Goal: Task Accomplishment & Management: Use online tool/utility

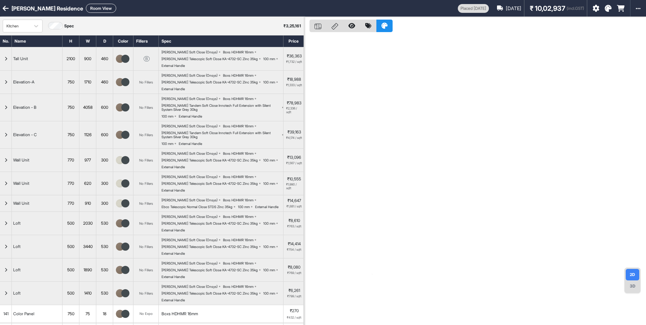
click at [4, 11] on icon at bounding box center [6, 8] width 6 height 7
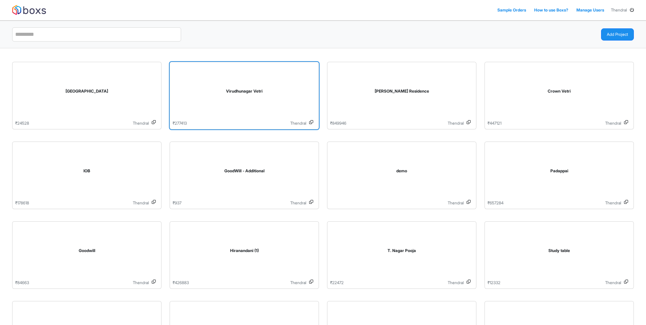
click at [226, 107] on div "Virudhunagar Vetri" at bounding box center [244, 92] width 143 height 55
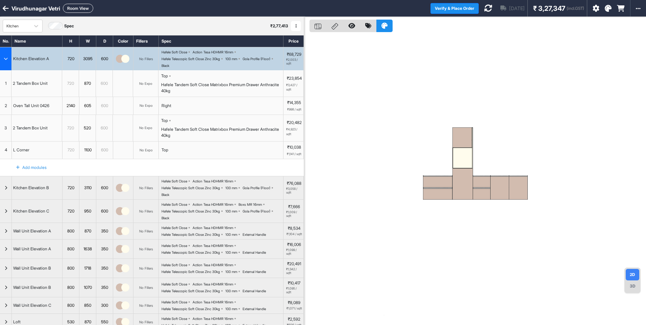
click at [608, 10] on icon at bounding box center [608, 8] width 7 height 7
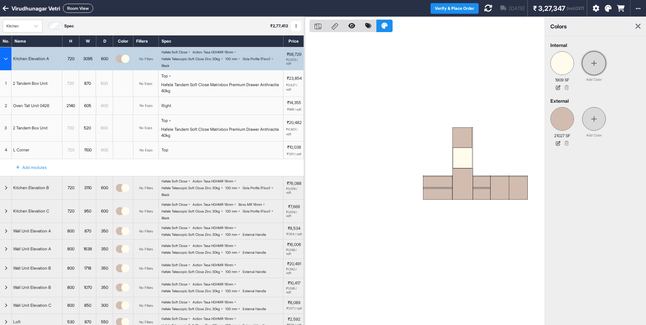
click at [591, 70] on div at bounding box center [595, 63] width 24 height 24
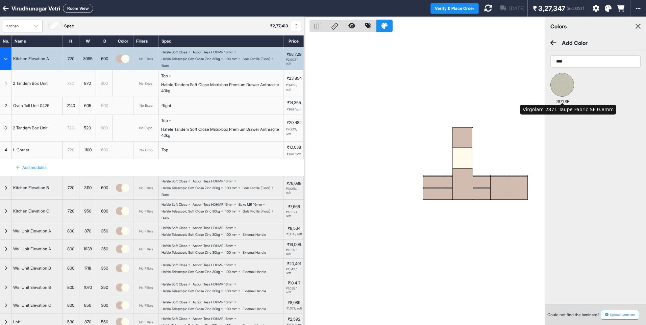
type input "****"
click at [563, 87] on img at bounding box center [562, 84] width 23 height 23
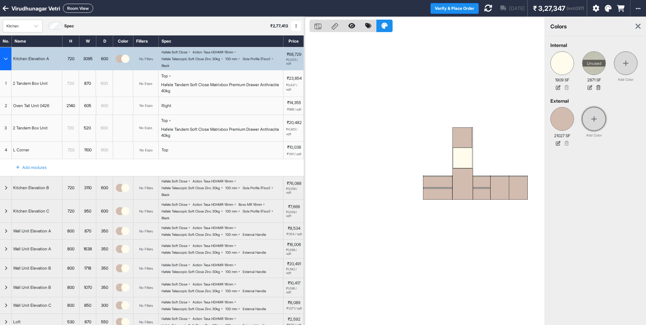
click at [595, 117] on icon at bounding box center [594, 119] width 6 height 7
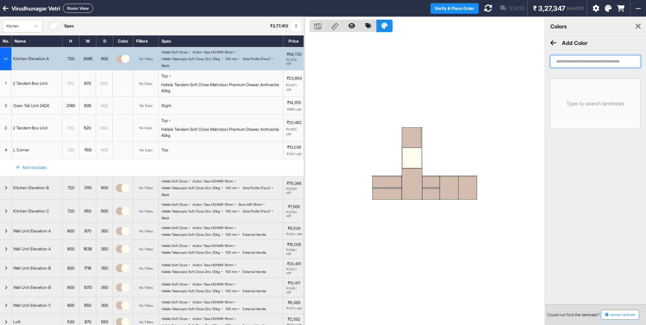
paste input "********"
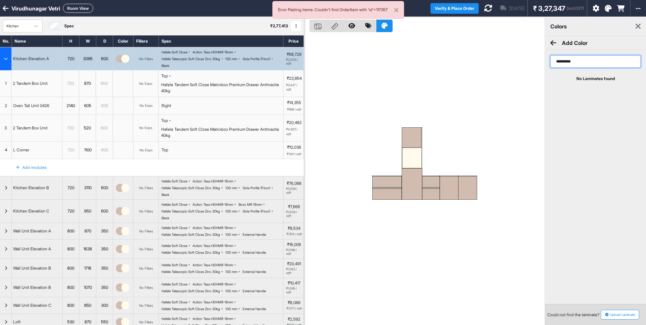
click at [578, 64] on input "********" at bounding box center [596, 61] width 90 height 12
drag, startPoint x: 563, startPoint y: 62, endPoint x: 537, endPoint y: 63, distance: 25.4
click at [537, 61] on div "2D 3D colors Add Color ******** No Laminates found Could not find the laminate?…" at bounding box center [475, 179] width 342 height 325
click at [579, 65] on input "*****" at bounding box center [596, 61] width 90 height 12
type input "*****"
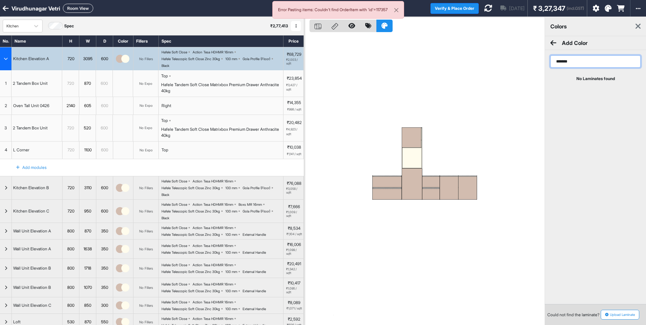
drag, startPoint x: 572, startPoint y: 62, endPoint x: 552, endPoint y: 63, distance: 20.3
click at [552, 63] on input "*****" at bounding box center [596, 61] width 90 height 12
type input "*****"
click at [590, 98] on div "No Laminates found" at bounding box center [595, 91] width 101 height 30
drag, startPoint x: 576, startPoint y: 61, endPoint x: 547, endPoint y: 63, distance: 28.8
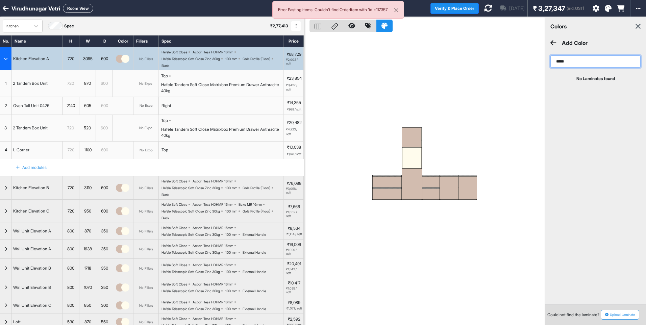
click at [547, 63] on div "*****" at bounding box center [595, 61] width 101 height 23
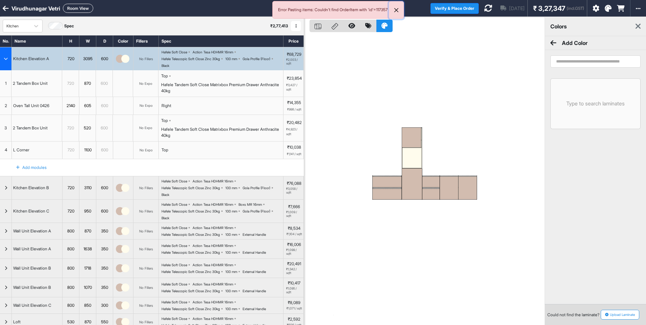
click at [402, 11] on button "Close" at bounding box center [396, 10] width 15 height 18
click at [552, 42] on icon at bounding box center [554, 43] width 6 height 7
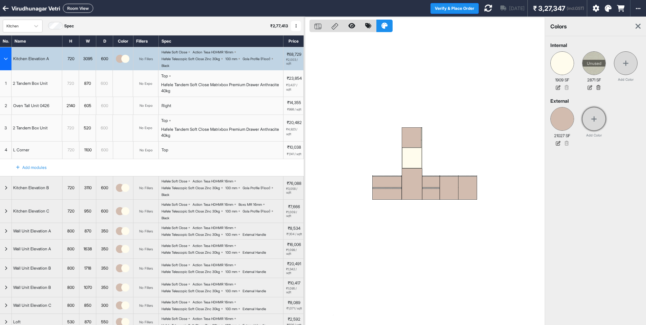
click at [592, 123] on div at bounding box center [595, 119] width 24 height 24
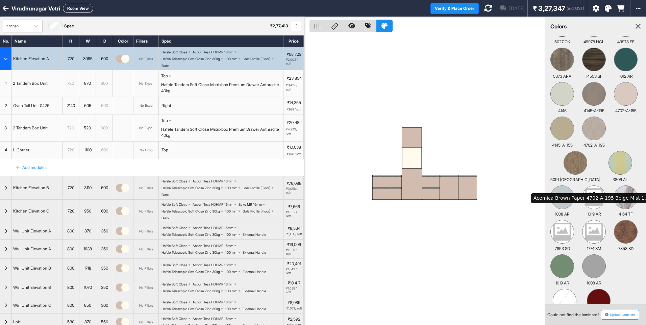
scroll to position [34, 0]
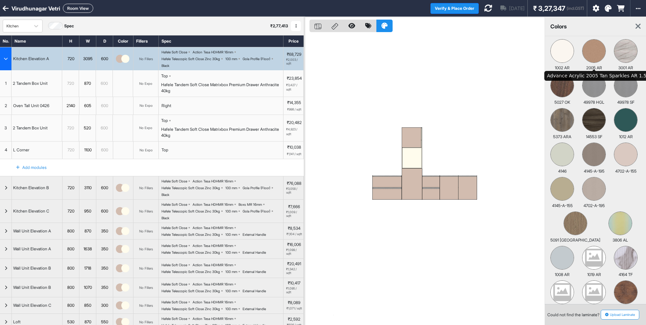
type input "*"
click at [594, 49] on img at bounding box center [594, 51] width 23 height 23
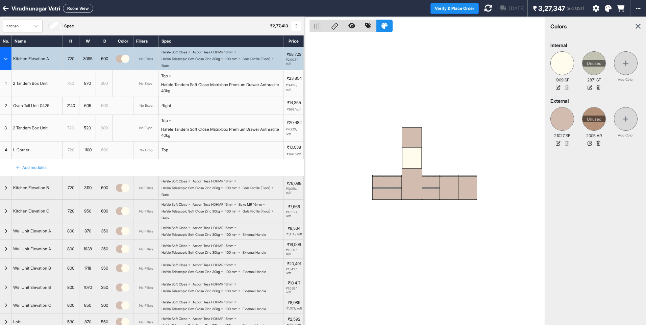
scroll to position [0, 0]
click at [122, 61] on img "button" at bounding box center [125, 59] width 8 height 8
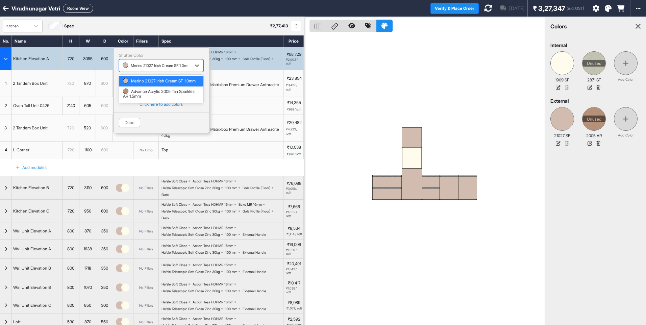
click at [132, 64] on div "button" at bounding box center [155, 66] width 65 height 6
click at [559, 89] on icon at bounding box center [558, 87] width 9 height 9
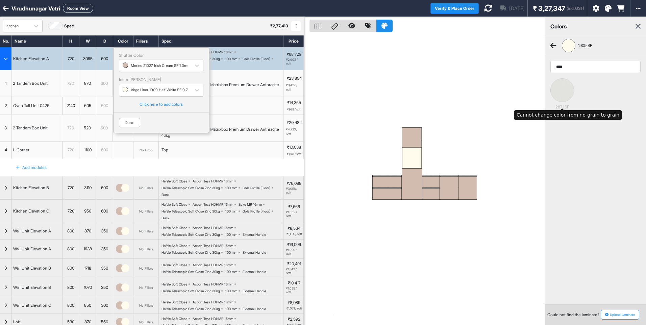
type input "****"
click at [565, 90] on img at bounding box center [562, 90] width 23 height 23
click at [553, 44] on icon at bounding box center [554, 45] width 6 height 7
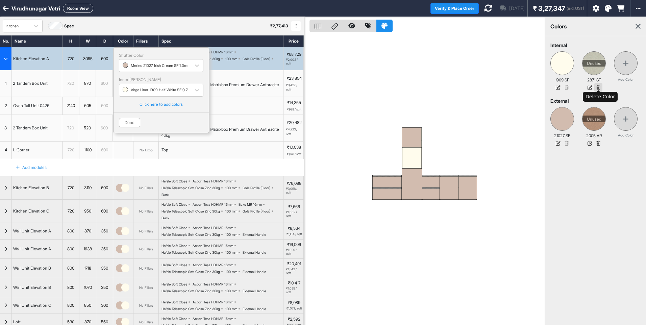
click at [598, 88] on icon at bounding box center [599, 87] width 8 height 9
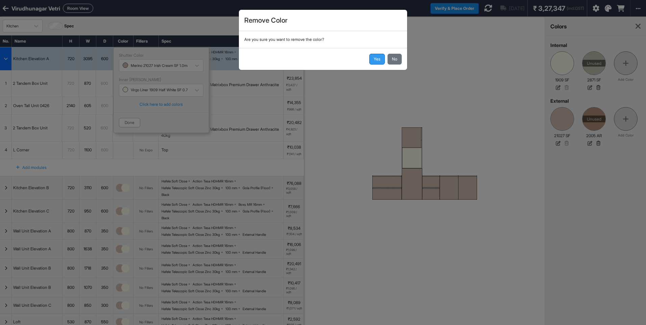
click at [377, 62] on button "Yes" at bounding box center [378, 59] width 16 height 11
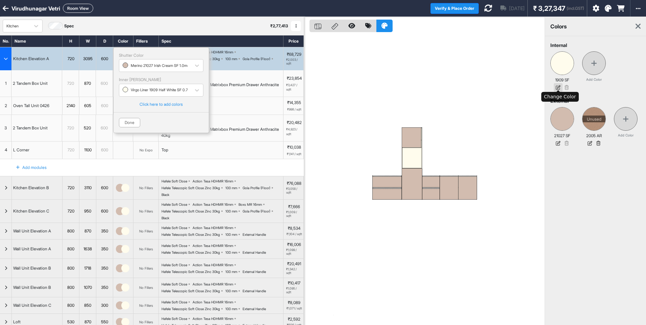
click at [560, 88] on icon at bounding box center [558, 87] width 9 height 9
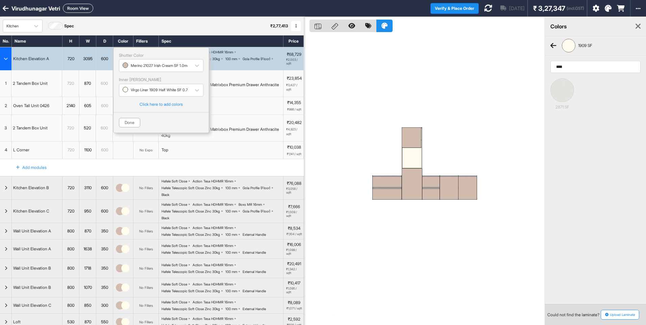
type input "****"
click at [553, 45] on icon at bounding box center [554, 45] width 6 height 7
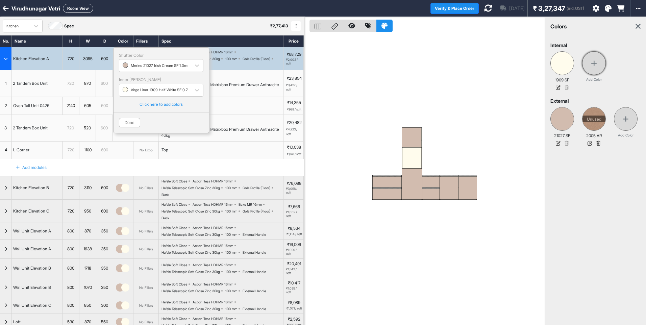
click at [596, 67] on div at bounding box center [595, 63] width 24 height 24
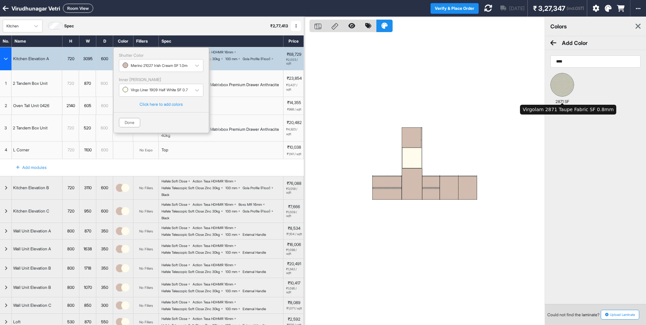
type input "****"
click at [565, 87] on img at bounding box center [562, 84] width 23 height 23
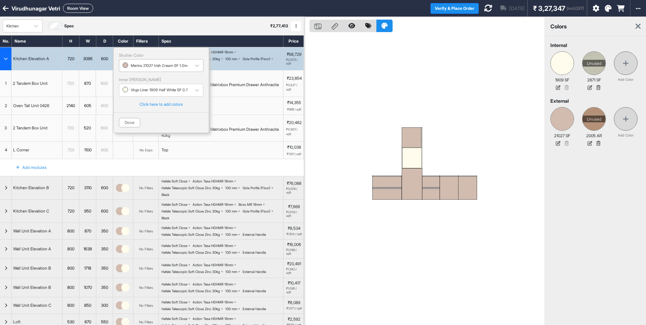
click at [175, 68] on div "button" at bounding box center [155, 66] width 65 height 6
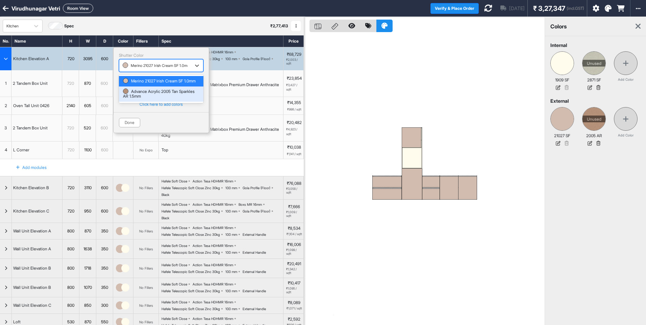
click at [156, 95] on div "Advance Acrylic 2005 Tan Sparkles AR 1.5mm" at bounding box center [161, 94] width 76 height 10
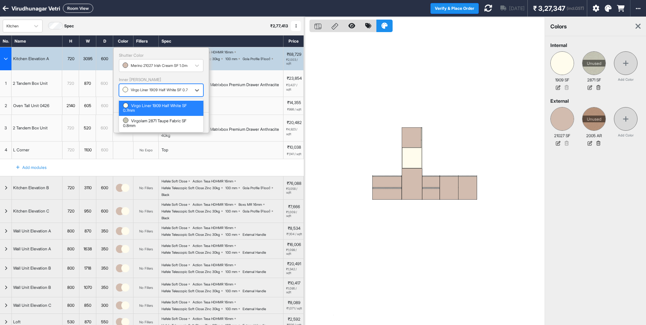
click at [157, 91] on div "button" at bounding box center [155, 90] width 65 height 6
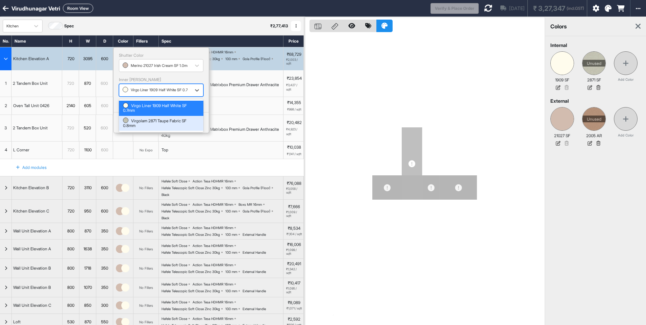
click at [151, 119] on div "Virgolam 2871 Taupe Fabric SF 0.8mm" at bounding box center [161, 124] width 76 height 10
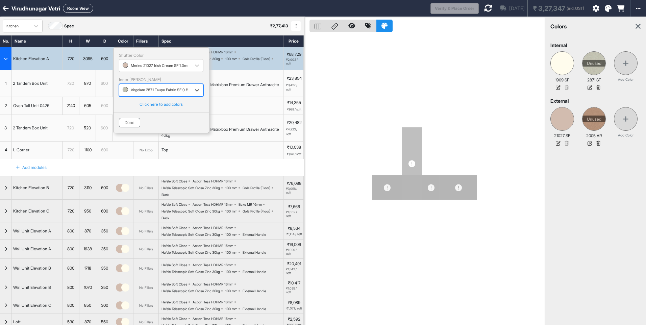
click at [127, 125] on button "Done" at bounding box center [129, 122] width 21 height 9
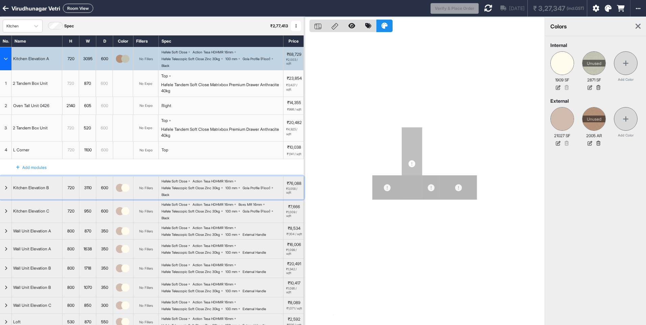
click at [120, 190] on img "button" at bounding box center [120, 188] width 8 height 8
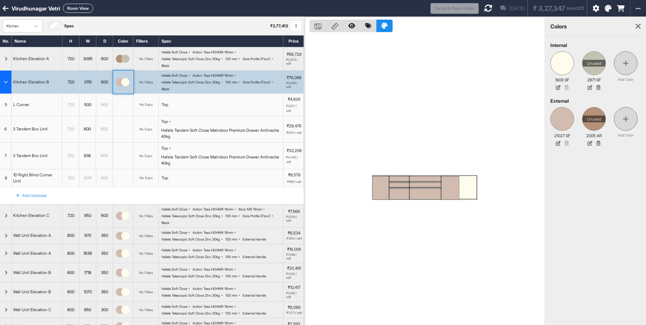
click at [120, 87] on div "button" at bounding box center [123, 82] width 20 height 23
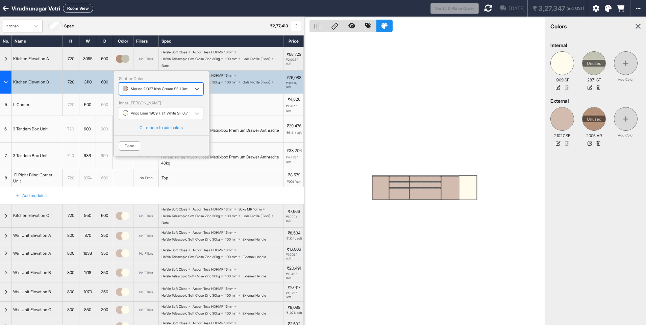
click at [133, 89] on div "button" at bounding box center [155, 89] width 65 height 6
click at [134, 121] on div "Advance Acrylic 2005 Tan Sparkles AR 1.5mm" at bounding box center [161, 118] width 76 height 10
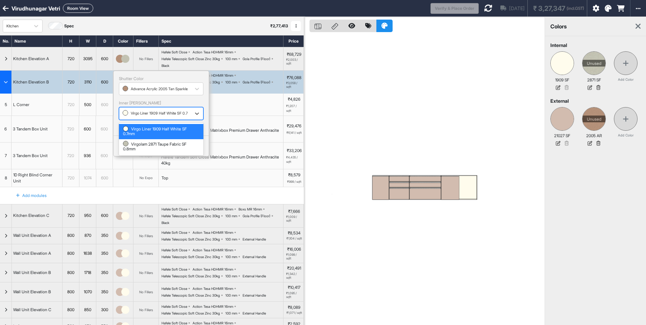
click at [135, 117] on div "Virgo Liner 1909 Half White SF 0.7mm" at bounding box center [155, 113] width 65 height 8
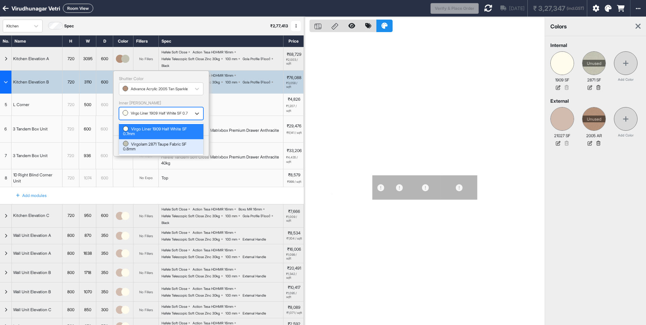
click at [134, 142] on div "Virgolam 2871 Taupe Fabric SF 0.8mm" at bounding box center [161, 147] width 76 height 10
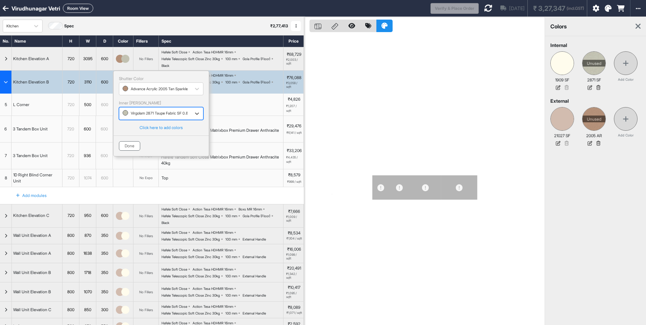
click at [126, 144] on button "Done" at bounding box center [129, 145] width 21 height 9
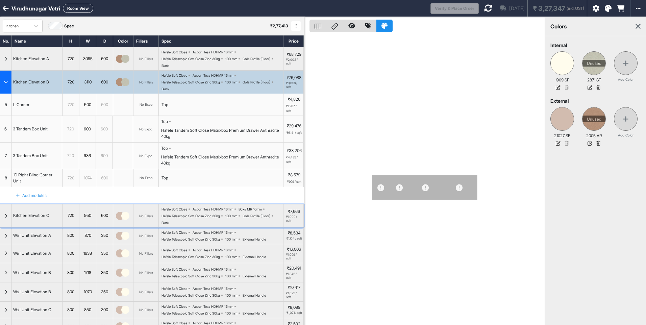
click at [127, 217] on img "button" at bounding box center [125, 216] width 8 height 8
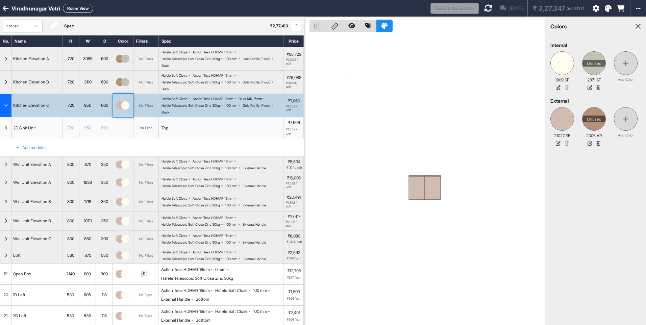
click at [124, 103] on img "button" at bounding box center [125, 105] width 8 height 8
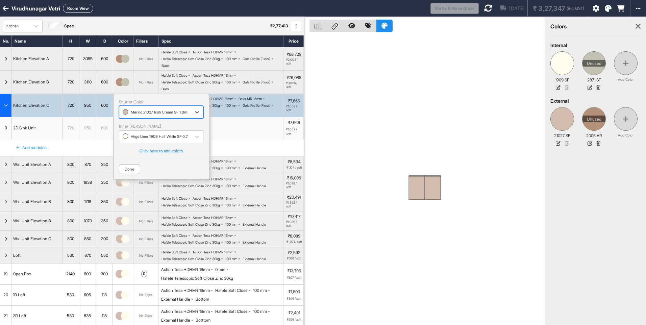
click at [127, 114] on div "button" at bounding box center [155, 112] width 65 height 6
click at [132, 142] on div "Advance Acrylic 2005 Tan Sparkles AR 1.5mm" at bounding box center [161, 141] width 76 height 10
click at [136, 137] on div "button" at bounding box center [155, 137] width 65 height 6
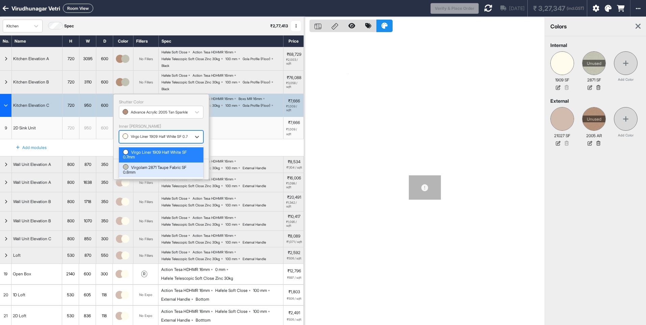
click at [139, 168] on div "Virgolam 2871 Taupe Fabric SF 0.8mm" at bounding box center [161, 170] width 76 height 10
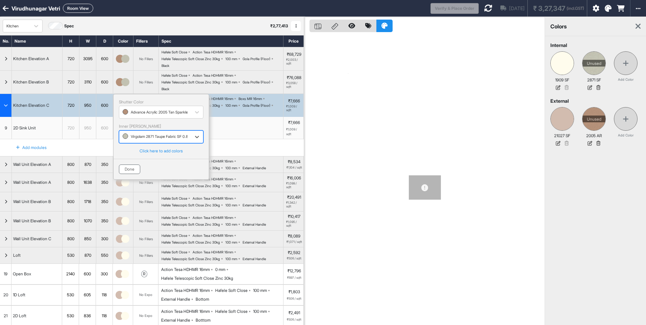
click at [129, 170] on button "Done" at bounding box center [129, 169] width 21 height 9
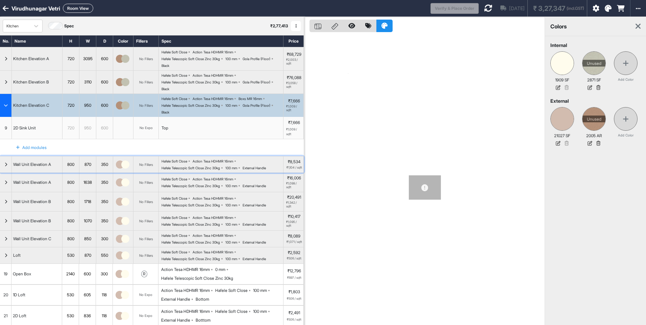
click at [129, 158] on div "button" at bounding box center [123, 165] width 20 height 16
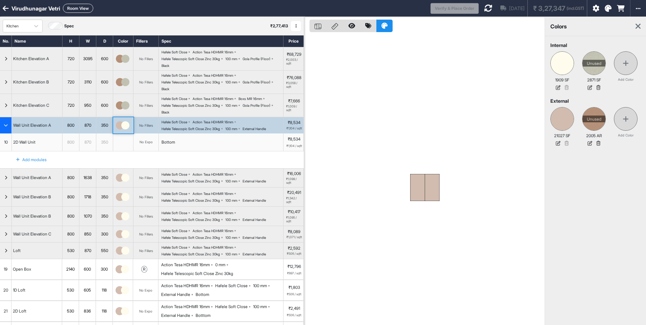
click at [121, 118] on div "button" at bounding box center [123, 125] width 20 height 16
click at [122, 125] on img "button" at bounding box center [125, 125] width 8 height 8
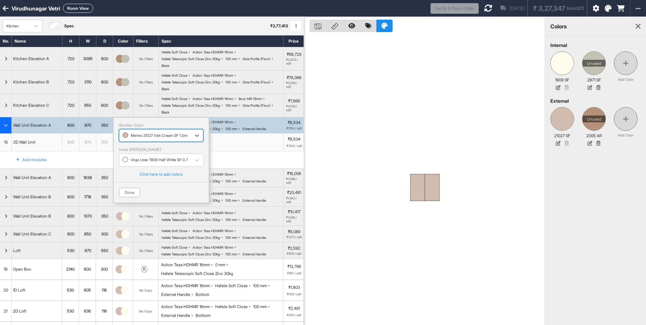
click at [131, 136] on div "button" at bounding box center [155, 136] width 65 height 6
click at [136, 164] on div "Advance Acrylic 2005 Tan Sparkles AR 1.5mm" at bounding box center [161, 164] width 76 height 10
click at [142, 163] on div "Virgo Liner 1909 Half White SF 0.7mm" at bounding box center [155, 160] width 65 height 8
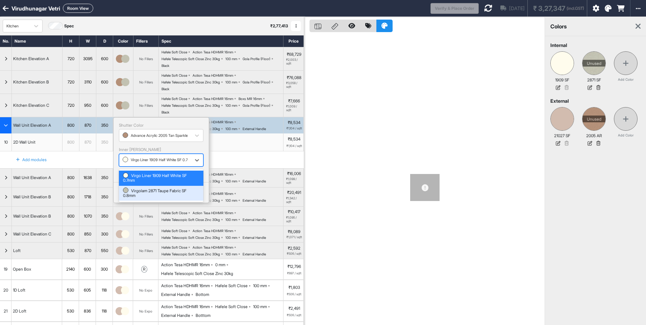
click at [152, 194] on div "Virgolam 2871 Taupe Fabric SF 0.8mm" at bounding box center [161, 194] width 76 height 10
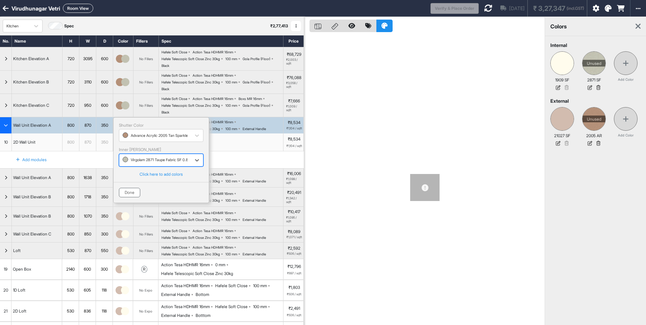
click at [134, 192] on button "Done" at bounding box center [129, 192] width 21 height 9
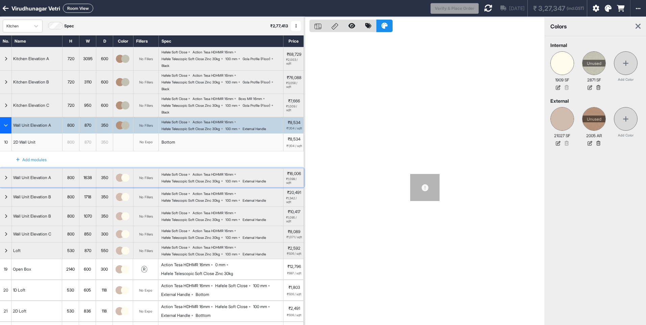
click at [121, 188] on div "button" at bounding box center [123, 178] width 20 height 19
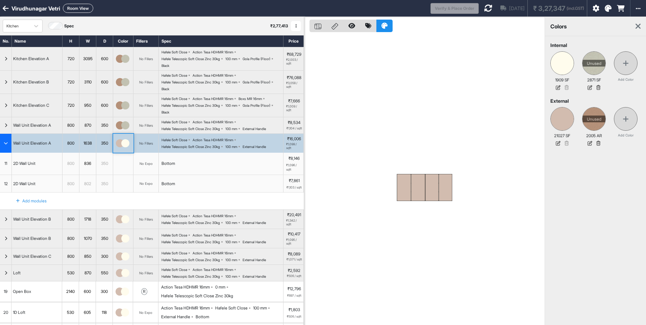
click at [125, 146] on img "button" at bounding box center [125, 143] width 8 height 8
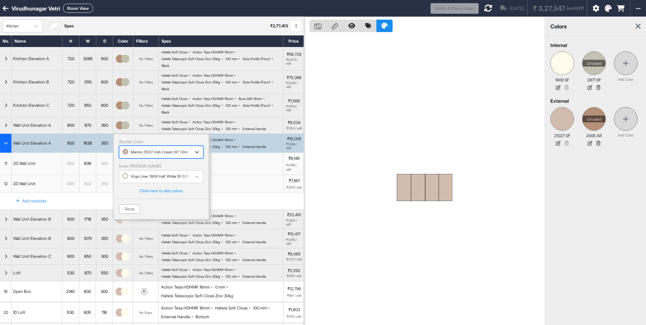
click at [127, 157] on div "Merino 21027 Irish Cream SF 1.0mm" at bounding box center [155, 152] width 65 height 8
click at [128, 186] on div "Advance Acrylic 2005 Tan Sparkles AR 1.5mm" at bounding box center [161, 181] width 76 height 10
click at [137, 174] on div "Virgo Liner 1909 Half White SF 0.7mm" at bounding box center [155, 177] width 72 height 10
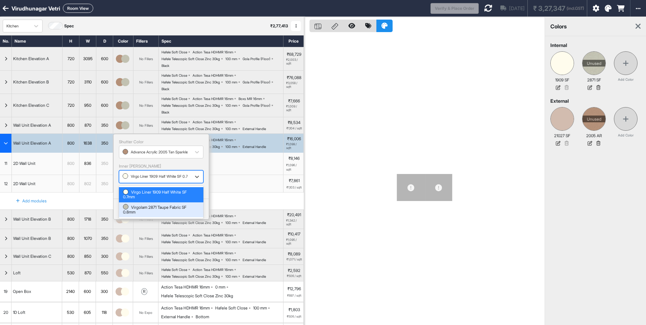
click at [133, 206] on div "Virgolam 2871 Taupe Fabric SF 0.8mm" at bounding box center [161, 210] width 85 height 15
click at [140, 214] on button "Done" at bounding box center [129, 209] width 21 height 9
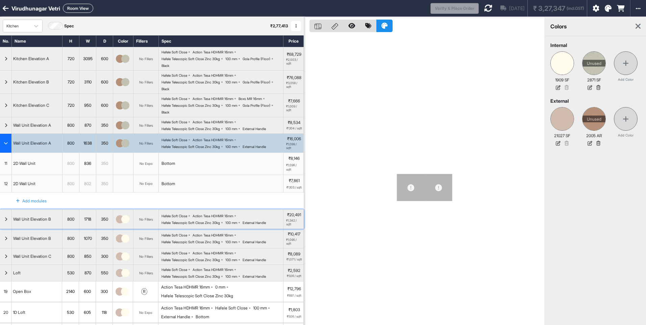
click at [126, 223] on img "button" at bounding box center [125, 219] width 8 height 8
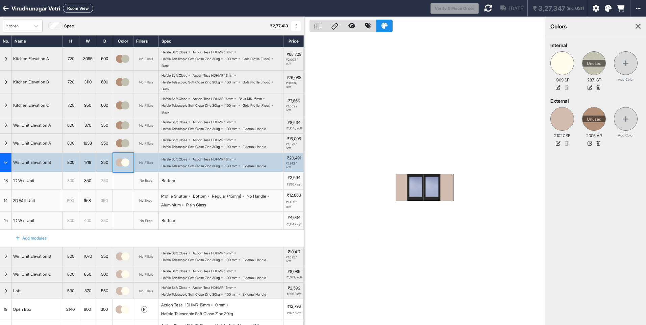
click at [123, 164] on img "button" at bounding box center [125, 163] width 8 height 8
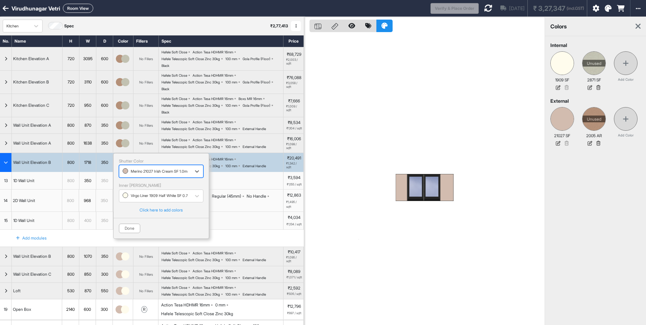
click at [128, 174] on div "button" at bounding box center [155, 171] width 65 height 6
click at [127, 200] on img "button" at bounding box center [125, 196] width 5 height 5
click at [130, 198] on div "button" at bounding box center [155, 196] width 65 height 6
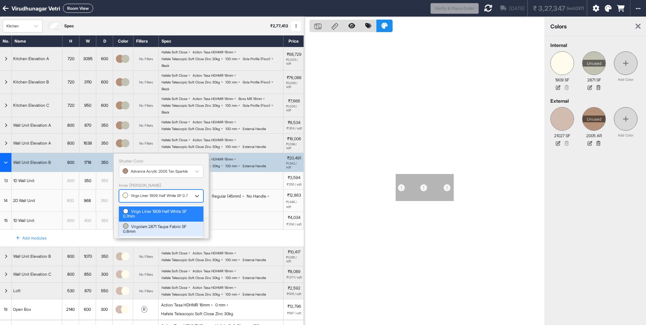
click at [140, 229] on div "Virgolam 2871 Taupe Fabric SF 0.8mm" at bounding box center [161, 229] width 76 height 10
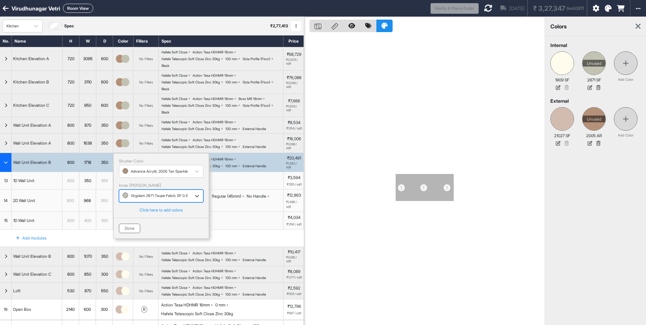
click at [129, 231] on button "Done" at bounding box center [129, 228] width 21 height 9
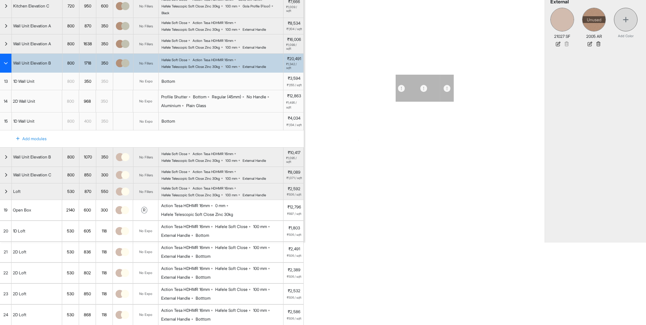
scroll to position [101, 0]
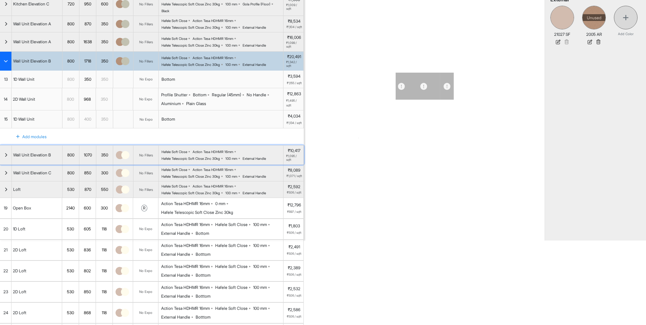
click at [124, 159] on img "button" at bounding box center [125, 155] width 8 height 8
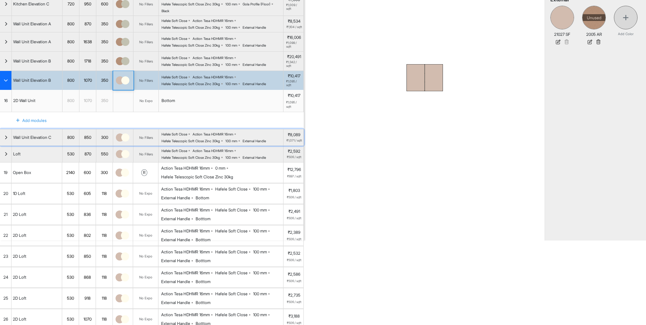
click at [121, 142] on img "button" at bounding box center [120, 138] width 8 height 8
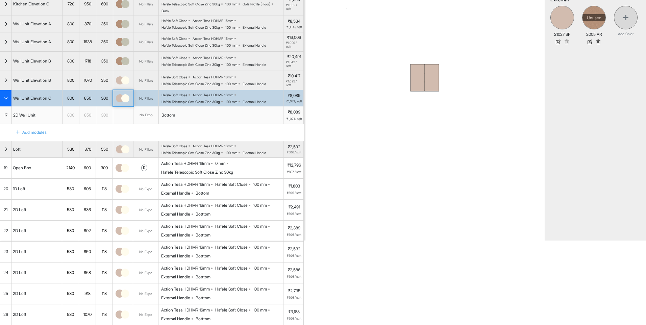
click at [121, 141] on div "Add modules" at bounding box center [152, 132] width 304 height 17
drag, startPoint x: 121, startPoint y: 142, endPoint x: 126, endPoint y: 83, distance: 59.0
click at [126, 83] on img "button" at bounding box center [125, 80] width 8 height 8
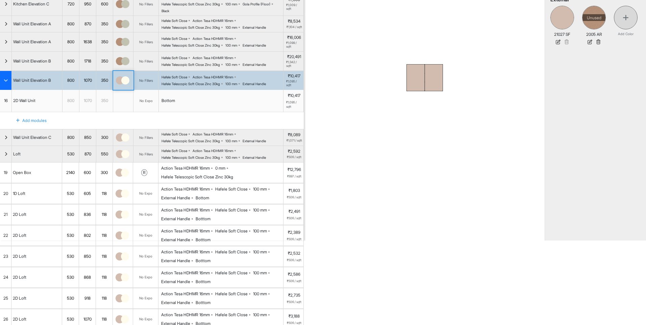
click at [126, 83] on img "button" at bounding box center [125, 80] width 8 height 8
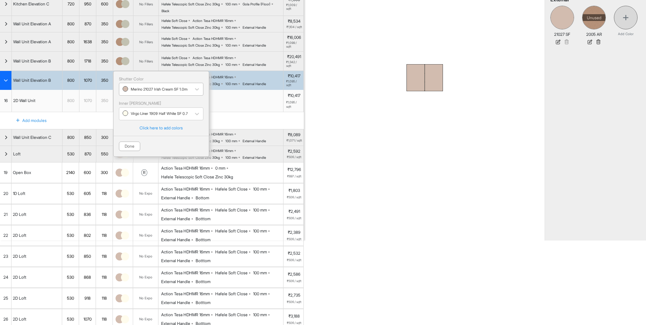
click at [127, 92] on div "button" at bounding box center [155, 89] width 65 height 6
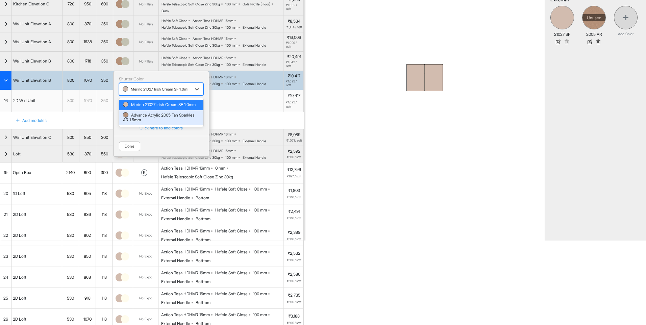
click at [133, 121] on div "Advance Acrylic 2005 Tan Sparkles AR 1.5mm" at bounding box center [161, 118] width 76 height 10
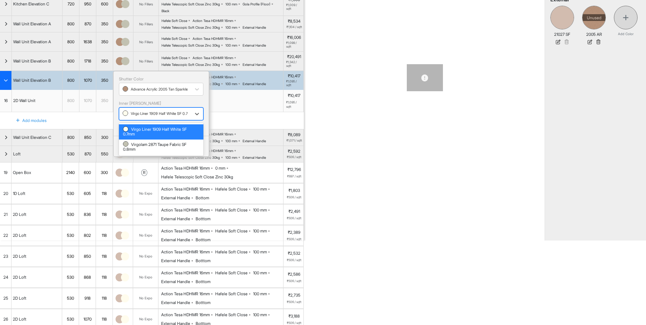
click at [130, 119] on div "Virgo Liner 1909 Half White SF 0.7mm" at bounding box center [155, 114] width 72 height 10
click at [131, 152] on div "Virgolam 2871 Taupe Fabric SF 0.8mm" at bounding box center [161, 147] width 76 height 10
click at [126, 147] on button "Done" at bounding box center [129, 146] width 21 height 9
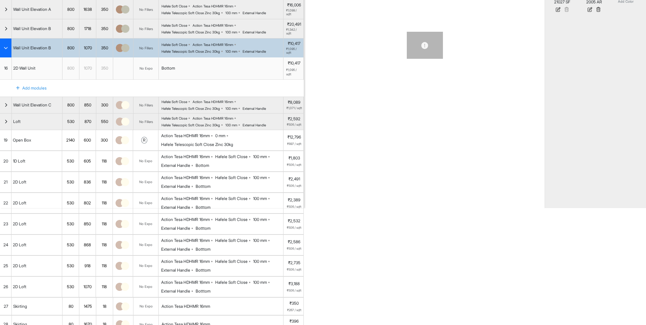
scroll to position [135, 0]
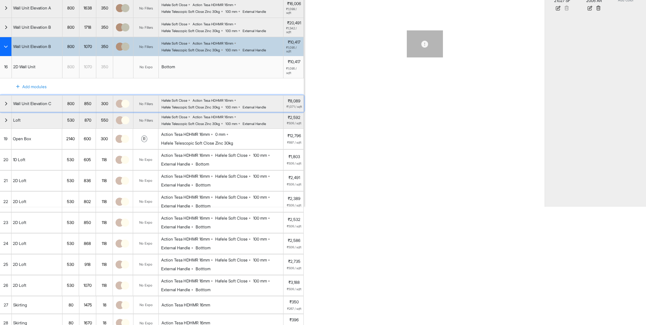
click at [122, 108] on img "button" at bounding box center [125, 104] width 8 height 8
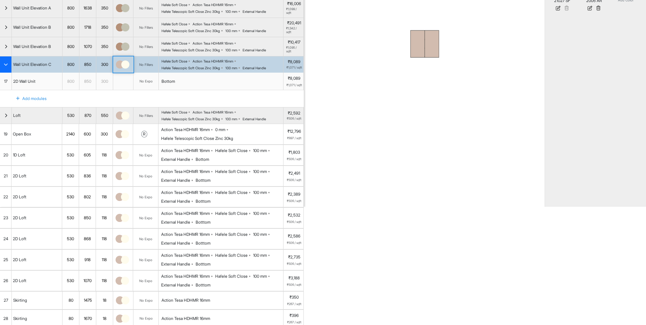
click at [124, 73] on div "button" at bounding box center [123, 64] width 20 height 16
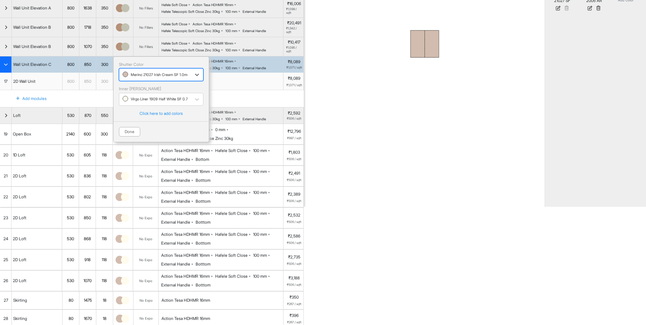
click at [132, 76] on div "button" at bounding box center [155, 75] width 65 height 6
click at [135, 105] on div "Advance Acrylic 2005 Tan Sparkles AR 1.5mm" at bounding box center [161, 103] width 76 height 10
click at [134, 102] on div "button" at bounding box center [155, 99] width 65 height 6
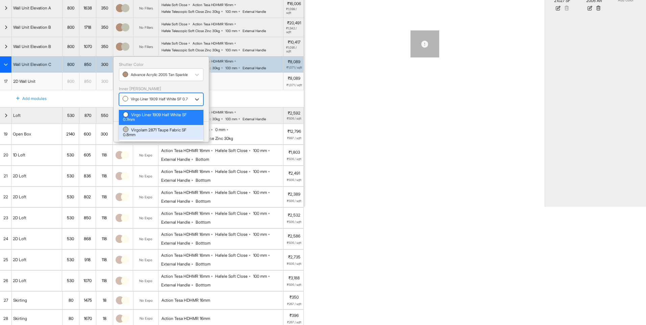
click at [131, 130] on div "Virgolam 2871 Taupe Fabric SF 0.8mm" at bounding box center [161, 133] width 76 height 10
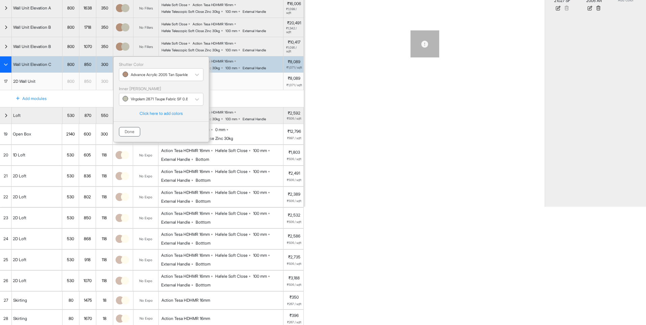
click at [123, 135] on button "Done" at bounding box center [129, 131] width 21 height 9
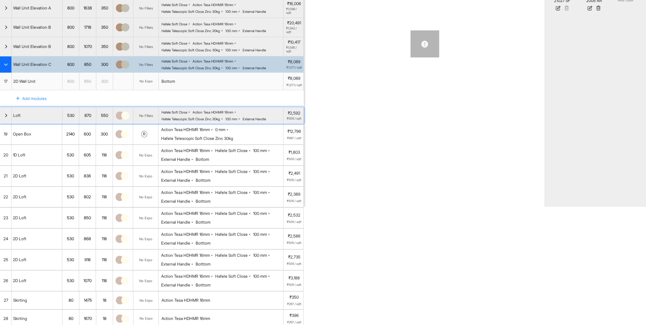
click at [123, 120] on img "button" at bounding box center [125, 116] width 8 height 8
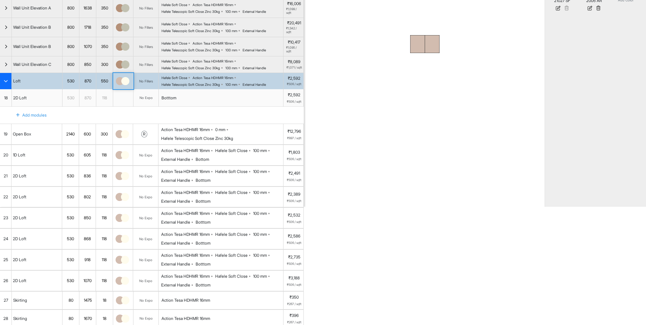
click at [125, 85] on img "button" at bounding box center [125, 81] width 8 height 8
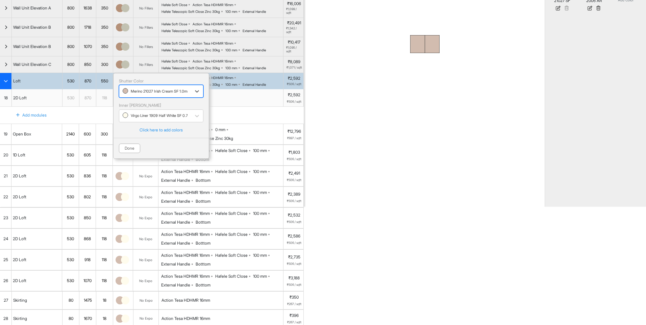
click at [127, 94] on div "button" at bounding box center [155, 91] width 65 height 6
click at [135, 125] on div "Advance Acrylic 2005 Tan Sparkles AR 1.5mm" at bounding box center [161, 120] width 76 height 10
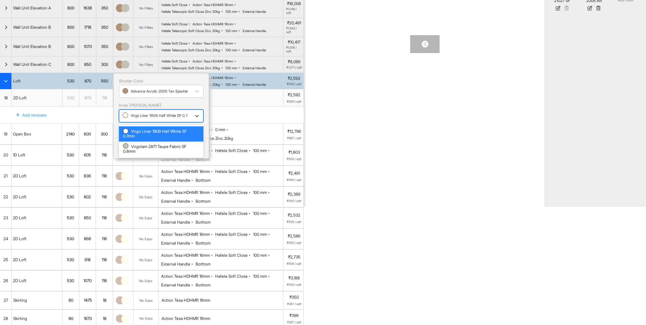
click at [131, 119] on div "button" at bounding box center [155, 116] width 65 height 6
click at [133, 154] on div "Virgolam 2871 Taupe Fabric SF 0.8mm" at bounding box center [161, 149] width 76 height 10
click at [127, 153] on button "Done" at bounding box center [129, 148] width 21 height 9
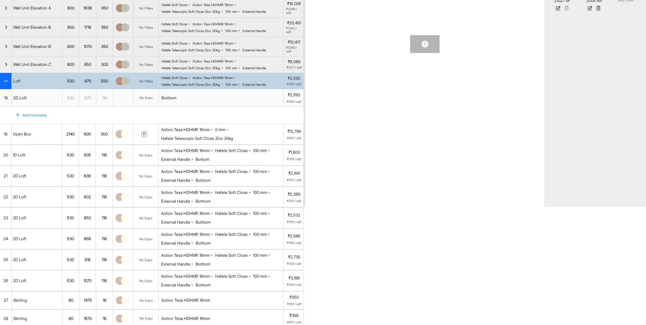
click at [126, 138] on img at bounding box center [125, 134] width 8 height 8
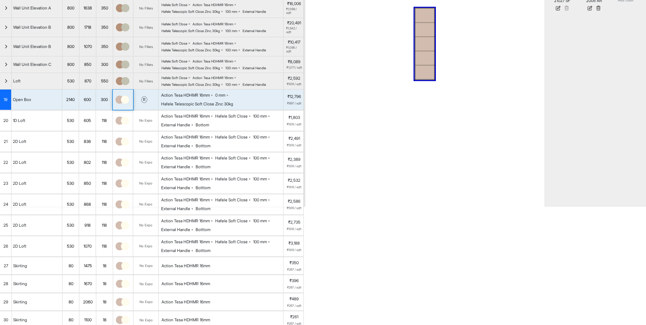
click at [126, 110] on div at bounding box center [123, 100] width 20 height 20
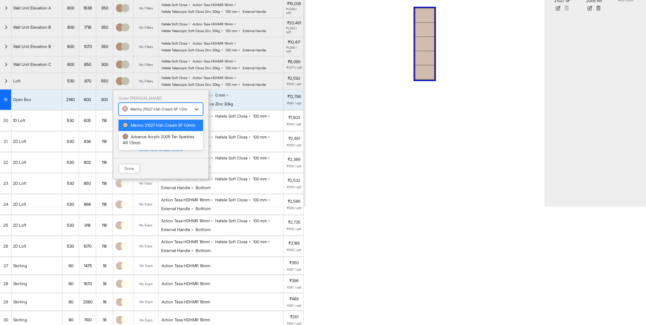
click at [130, 113] on div at bounding box center [154, 108] width 65 height 7
click at [131, 146] on div "Advance Acrylic 2005 Tan Sparkles AR 1.5mm" at bounding box center [161, 140] width 76 height 12
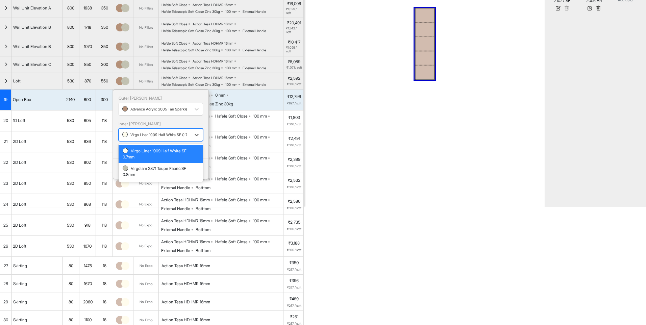
click at [132, 139] on div "Virgo Liner 1909 Half White SF 0.7mm" at bounding box center [154, 135] width 65 height 8
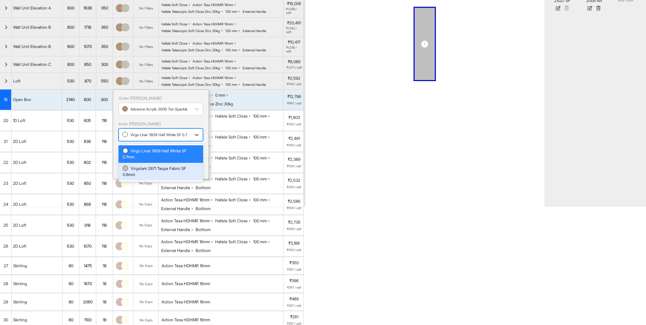
click at [134, 172] on div "Virgolam 2871 Taupe Fabric SF 0.8mm" at bounding box center [161, 172] width 76 height 12
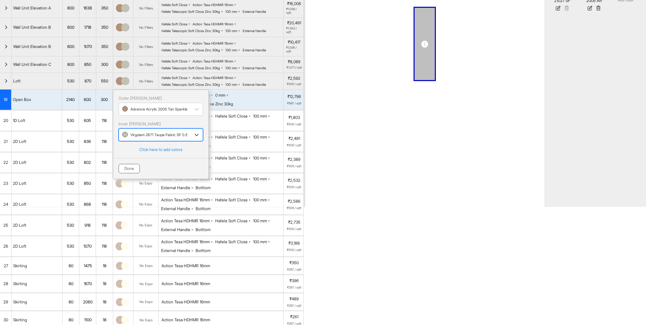
click at [127, 171] on button "Done" at bounding box center [129, 168] width 21 height 9
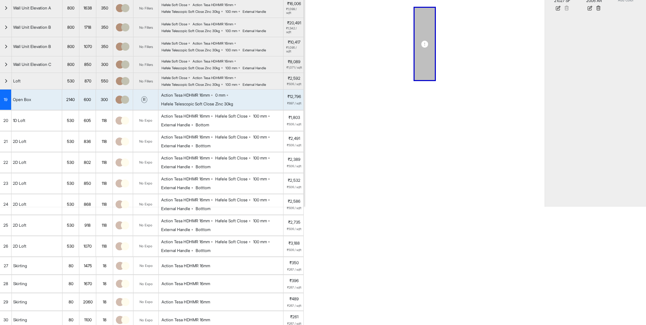
click at [126, 125] on img at bounding box center [125, 121] width 8 height 8
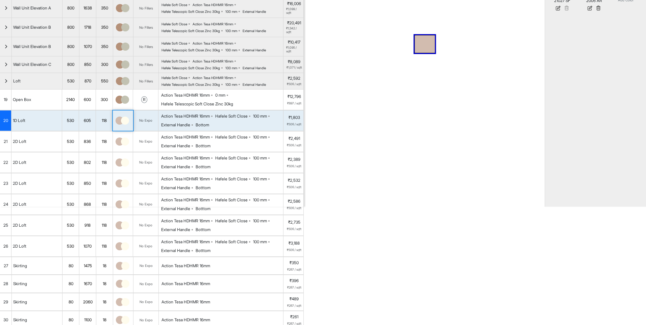
click at [126, 125] on img at bounding box center [125, 121] width 8 height 8
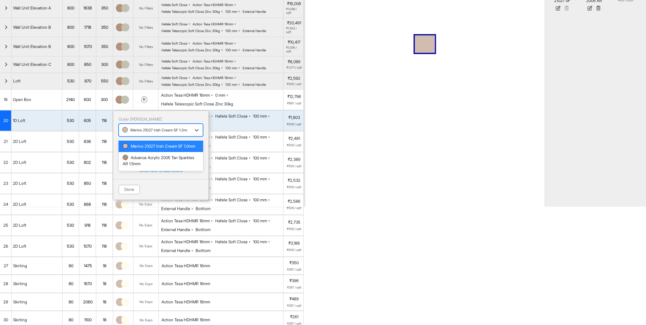
click at [126, 130] on div "Merino 21027 Irish Cream SF 1.0mm" at bounding box center [161, 130] width 85 height 13
click at [134, 167] on div "Advance Acrylic 2005 Tan Sparkles AR 1.5mm" at bounding box center [161, 161] width 76 height 12
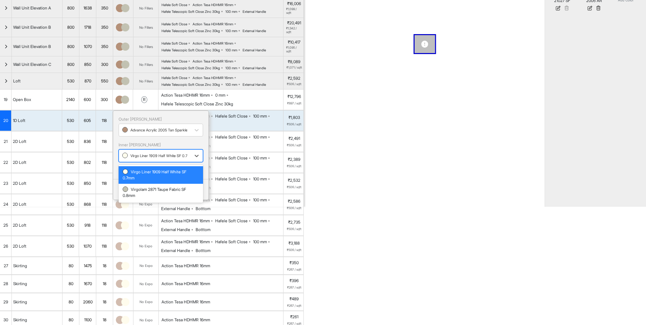
click at [132, 160] on div at bounding box center [154, 155] width 65 height 7
click at [133, 198] on div "Virgolam 2871 Taupe Fabric SF 0.8mm" at bounding box center [161, 193] width 76 height 12
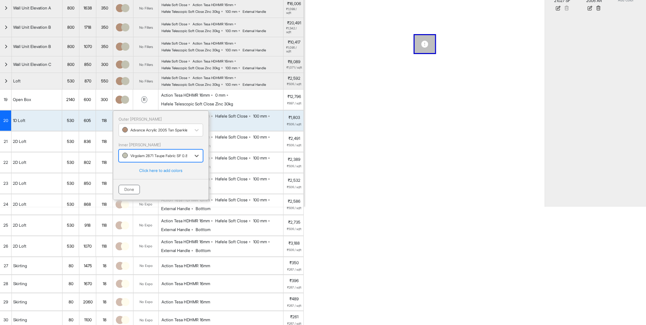
click at [128, 194] on button "Done" at bounding box center [129, 189] width 21 height 9
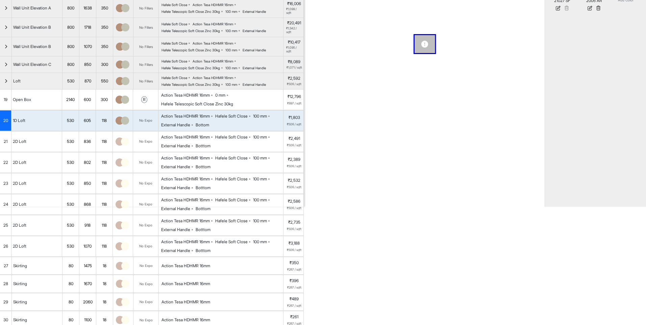
click at [124, 146] on img at bounding box center [125, 142] width 8 height 8
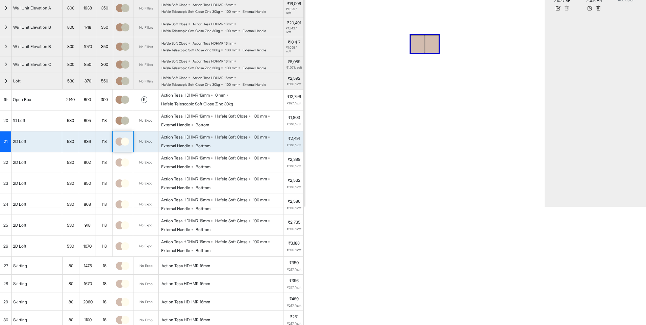
click at [124, 146] on img at bounding box center [125, 142] width 8 height 8
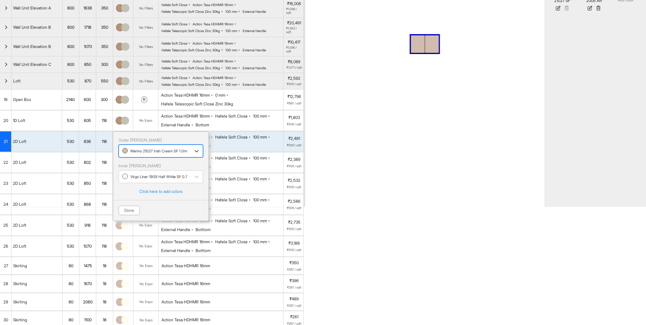
click at [131, 155] on div at bounding box center [154, 150] width 65 height 7
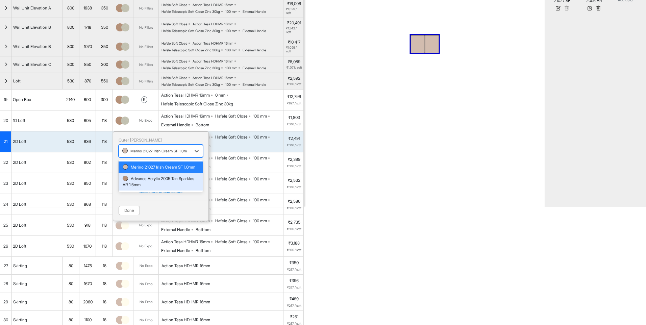
click at [132, 188] on div "Advance Acrylic 2005 Tan Sparkles AR 1.5mm" at bounding box center [161, 182] width 76 height 12
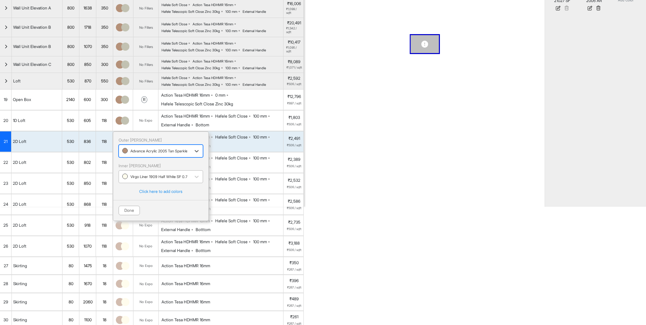
click at [132, 181] on div at bounding box center [154, 176] width 65 height 7
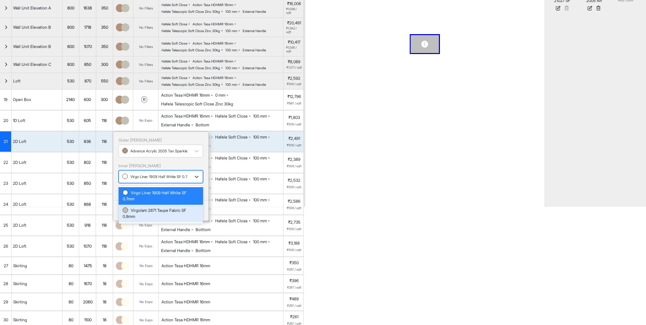
click at [133, 212] on div "Virgolam 2871 Taupe Fabric SF 0.8mm" at bounding box center [161, 214] width 85 height 18
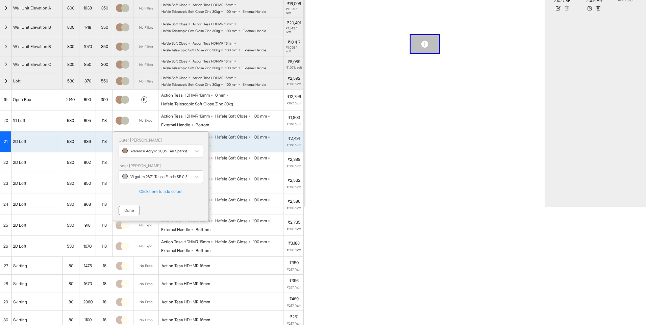
click at [126, 215] on button "Done" at bounding box center [129, 210] width 21 height 9
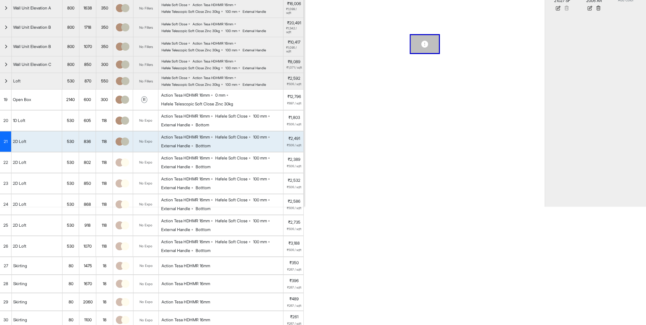
click at [122, 173] on div at bounding box center [123, 162] width 20 height 20
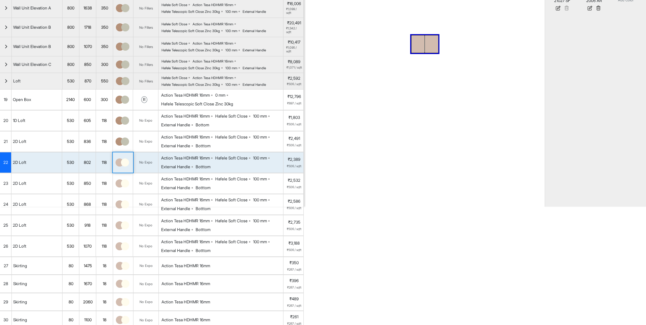
click at [122, 173] on div at bounding box center [123, 162] width 20 height 20
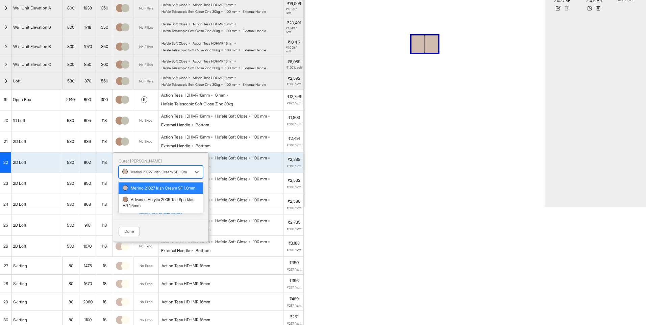
click at [122, 173] on div "Merino 21027 Irish Cream SF 1.0mm" at bounding box center [154, 172] width 65 height 8
click at [136, 209] on div "Advance Acrylic 2005 Tan Sparkles AR 1.5mm" at bounding box center [161, 203] width 76 height 12
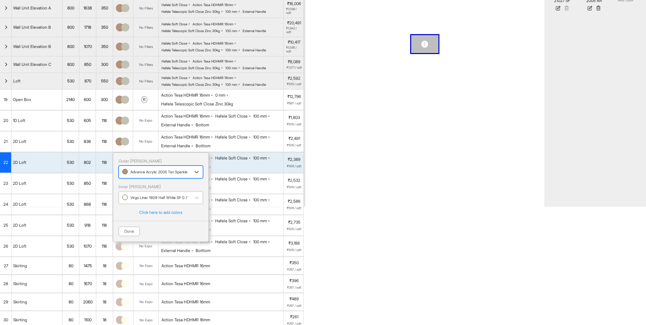
click at [132, 202] on div "Virgo Liner 1909 Half White SF 0.7mm" at bounding box center [154, 197] width 65 height 8
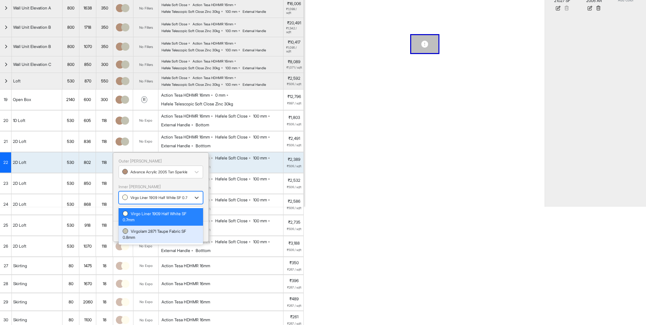
click at [134, 235] on div "Virgolam 2871 Taupe Fabric SF 0.8mm" at bounding box center [161, 235] width 76 height 12
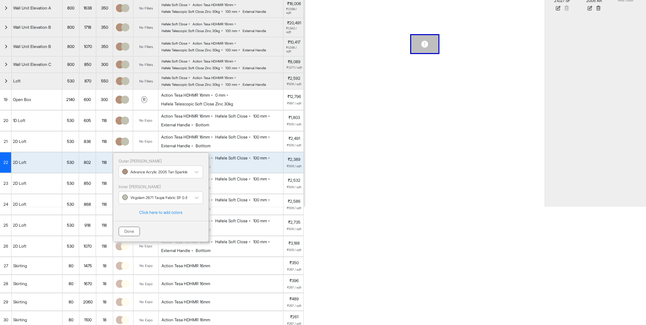
click at [124, 235] on button "Done" at bounding box center [129, 231] width 21 height 9
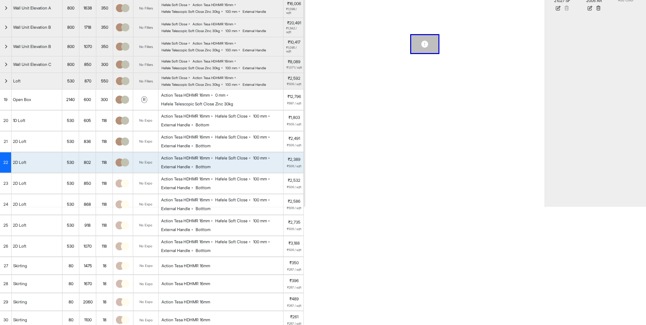
click at [124, 188] on img at bounding box center [125, 184] width 8 height 8
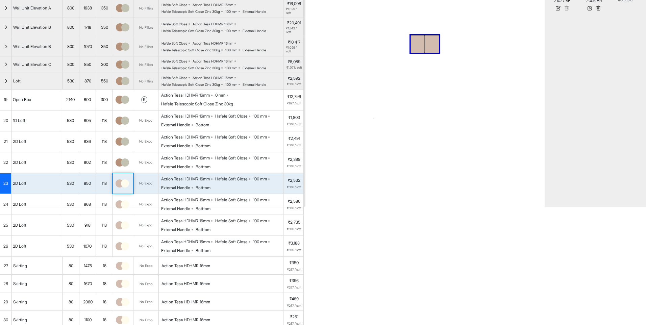
click at [124, 188] on img at bounding box center [125, 184] width 8 height 8
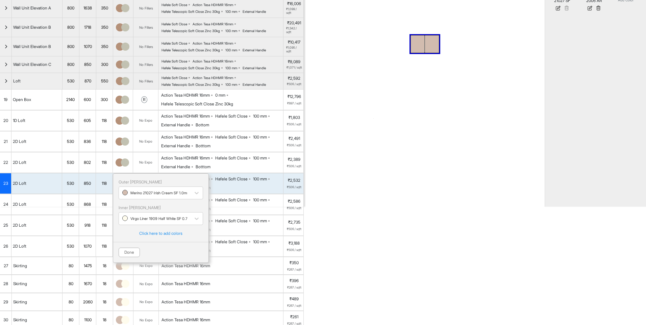
click at [124, 185] on p "Outer Lam" at bounding box center [161, 182] width 85 height 6
click at [126, 195] on div at bounding box center [154, 192] width 65 height 7
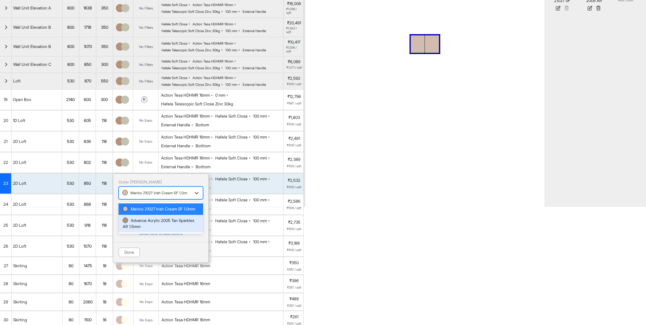
click at [136, 230] on div "Advance Acrylic 2005 Tan Sparkles AR 1.5mm" at bounding box center [161, 224] width 76 height 12
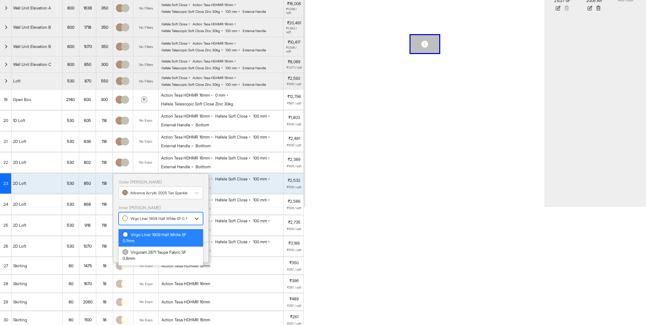
click at [129, 222] on div at bounding box center [154, 218] width 65 height 7
drag, startPoint x: 136, startPoint y: 259, endPoint x: 131, endPoint y: 256, distance: 6.2
click at [136, 259] on div "Virgolam 2871 Taupe Fabric SF 0.8mm" at bounding box center [161, 256] width 76 height 12
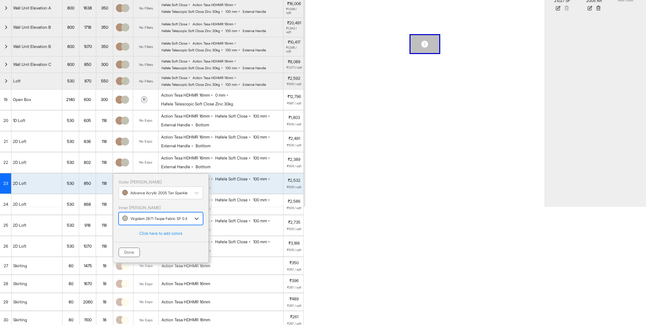
click at [129, 257] on button "Done" at bounding box center [129, 252] width 21 height 9
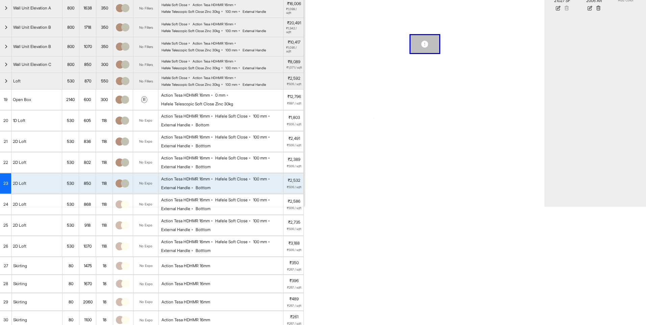
click at [127, 209] on img at bounding box center [125, 204] width 8 height 8
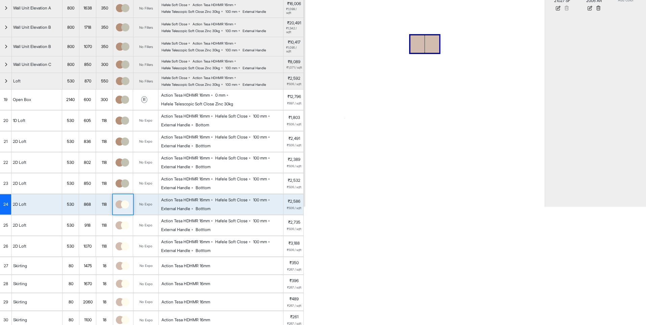
click at [127, 209] on img at bounding box center [125, 204] width 8 height 8
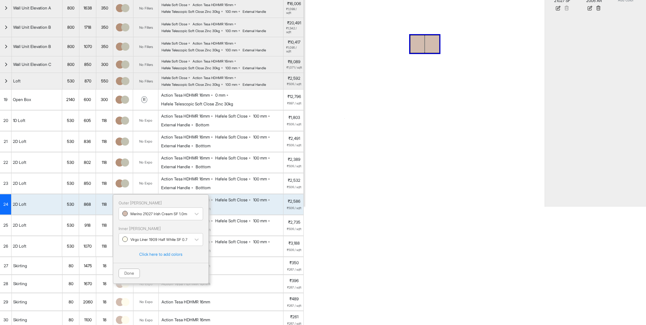
click at [127, 206] on p "Outer Lam" at bounding box center [161, 203] width 85 height 6
click at [131, 220] on div "Merino 21027 Irish Cream SF 1.0mm" at bounding box center [161, 214] width 85 height 13
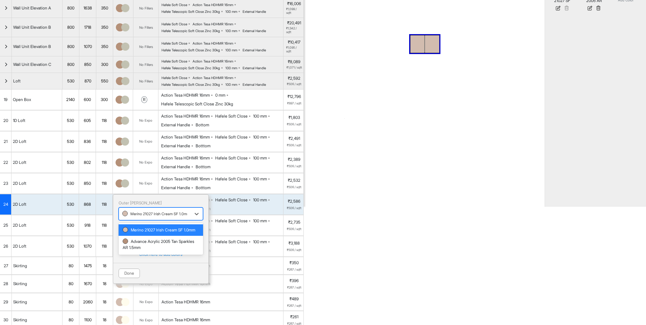
click at [134, 236] on div "Merino 21027 Irish Cream SF 1.0mm" at bounding box center [161, 229] width 85 height 11
click at [142, 216] on div at bounding box center [154, 213] width 65 height 7
click at [143, 251] on div "Advance Acrylic 2005 Tan Sparkles AR 1.5mm" at bounding box center [161, 245] width 76 height 12
click at [141, 243] on div at bounding box center [154, 239] width 65 height 7
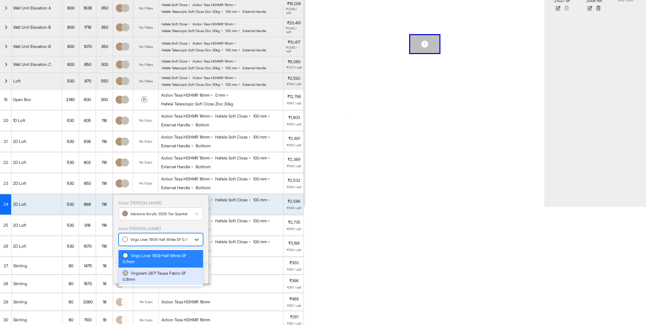
click at [142, 281] on div "Virgolam 2871 Taupe Fabric SF 0.8mm" at bounding box center [161, 276] width 76 height 12
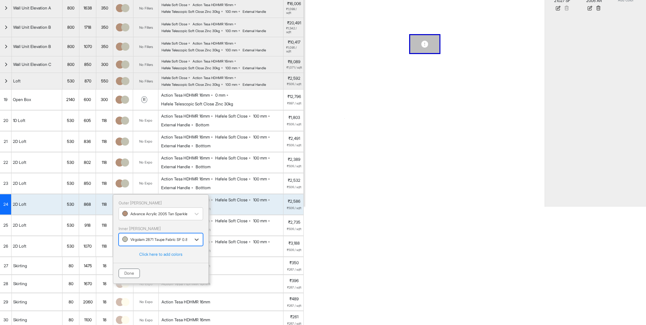
drag, startPoint x: 135, startPoint y: 280, endPoint x: 130, endPoint y: 271, distance: 9.9
click at [134, 278] on button "Done" at bounding box center [129, 273] width 21 height 9
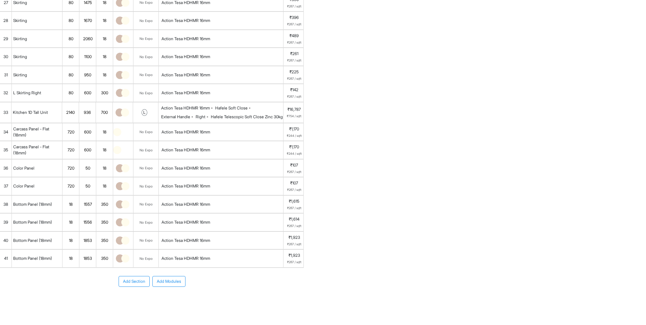
scroll to position [423, 0]
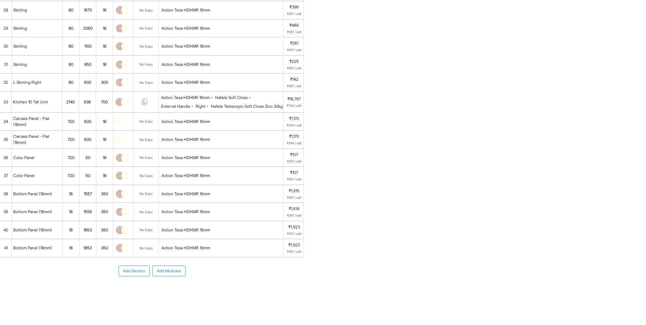
click at [127, 249] on img at bounding box center [125, 248] width 8 height 8
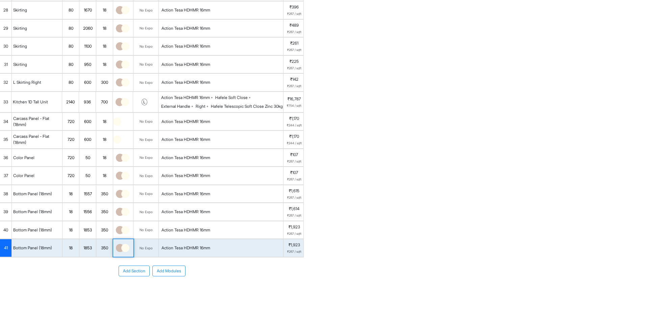
click at [126, 249] on img at bounding box center [125, 248] width 8 height 8
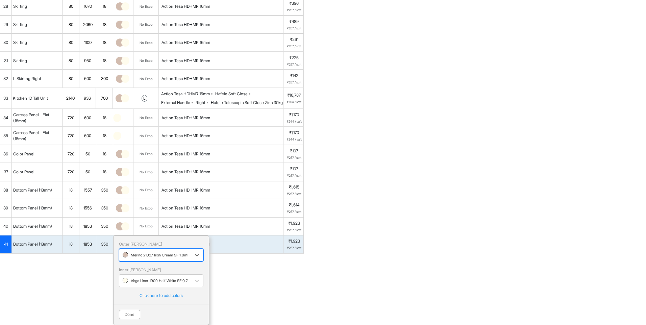
click at [144, 256] on div at bounding box center [155, 255] width 65 height 7
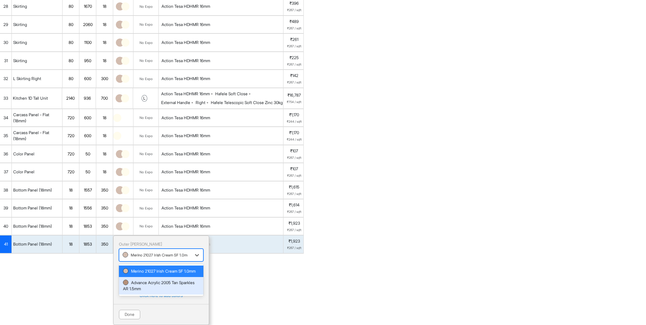
click at [144, 292] on div "Advance Acrylic 2005 Tan Sparkles AR 1.5mm" at bounding box center [161, 286] width 76 height 12
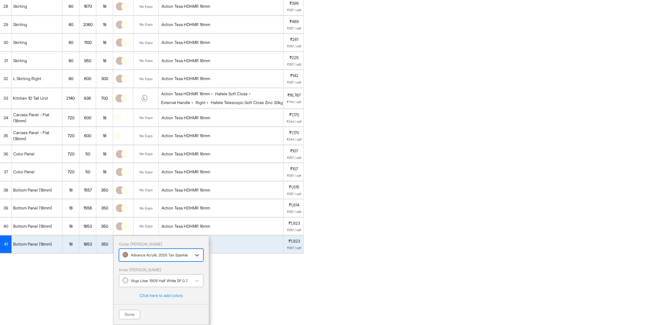
click at [142, 285] on div at bounding box center [155, 280] width 65 height 7
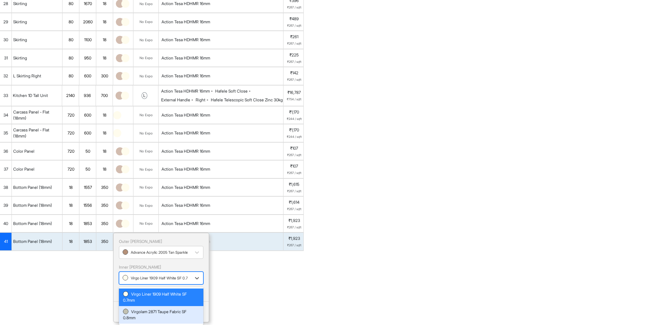
click at [145, 320] on div "Virgolam 2871 Taupe Fabric SF 0.8mm" at bounding box center [161, 315] width 76 height 12
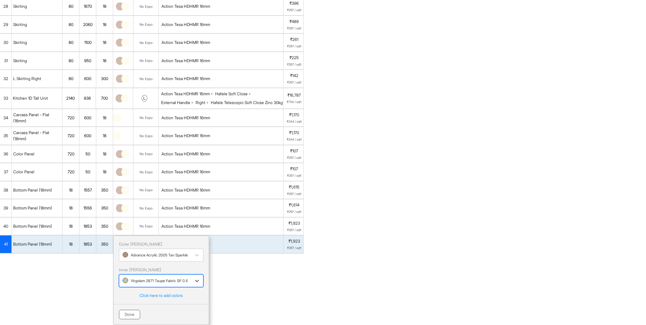
click at [135, 319] on button "Done" at bounding box center [129, 314] width 21 height 9
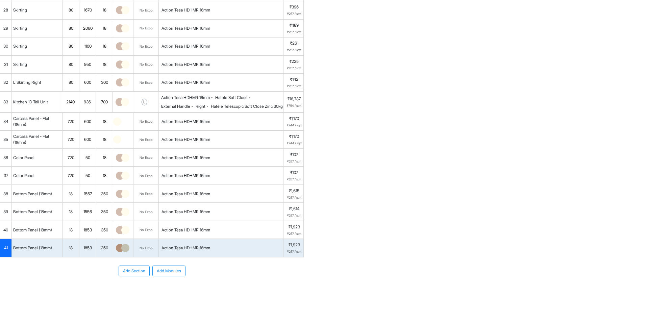
click at [123, 229] on img at bounding box center [125, 230] width 8 height 8
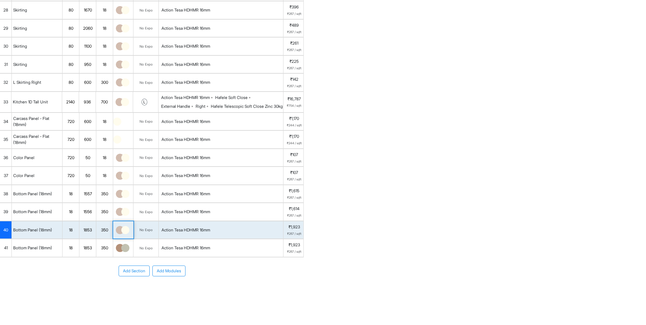
click at [123, 229] on img at bounding box center [125, 230] width 8 height 8
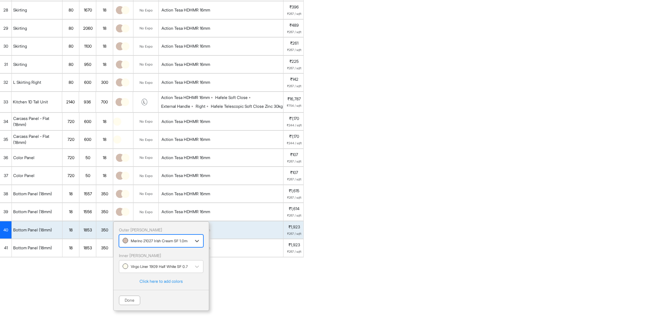
click at [126, 240] on div at bounding box center [155, 240] width 65 height 7
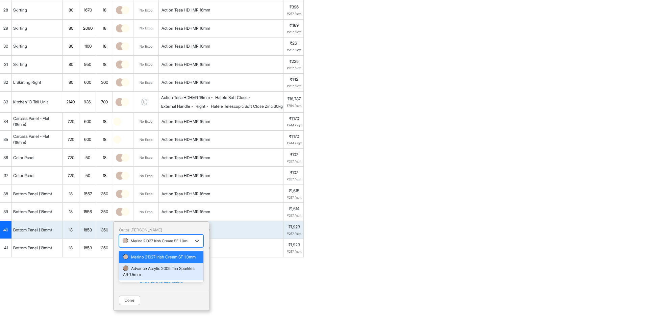
click at [137, 273] on div "Advance Acrylic 2005 Tan Sparkles AR 1.5mm" at bounding box center [161, 272] width 76 height 12
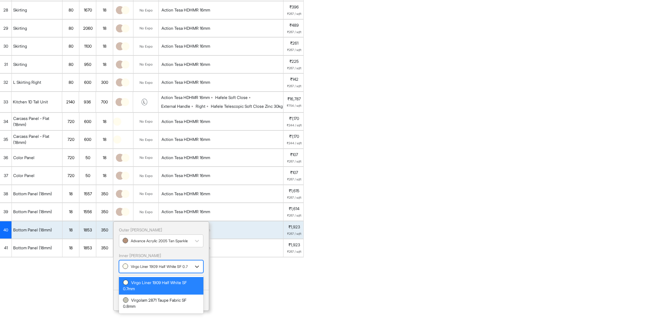
click at [131, 267] on div at bounding box center [155, 266] width 65 height 7
click at [134, 300] on div "Virgolam 2871 Taupe Fabric SF 0.8mm" at bounding box center [161, 304] width 76 height 12
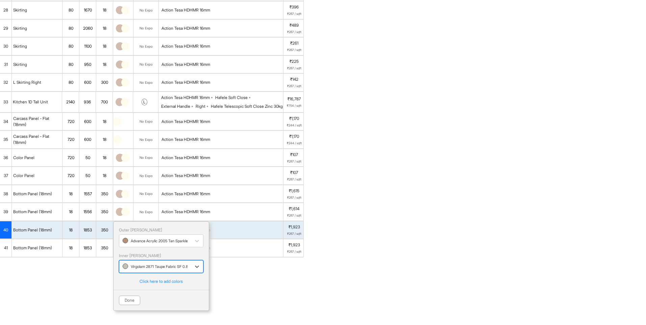
click at [124, 301] on button "Done" at bounding box center [129, 300] width 21 height 9
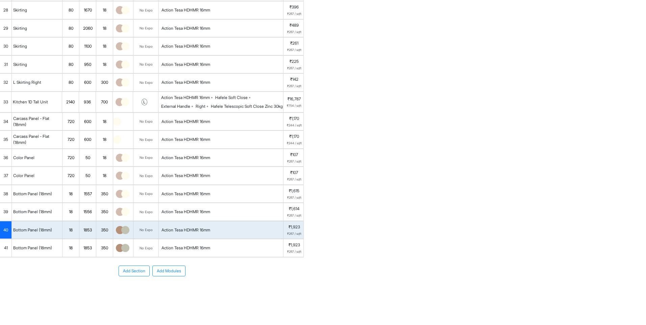
click at [124, 208] on img at bounding box center [125, 212] width 8 height 8
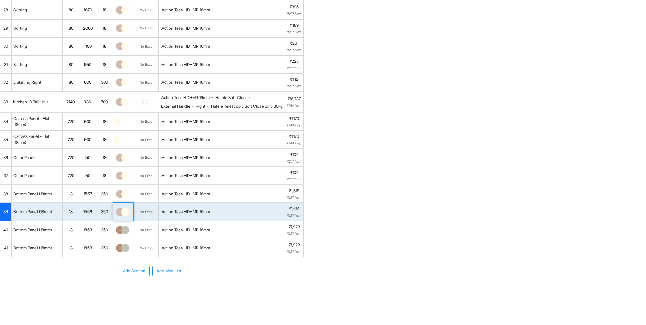
click at [124, 208] on img at bounding box center [125, 212] width 8 height 8
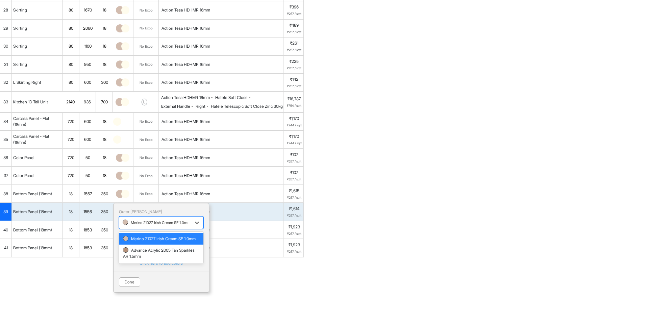
click at [129, 219] on div "Merino 21027 Irish Cream SF 1.0mm" at bounding box center [155, 223] width 65 height 8
click at [136, 259] on div "Advance Acrylic 2005 Tan Sparkles AR 1.5mm" at bounding box center [161, 253] width 76 height 12
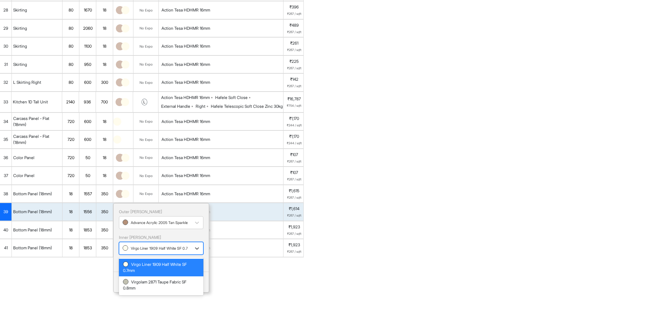
click at [133, 250] on div at bounding box center [155, 248] width 65 height 7
click at [140, 280] on div "Virgolam 2871 Taupe Fabric SF 0.8mm" at bounding box center [161, 285] width 76 height 12
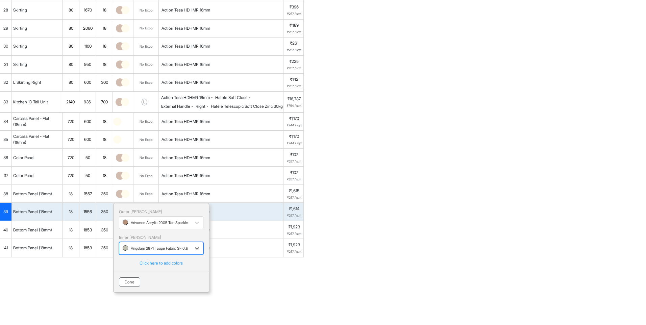
click at [130, 282] on button "Done" at bounding box center [129, 282] width 21 height 9
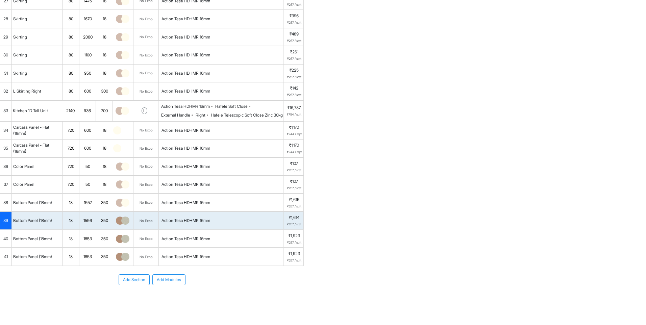
scroll to position [389, 0]
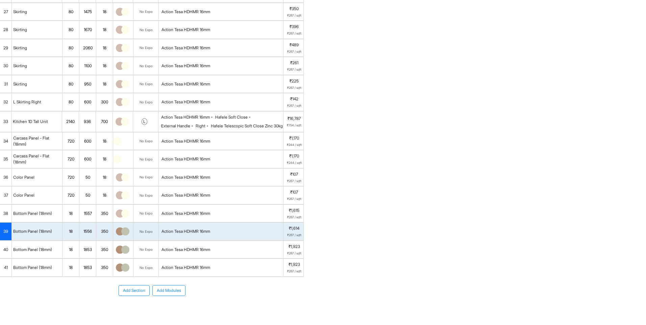
click at [127, 218] on img at bounding box center [125, 214] width 8 height 8
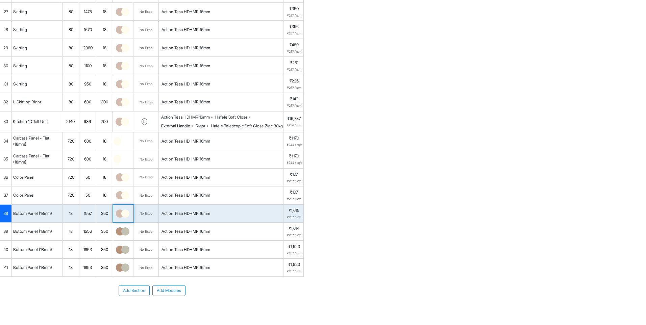
click at [127, 218] on img at bounding box center [125, 214] width 8 height 8
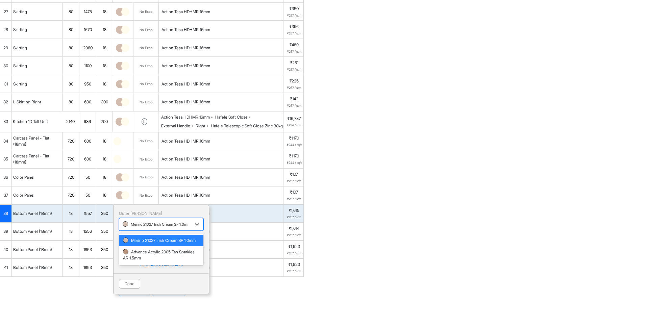
click at [132, 228] on div at bounding box center [155, 224] width 65 height 7
click at [141, 246] on div "Merino 21027 Irish Cream SF 1.0mm" at bounding box center [161, 240] width 85 height 11
click at [136, 228] on div at bounding box center [155, 224] width 65 height 7
click at [142, 261] on div "Advance Acrylic 2005 Tan Sparkles AR 1.5mm" at bounding box center [161, 255] width 76 height 12
drag, startPoint x: 141, startPoint y: 260, endPoint x: 140, endPoint y: 268, distance: 8.8
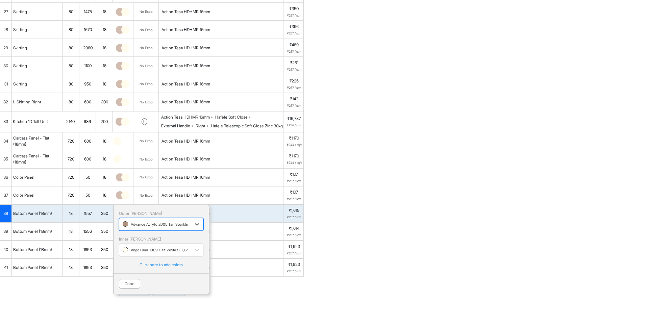
click at [141, 255] on div "Virgo Liner 1909 Half White SF 0.7mm" at bounding box center [155, 250] width 72 height 10
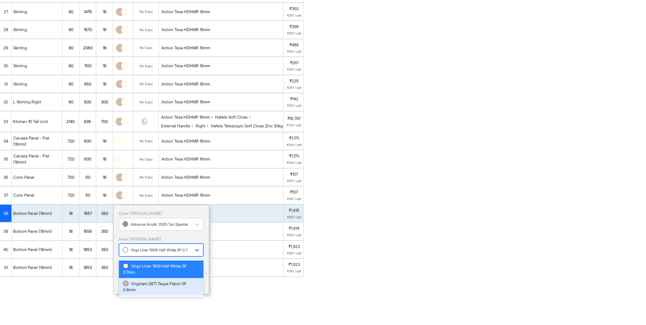
drag, startPoint x: 145, startPoint y: 300, endPoint x: 142, endPoint y: 293, distance: 7.3
click at [145, 293] on div "Virgolam 2871 Taupe Fabric SF 0.8mm" at bounding box center [161, 287] width 76 height 12
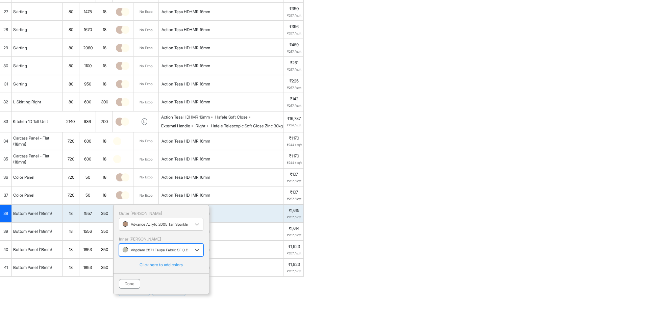
click at [133, 289] on button "Done" at bounding box center [129, 283] width 21 height 9
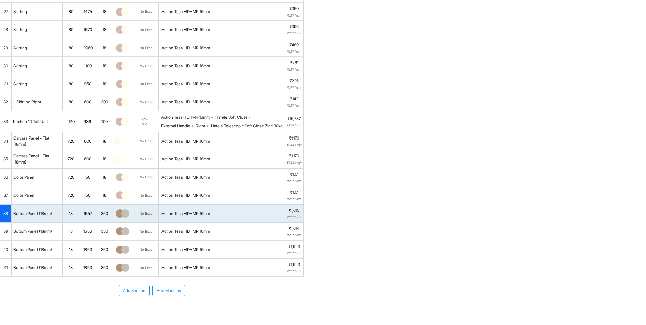
click at [129, 199] on div at bounding box center [123, 195] width 14 height 8
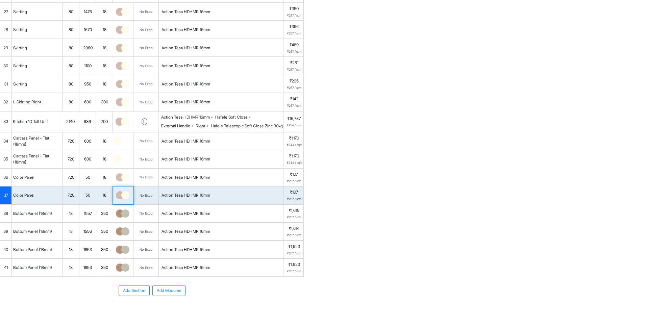
click at [126, 199] on img at bounding box center [125, 195] width 8 height 8
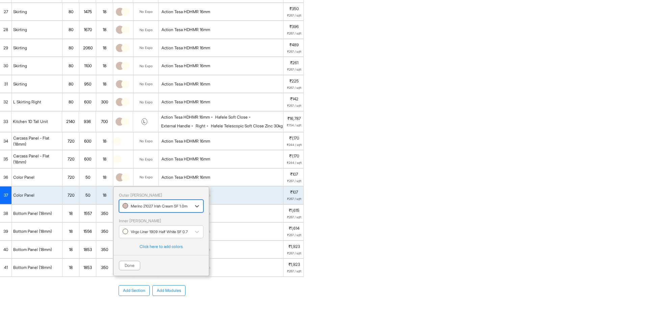
click at [132, 210] on div at bounding box center [155, 206] width 65 height 7
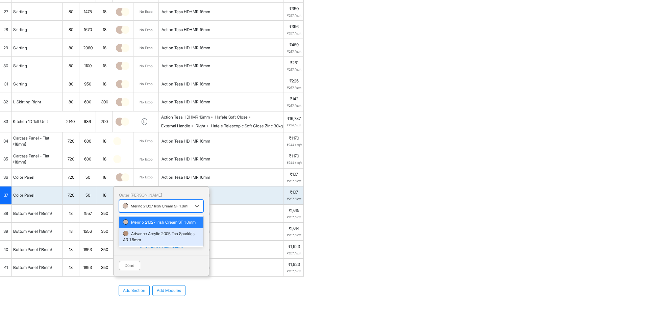
click at [138, 243] on div "Advance Acrylic 2005 Tan Sparkles AR 1.5mm" at bounding box center [161, 237] width 76 height 12
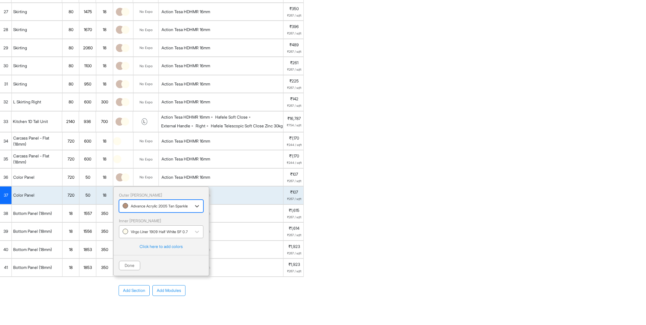
click at [131, 236] on div at bounding box center [155, 231] width 65 height 7
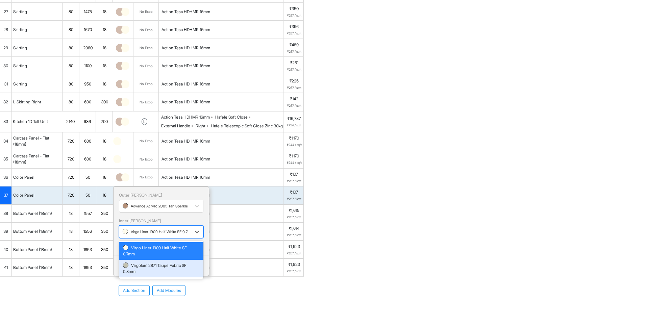
click at [136, 275] on div "Virgolam 2871 Taupe Fabric SF 0.8mm" at bounding box center [161, 269] width 76 height 12
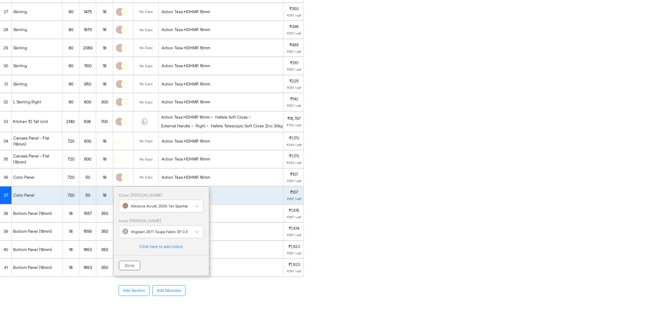
click at [131, 270] on button "Done" at bounding box center [129, 265] width 21 height 9
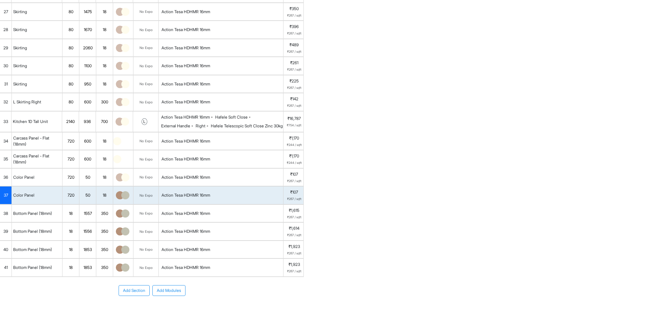
click at [127, 186] on div at bounding box center [123, 178] width 20 height 18
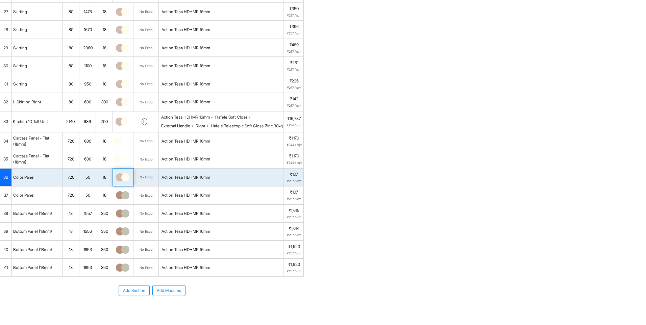
click at [127, 186] on div at bounding box center [123, 178] width 20 height 18
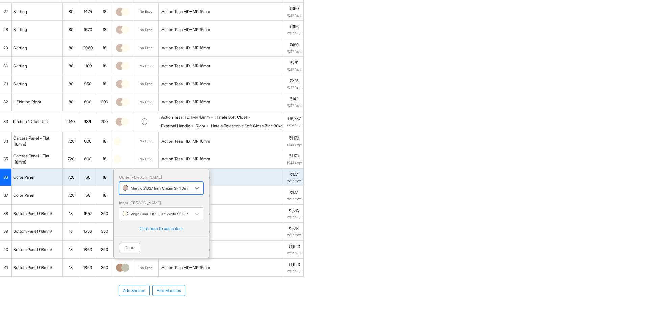
click at [132, 193] on div "Merino 21027 Irish Cream SF 1.0mm" at bounding box center [155, 188] width 72 height 10
click at [136, 225] on div "Advance Acrylic 2005 Tan Sparkles AR 1.5mm" at bounding box center [161, 219] width 76 height 12
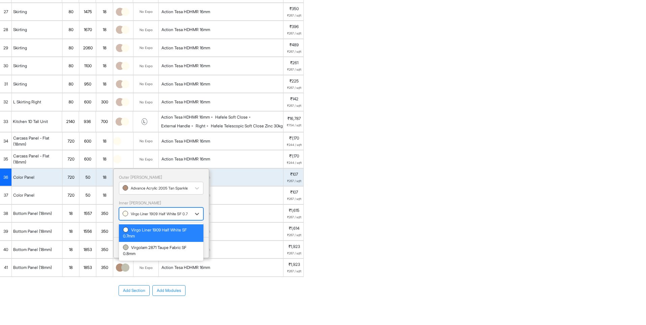
click at [132, 218] on div at bounding box center [155, 213] width 65 height 7
click at [138, 258] on div "Virgolam 2871 Taupe Fabric SF 0.8mm" at bounding box center [161, 251] width 85 height 18
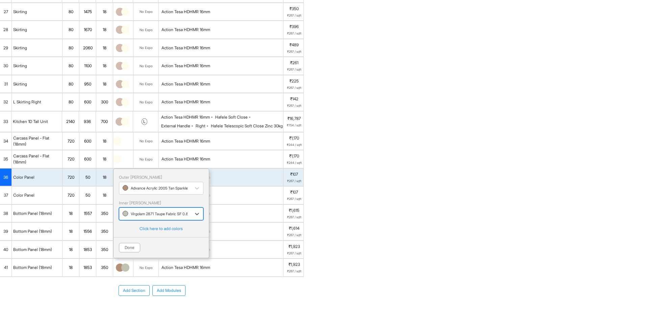
drag, startPoint x: 129, startPoint y: 263, endPoint x: 131, endPoint y: 260, distance: 4.1
click at [129, 253] on button "Done" at bounding box center [129, 247] width 21 height 9
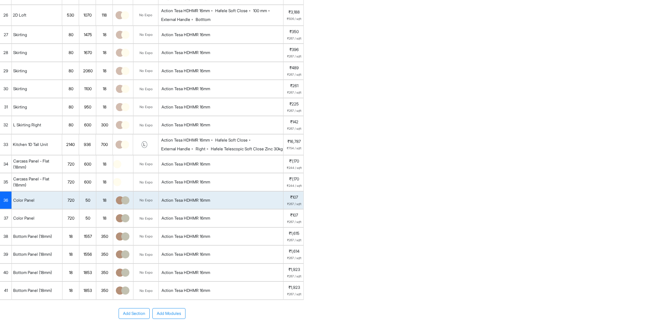
scroll to position [356, 0]
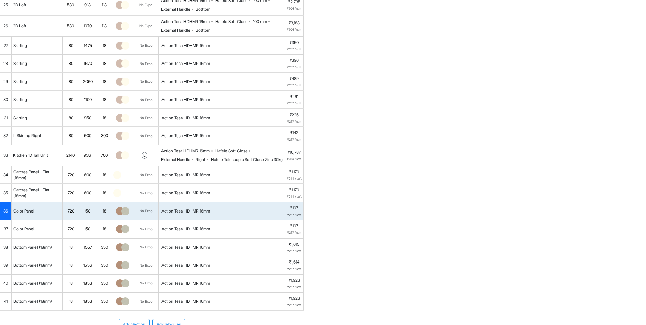
click at [125, 202] on div at bounding box center [123, 193] width 20 height 18
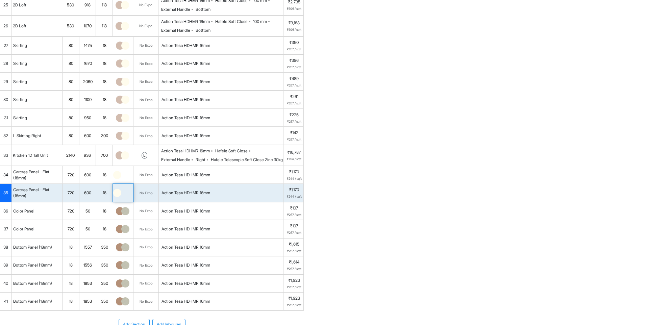
click at [125, 202] on div at bounding box center [123, 193] width 20 height 18
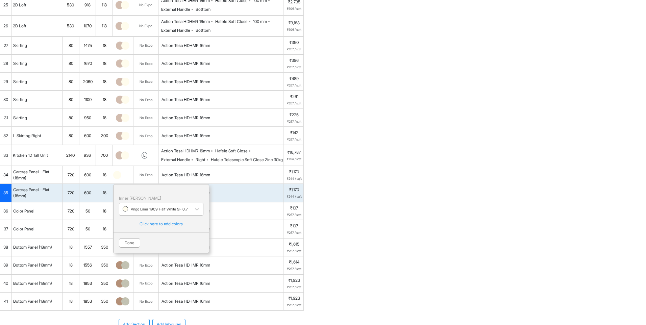
click at [136, 213] on div at bounding box center [155, 209] width 65 height 7
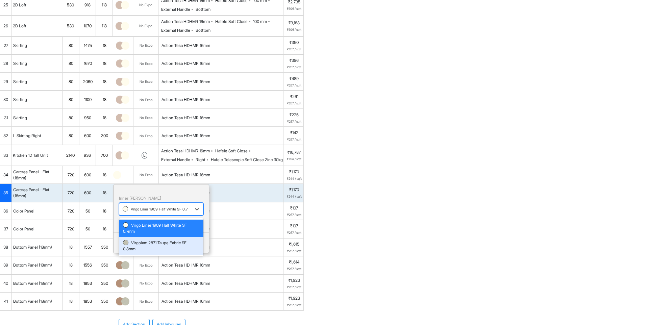
click at [142, 252] on div "Virgolam 2871 Taupe Fabric SF 0.8mm" at bounding box center [161, 246] width 76 height 12
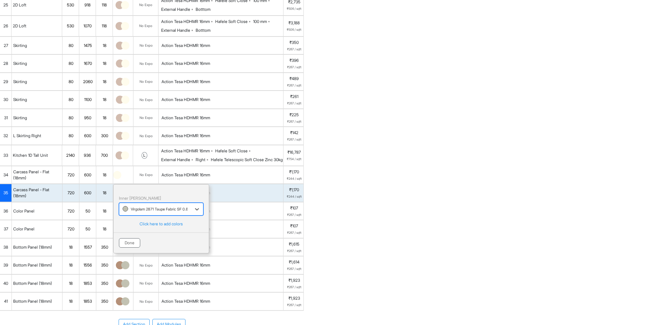
click at [124, 248] on button "Done" at bounding box center [129, 242] width 21 height 9
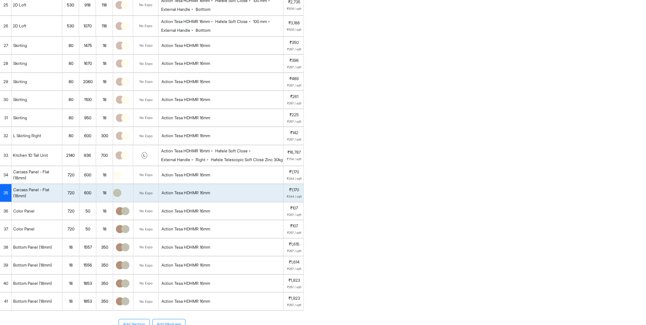
click at [126, 184] on div at bounding box center [123, 175] width 20 height 18
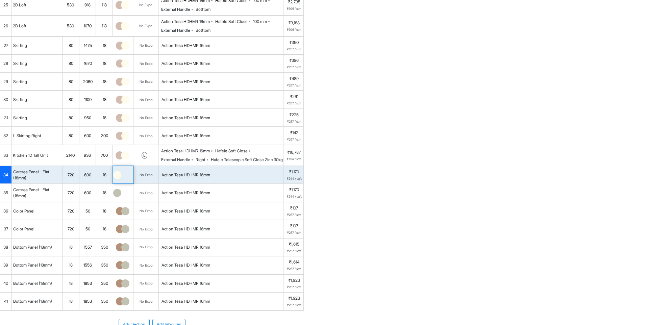
click at [126, 184] on div at bounding box center [123, 175] width 20 height 18
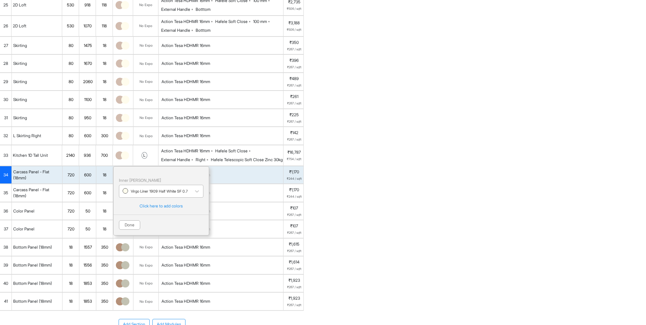
click at [149, 195] on div at bounding box center [155, 191] width 65 height 7
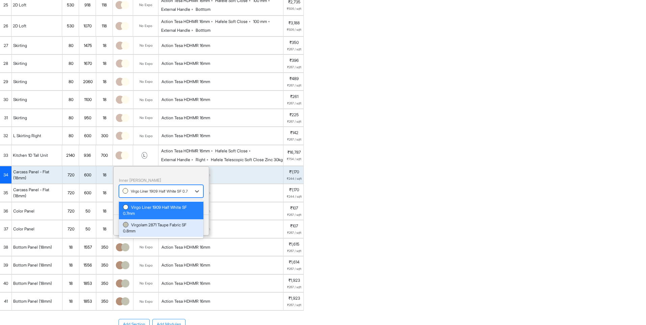
click at [144, 234] on div "Virgolam 2871 Taupe Fabric SF 0.8mm" at bounding box center [161, 228] width 76 height 12
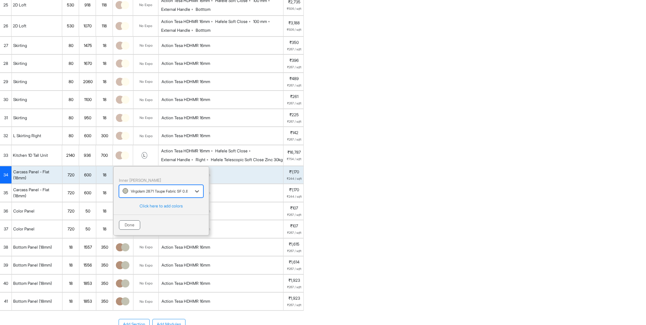
click at [135, 230] on button "Done" at bounding box center [129, 224] width 21 height 9
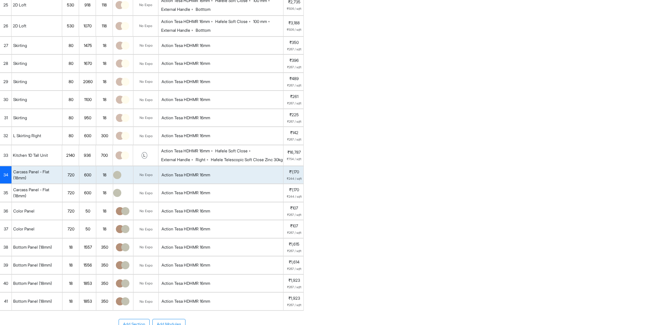
click at [124, 166] on div at bounding box center [123, 155] width 20 height 20
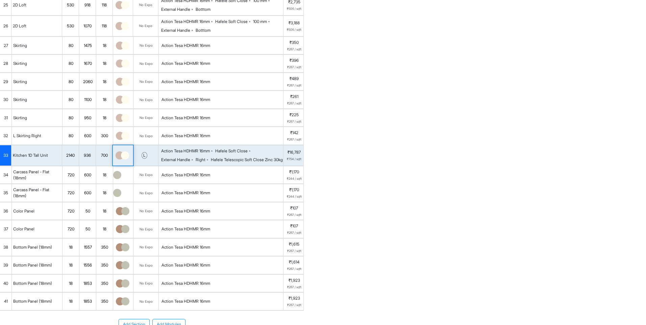
click at [124, 166] on div at bounding box center [123, 155] width 20 height 20
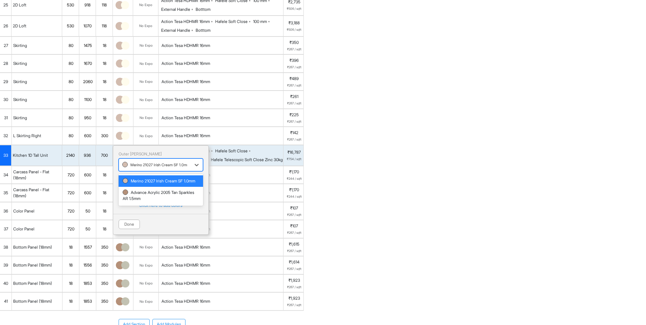
click at [128, 169] on div at bounding box center [154, 164] width 65 height 7
click at [133, 200] on div "Advance Acrylic 2005 Tan Sparkles AR 1.5mm" at bounding box center [161, 196] width 85 height 18
click at [131, 203] on div "Outer Lam option [object Object], selected. Advance Acrylic 2005 Tan Sparkles A…" at bounding box center [161, 190] width 96 height 90
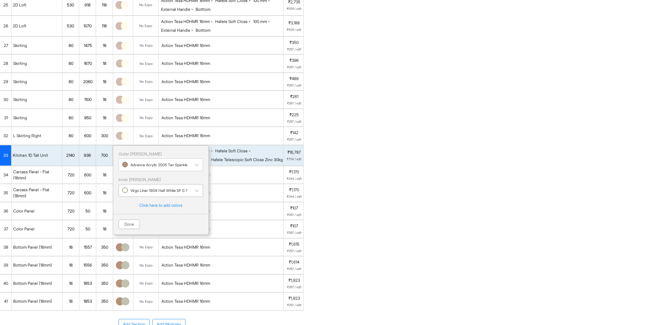
click at [137, 194] on div at bounding box center [154, 190] width 65 height 7
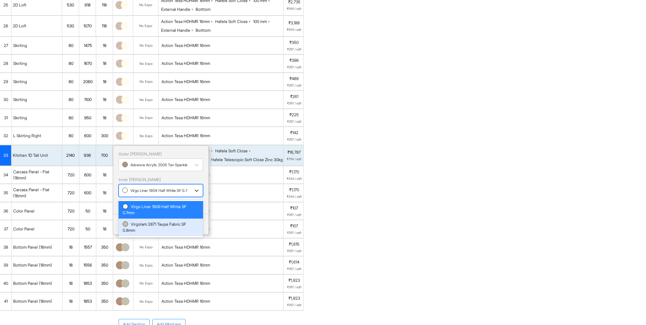
click at [137, 233] on div "Virgolam 2871 Taupe Fabric SF 0.8mm" at bounding box center [161, 227] width 76 height 12
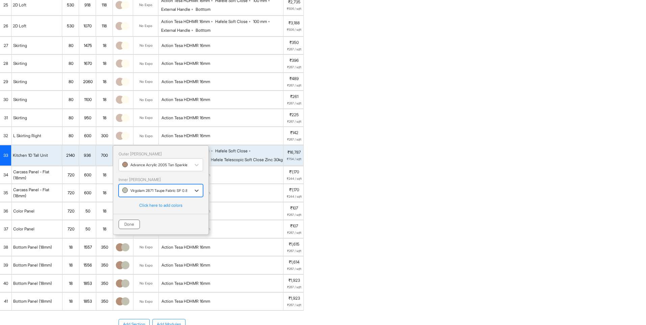
click at [127, 229] on button "Done" at bounding box center [129, 224] width 21 height 9
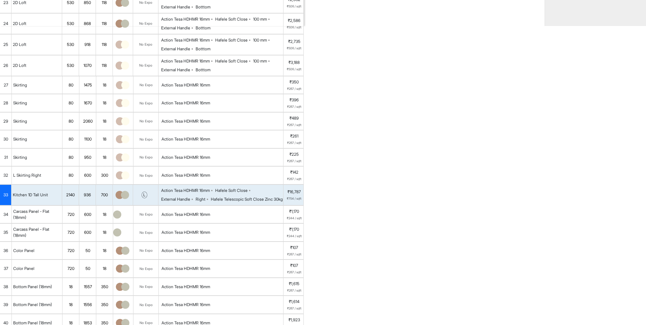
scroll to position [288, 0]
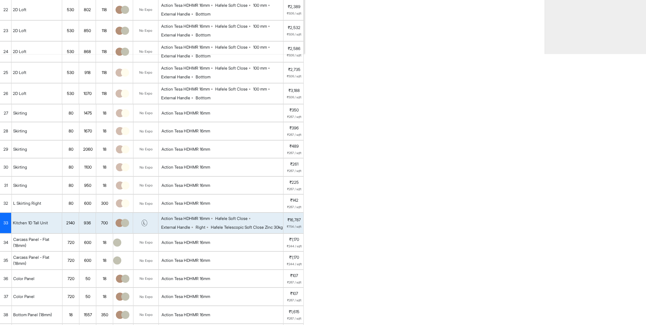
click at [127, 206] on img at bounding box center [125, 203] width 8 height 8
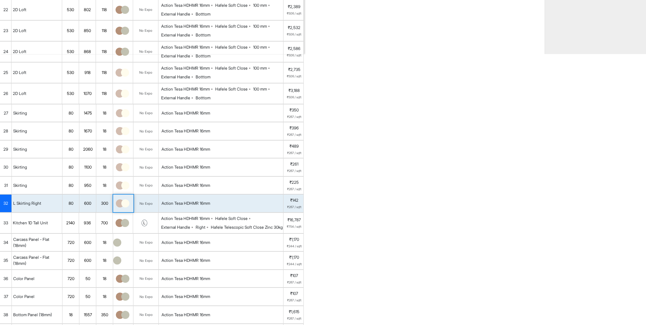
click at [127, 206] on img at bounding box center [125, 203] width 8 height 8
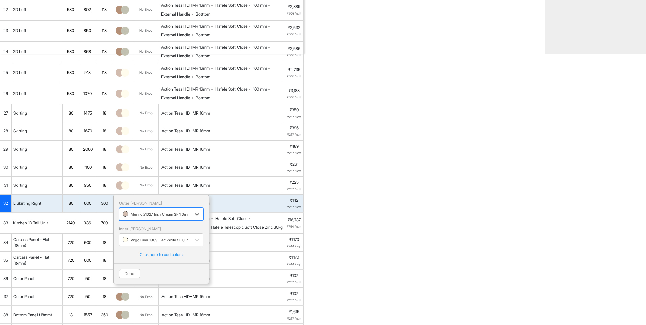
click at [137, 215] on div "Merino 21027 Irish Cream SF 1.0mm" at bounding box center [155, 214] width 72 height 10
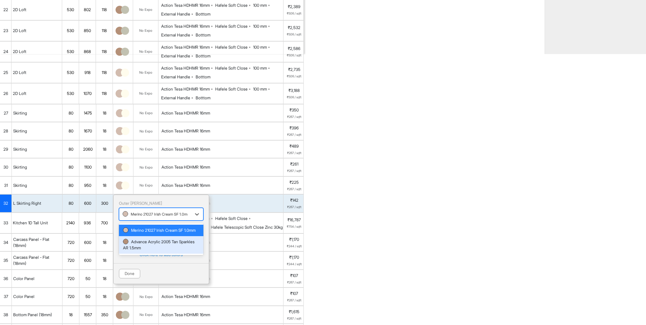
click at [144, 251] on div "Advance Acrylic 2005 Tan Sparkles AR 1.5mm" at bounding box center [161, 245] width 76 height 12
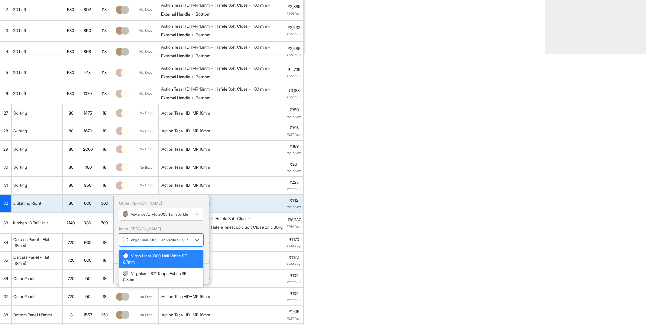
click at [141, 244] on div at bounding box center [155, 239] width 65 height 7
click at [144, 276] on div "Virgolam 2871 Taupe Fabric SF 0.8mm" at bounding box center [161, 277] width 76 height 12
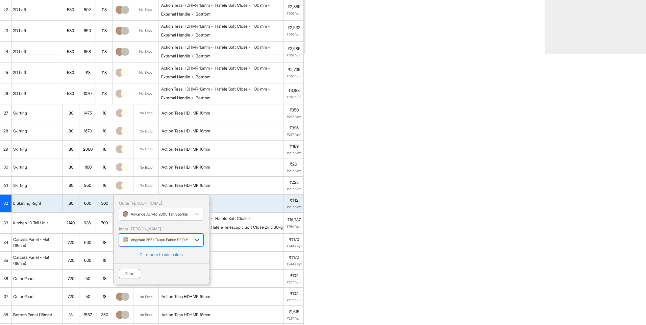
click at [133, 279] on button "Done" at bounding box center [129, 273] width 21 height 9
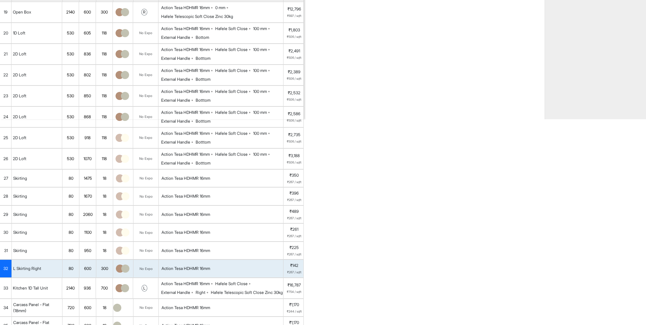
scroll to position [220, 0]
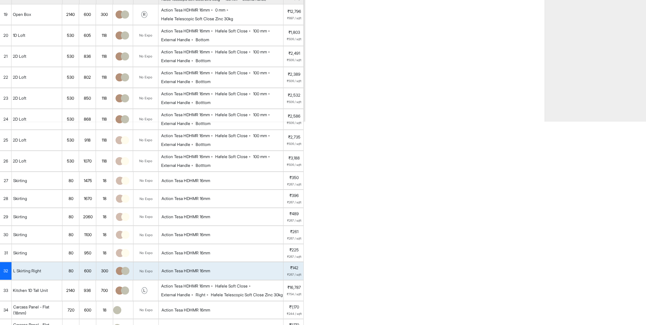
click at [125, 252] on div at bounding box center [123, 253] width 20 height 18
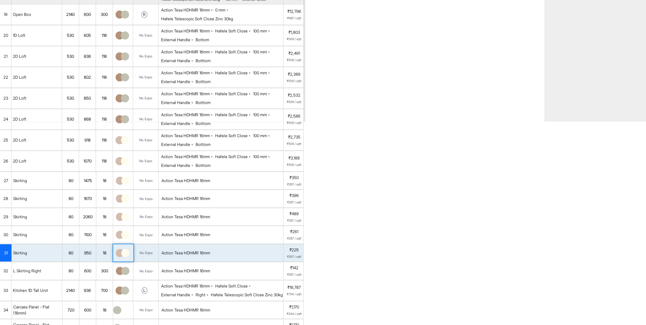
click at [125, 252] on div at bounding box center [123, 253] width 20 height 18
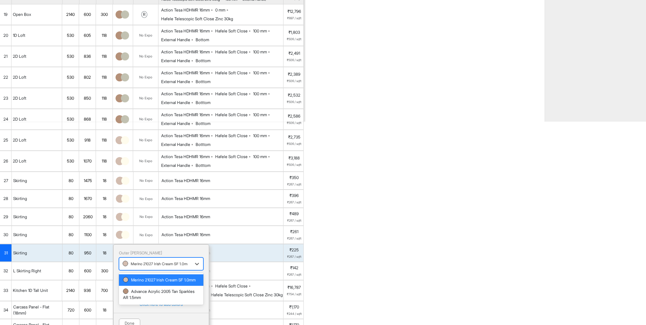
click at [137, 266] on div at bounding box center [155, 263] width 65 height 7
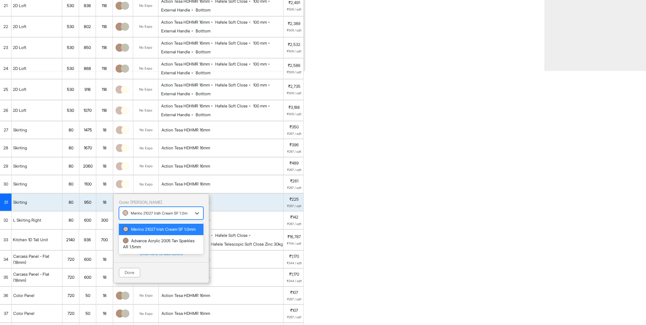
scroll to position [322, 0]
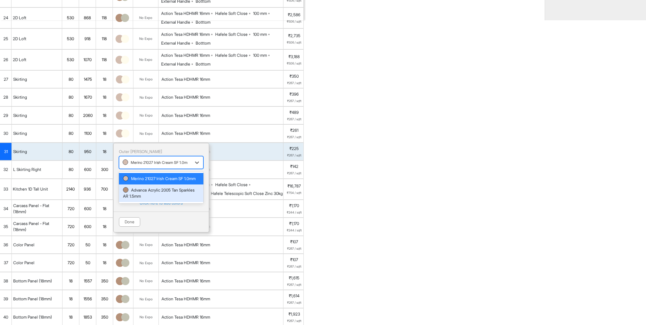
click at [160, 199] on div "Advance Acrylic 2005 Tan Sparkles AR 1.5mm" at bounding box center [161, 193] width 76 height 12
click at [150, 192] on div at bounding box center [155, 188] width 65 height 7
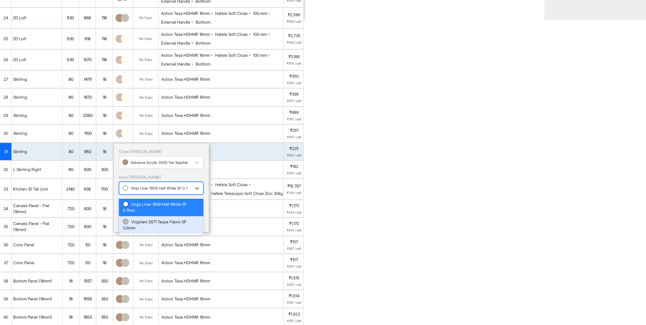
click at [145, 224] on div "Virgolam 2871 Taupe Fabric SF 0.8mm" at bounding box center [161, 225] width 85 height 18
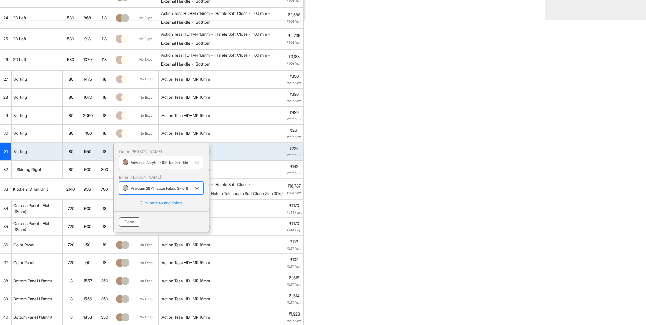
click at [130, 227] on button "Done" at bounding box center [129, 221] width 21 height 9
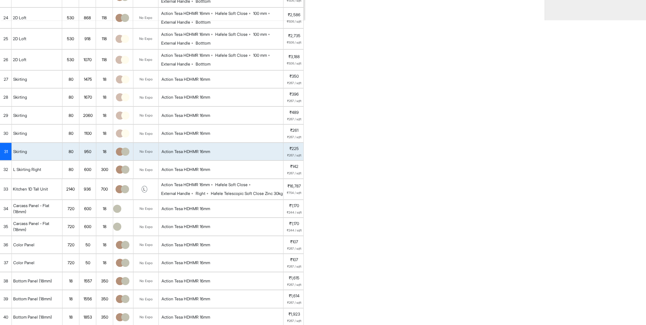
click at [125, 137] on img at bounding box center [125, 133] width 8 height 8
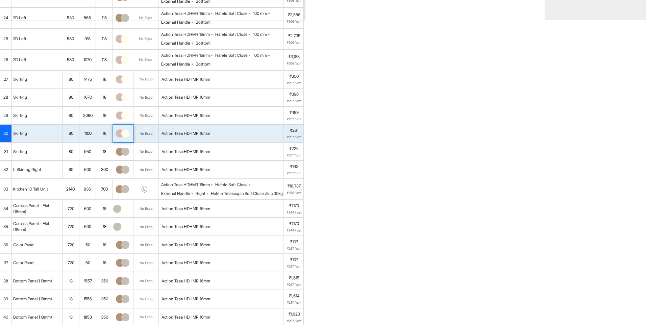
click at [125, 137] on img at bounding box center [125, 133] width 8 height 8
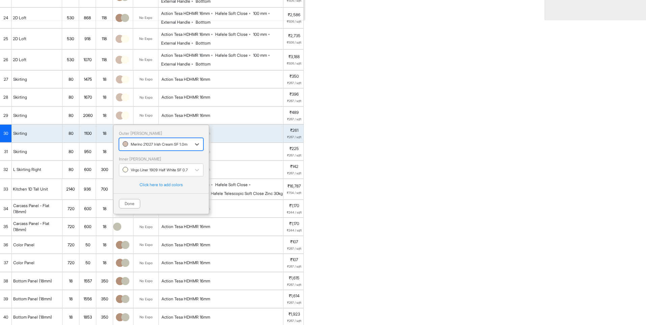
click at [132, 147] on div at bounding box center [155, 144] width 65 height 7
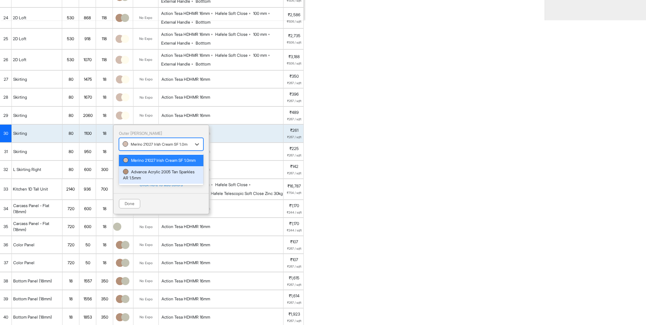
click at [136, 181] on div "Advance Acrylic 2005 Tan Sparkles AR 1.5mm" at bounding box center [161, 175] width 76 height 12
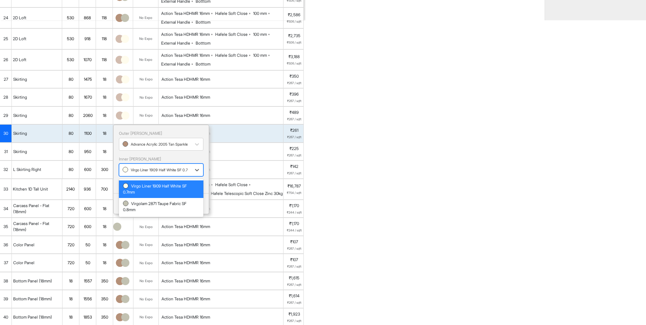
click at [124, 173] on input "text" at bounding box center [123, 170] width 1 height 6
click at [136, 211] on div "Virgolam 2871 Taupe Fabric SF 0.8mm" at bounding box center [161, 207] width 76 height 12
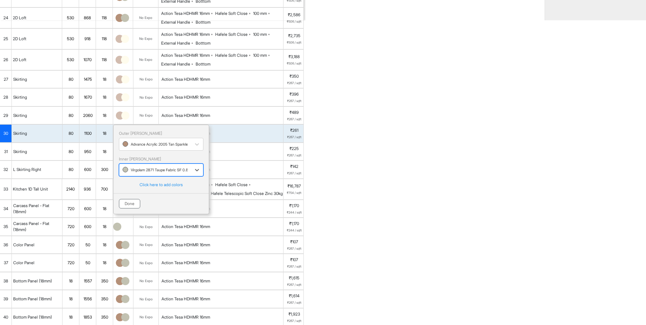
click at [128, 209] on button "Done" at bounding box center [129, 203] width 21 height 9
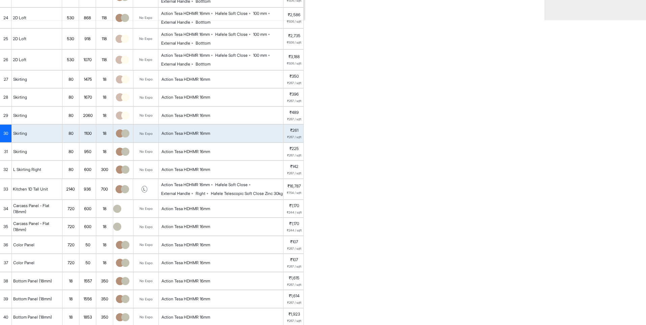
click at [124, 120] on img at bounding box center [125, 116] width 8 height 8
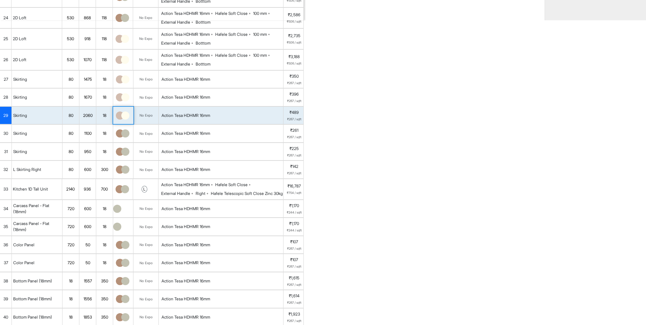
click at [124, 120] on img at bounding box center [125, 116] width 8 height 8
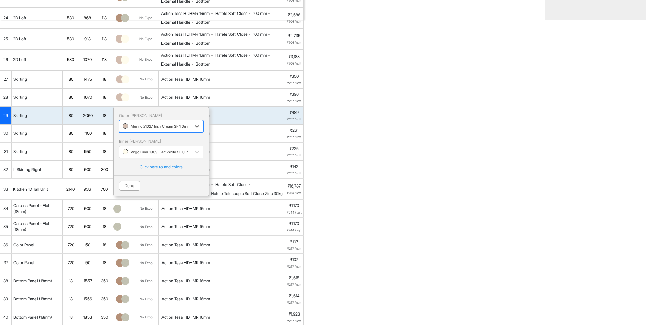
click at [134, 130] on div at bounding box center [155, 126] width 65 height 7
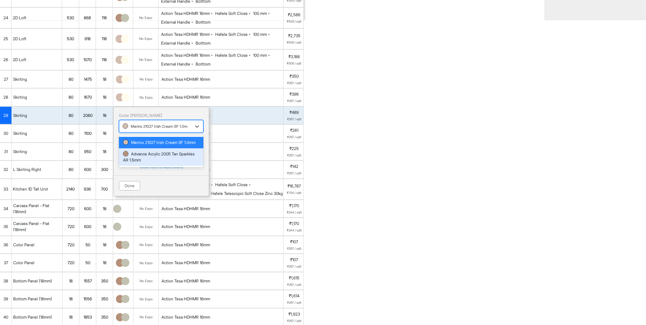
click at [135, 163] on div "Advance Acrylic 2005 Tan Sparkles AR 1.5mm" at bounding box center [161, 157] width 76 height 12
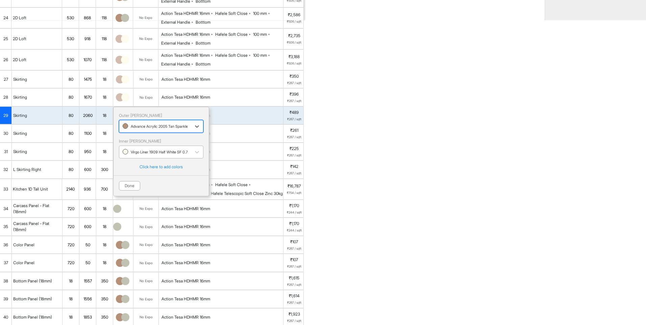
click at [140, 156] on div at bounding box center [155, 151] width 65 height 7
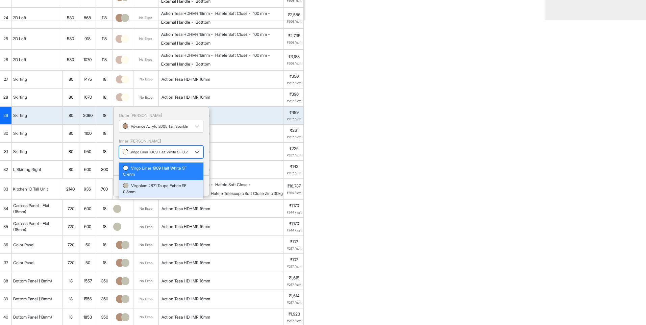
click at [141, 189] on div "Virgolam 2871 Taupe Fabric SF 0.8mm" at bounding box center [161, 189] width 76 height 12
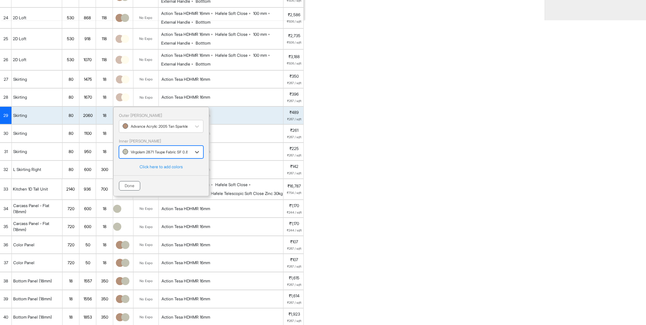
click at [128, 191] on button "Done" at bounding box center [129, 185] width 21 height 9
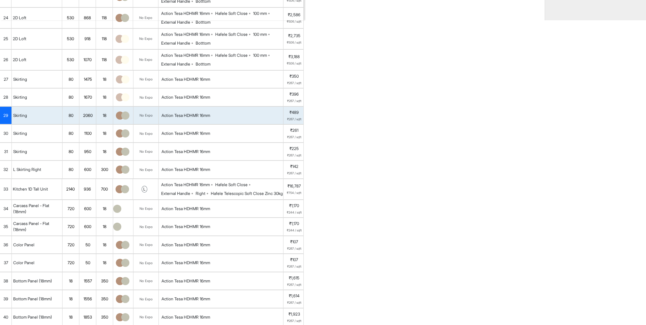
click at [127, 100] on img at bounding box center [125, 97] width 8 height 8
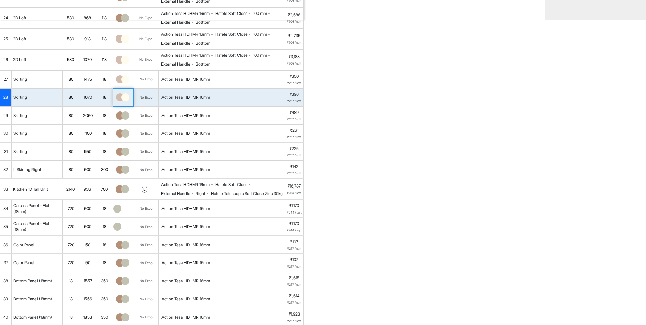
click at [127, 100] on img at bounding box center [125, 97] width 8 height 8
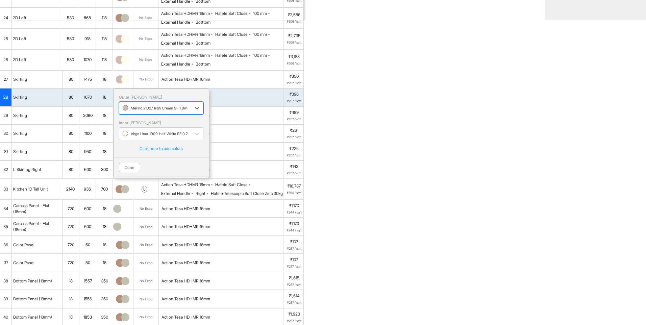
click at [136, 112] on div at bounding box center [155, 107] width 65 height 7
click at [133, 145] on div "Advance Acrylic 2005 Tan Sparkles AR 1.5mm" at bounding box center [161, 139] width 76 height 12
click at [135, 138] on div at bounding box center [155, 133] width 65 height 7
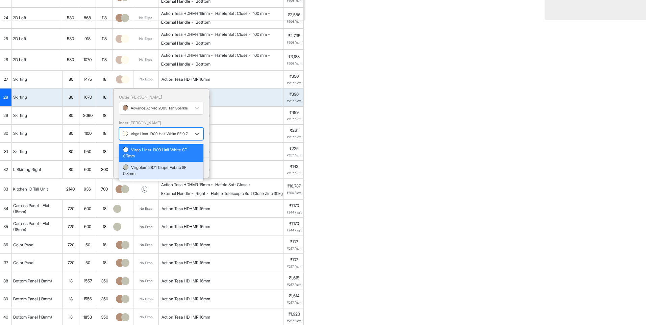
click at [135, 171] on div "Virgolam 2871 Taupe Fabric SF 0.8mm" at bounding box center [161, 171] width 76 height 12
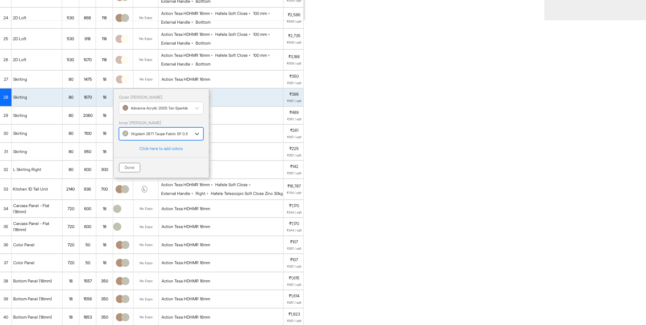
click at [125, 172] on button "Done" at bounding box center [129, 167] width 21 height 9
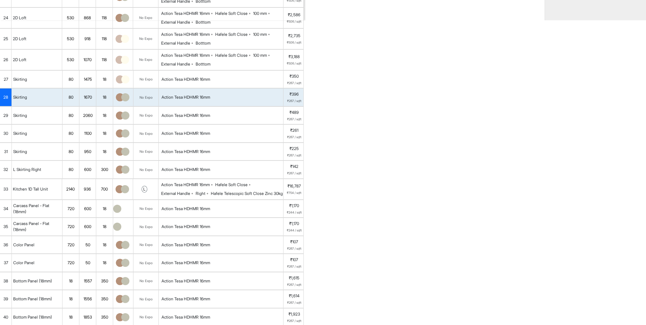
click at [123, 84] on img at bounding box center [125, 79] width 8 height 8
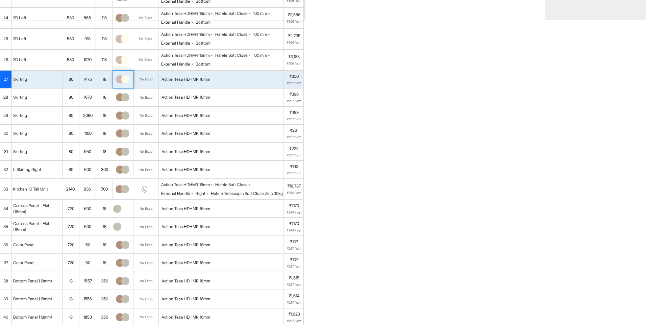
click at [123, 84] on img at bounding box center [125, 79] width 8 height 8
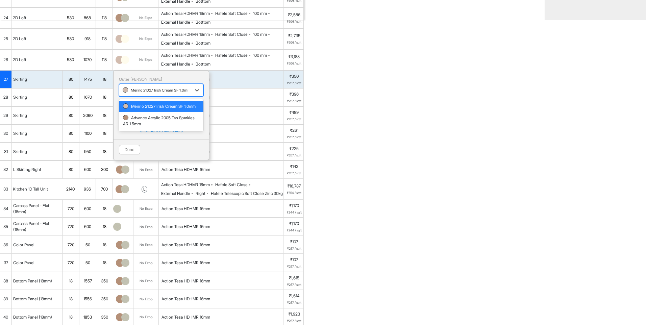
click at [130, 90] on div "Merino 21027 Irish Cream SF 1.0mm" at bounding box center [161, 90] width 85 height 13
click at [133, 127] on div "Advance Acrylic 2005 Tan Sparkles AR 1.5mm" at bounding box center [161, 121] width 76 height 12
click at [138, 120] on div at bounding box center [155, 115] width 65 height 7
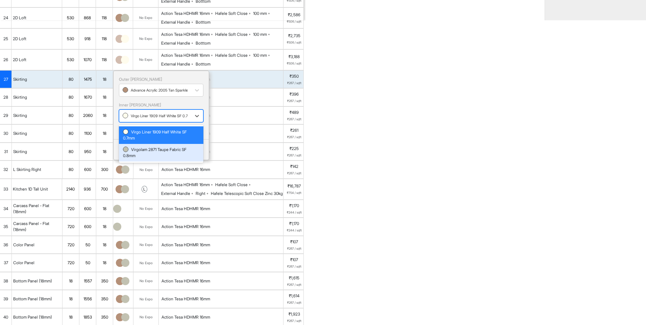
click at [139, 154] on div "Virgolam 2871 Taupe Fabric SF 0.8mm" at bounding box center [161, 153] width 76 height 12
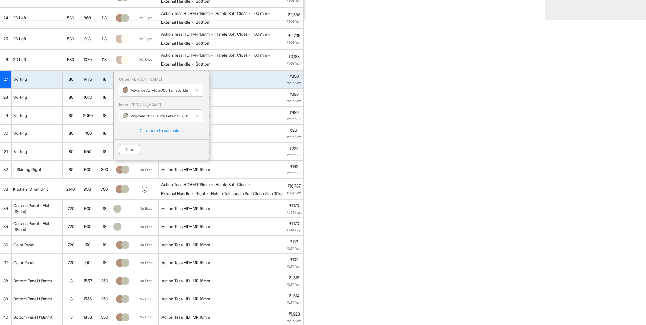
click at [129, 155] on button "Done" at bounding box center [129, 149] width 21 height 9
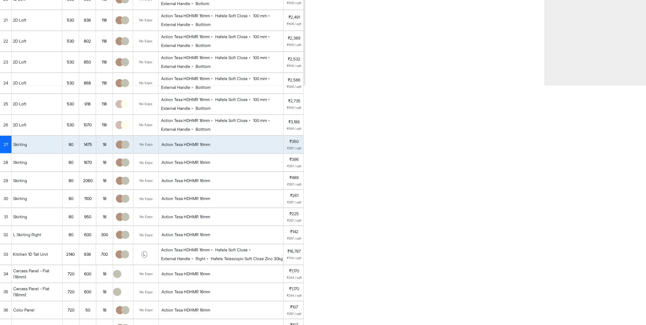
scroll to position [254, 0]
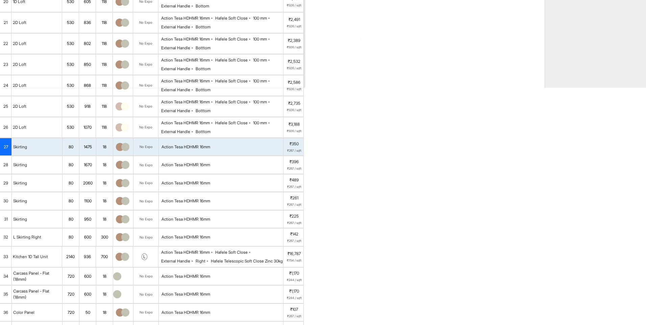
click at [123, 132] on img at bounding box center [125, 127] width 8 height 8
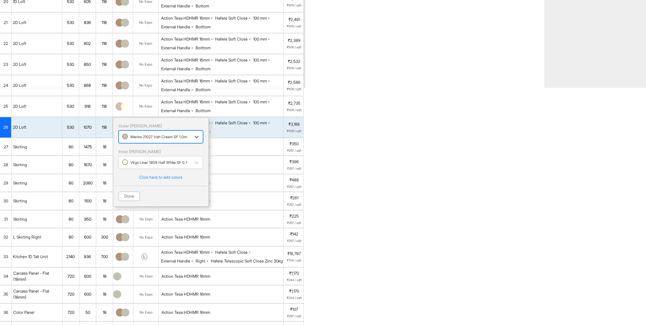
click at [127, 139] on div at bounding box center [154, 136] width 65 height 7
click at [135, 172] on div "Advance Acrylic 2005 Tan Sparkles AR 1.5mm" at bounding box center [161, 168] width 85 height 18
click at [132, 163] on div "Virgo Liner 1909 Half White SF 0.7mm" at bounding box center [155, 163] width 72 height 10
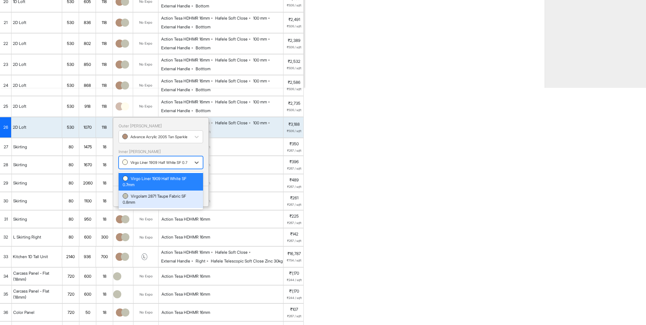
click at [136, 197] on div "Virgolam 2871 Taupe Fabric SF 0.8mm" at bounding box center [161, 200] width 85 height 18
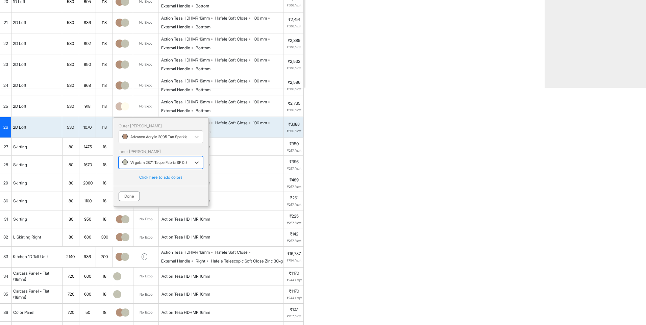
click at [131, 198] on button "Done" at bounding box center [129, 196] width 21 height 9
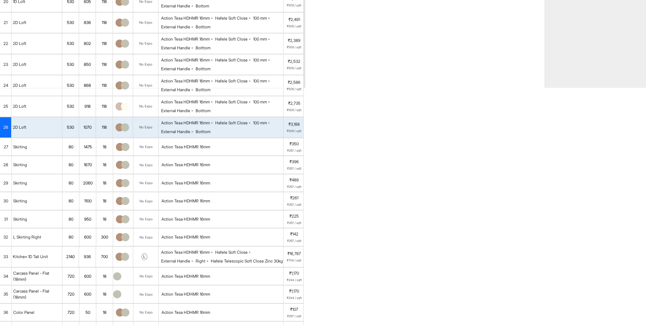
scroll to position [220, 0]
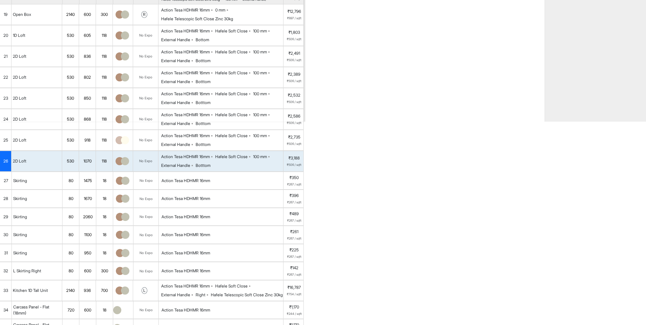
click at [123, 144] on img at bounding box center [125, 140] width 8 height 8
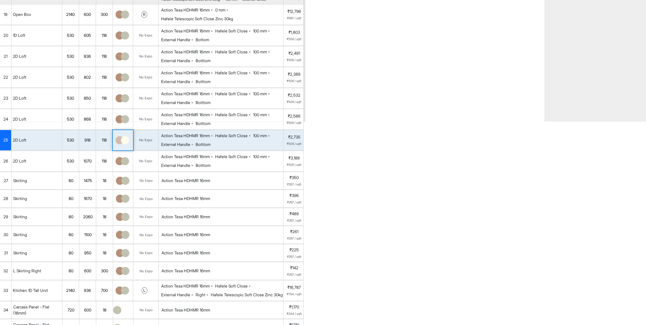
click at [123, 144] on img at bounding box center [125, 140] width 8 height 8
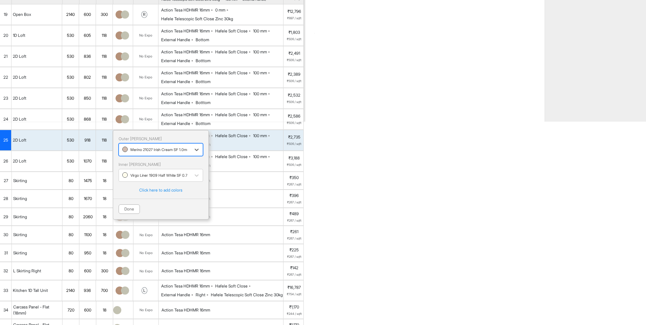
click at [123, 148] on div "Outer Lam option [object Object], selected. Select is focused ,type to refine l…" at bounding box center [161, 146] width 85 height 20
click at [128, 150] on div "Merino 21027 Irish Cream SF 1.0mm" at bounding box center [155, 150] width 72 height 10
click at [138, 186] on div "Advance Acrylic 2005 Tan Sparkles AR 1.5mm" at bounding box center [161, 180] width 76 height 12
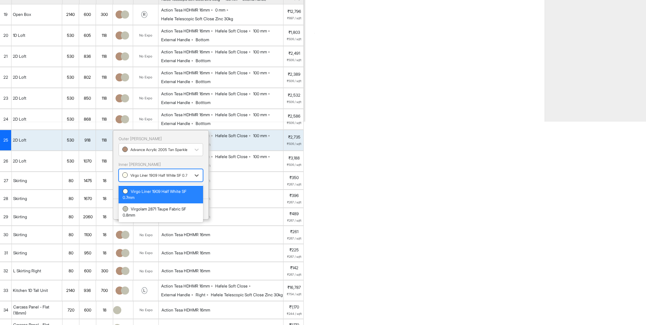
click at [138, 179] on div at bounding box center [154, 175] width 65 height 7
click at [139, 212] on div "Virgolam 2871 Taupe Fabric SF 0.8mm" at bounding box center [161, 212] width 76 height 12
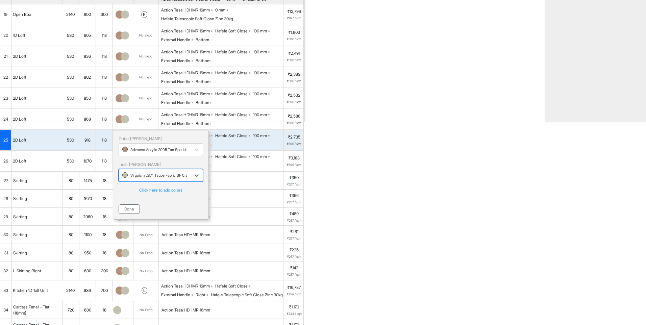
click at [129, 214] on button "Done" at bounding box center [129, 209] width 21 height 9
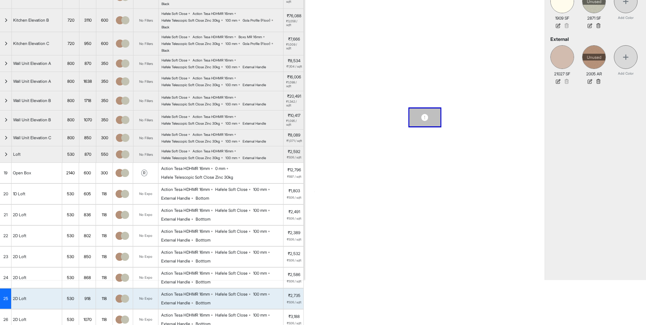
scroll to position [0, 0]
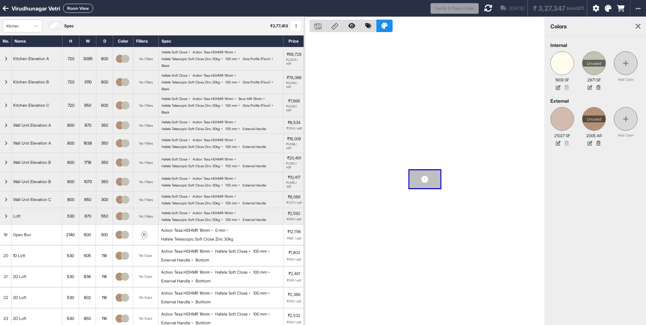
click at [484, 10] on icon at bounding box center [488, 8] width 8 height 8
click at [640, 27] on icon at bounding box center [638, 26] width 5 height 8
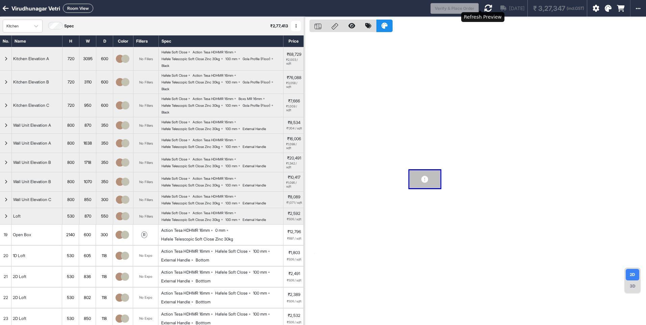
click at [484, 10] on icon at bounding box center [488, 8] width 8 height 8
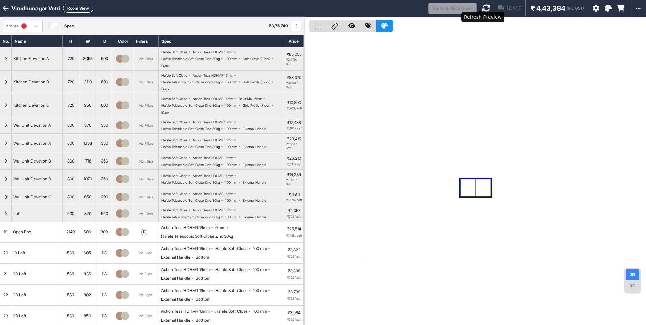
click at [482, 10] on icon at bounding box center [486, 8] width 8 height 8
click at [482, 9] on icon at bounding box center [486, 8] width 8 height 8
click at [482, 8] on icon at bounding box center [486, 8] width 8 height 8
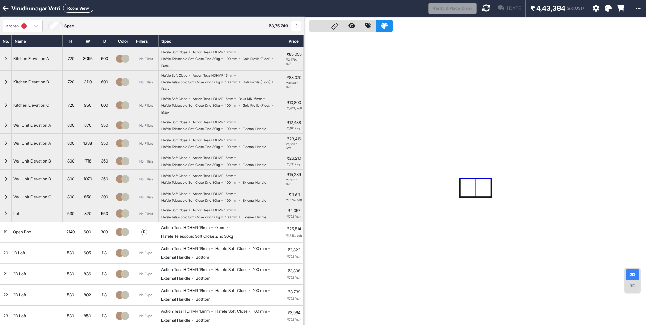
click at [615, 87] on div at bounding box center [475, 179] width 342 height 325
click at [482, 9] on icon at bounding box center [486, 8] width 8 height 8
click at [482, 11] on icon at bounding box center [486, 8] width 8 height 8
click at [69, 6] on button "Room View" at bounding box center [78, 8] width 30 height 9
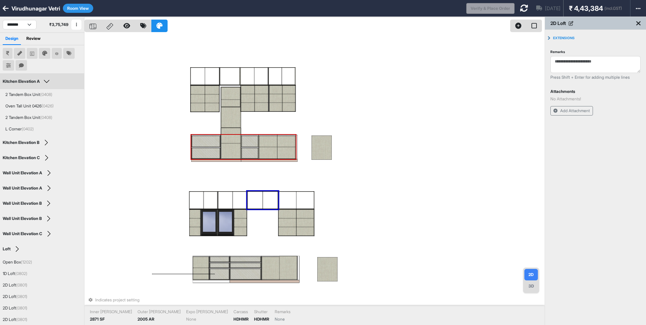
click at [405, 145] on div "Indicates project setting Inner Lam 2871 SF Outer Lam 2005 AR Expo Lam None Car…" at bounding box center [315, 179] width 460 height 325
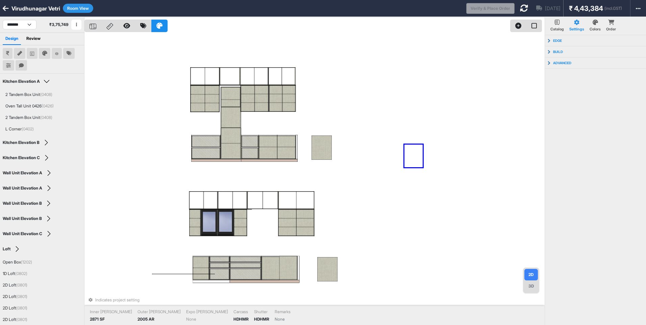
click at [423, 167] on div "Indicates project setting Inner Lam 2871 SF Outer Lam 2005 AR Expo Lam None Car…" at bounding box center [315, 179] width 460 height 325
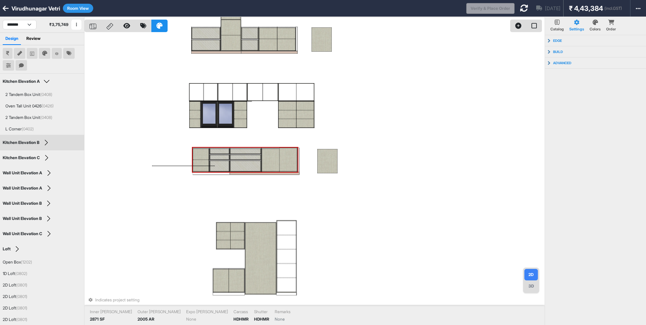
click at [80, 5] on button "Room View" at bounding box center [78, 8] width 30 height 9
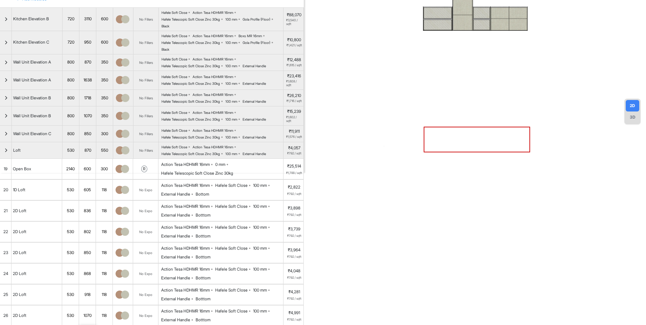
scroll to position [406, 0]
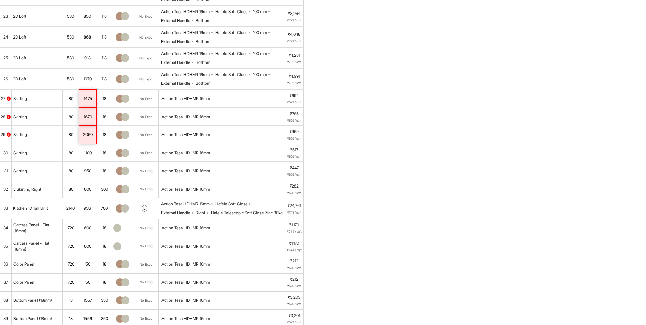
click at [89, 103] on div "1475" at bounding box center [87, 98] width 17 height 9
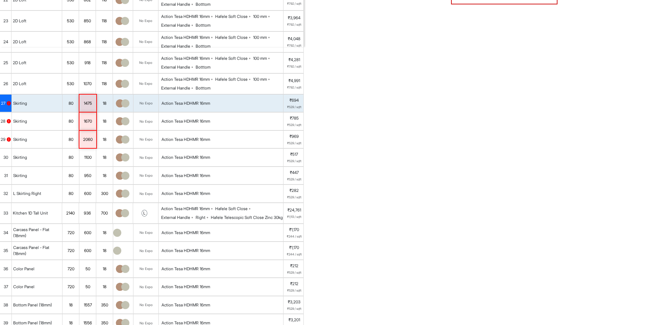
click at [91, 108] on div "1475" at bounding box center [87, 103] width 17 height 9
click at [108, 108] on div "18" at bounding box center [104, 103] width 17 height 9
click at [87, 126] on div "1670" at bounding box center [87, 121] width 17 height 9
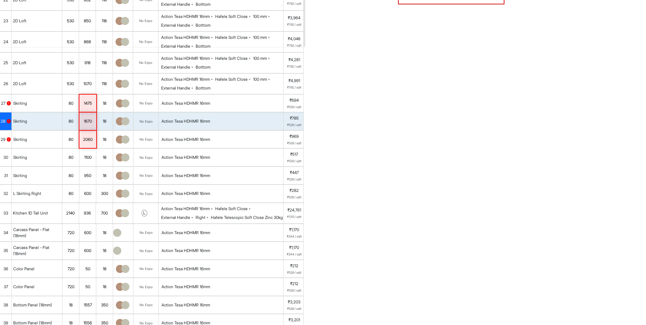
click at [90, 144] on div "2060" at bounding box center [87, 139] width 17 height 9
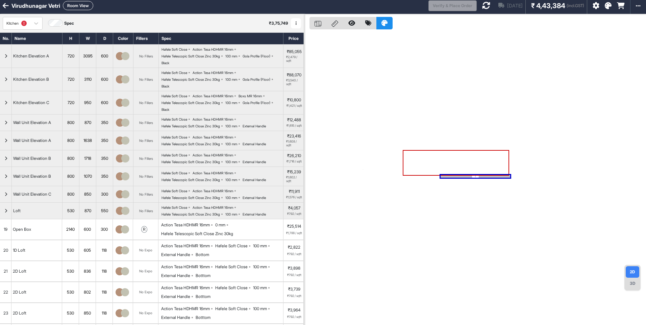
scroll to position [0, 0]
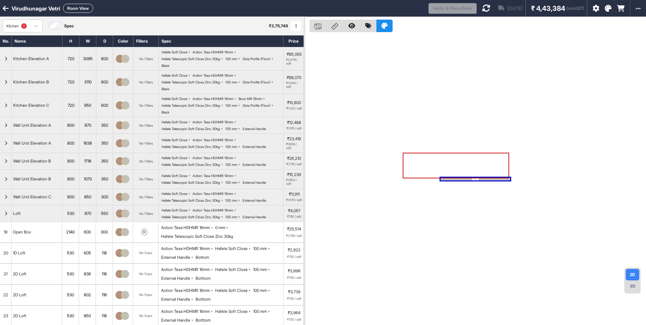
click at [352, 120] on div at bounding box center [475, 179] width 342 height 325
click at [482, 9] on icon at bounding box center [486, 8] width 8 height 8
click at [82, 8] on button "Room View" at bounding box center [78, 8] width 30 height 9
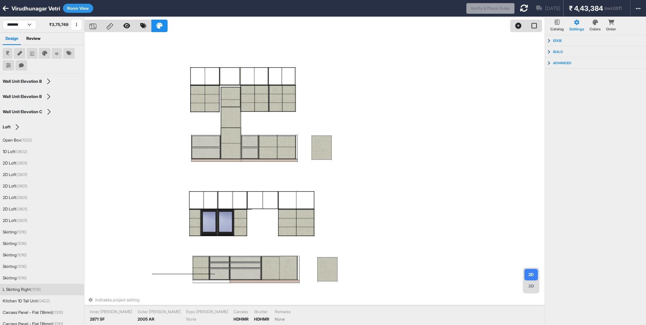
scroll to position [74, 0]
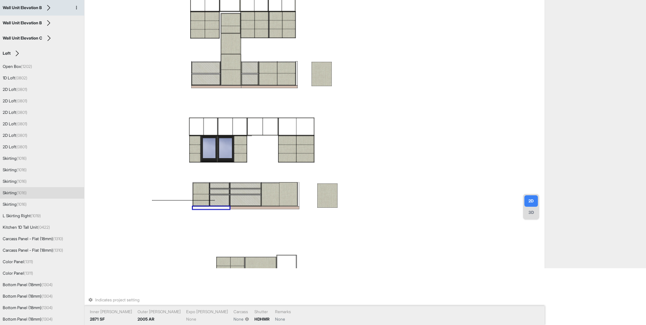
click at [209, 208] on div at bounding box center [211, 208] width 37 height 3
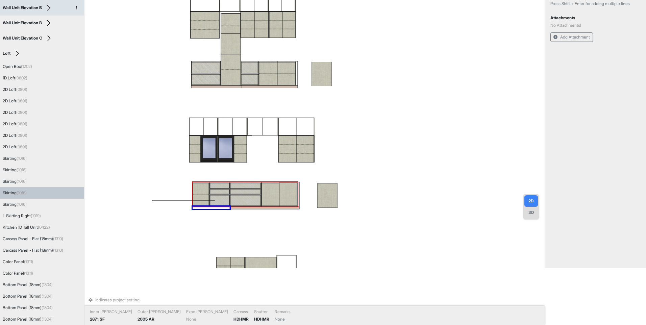
click at [181, 200] on div "Indicates project setting Inner Lam 2871 SF Outer Lam 2005 AR Expo Lam None Car…" at bounding box center [315, 105] width 460 height 325
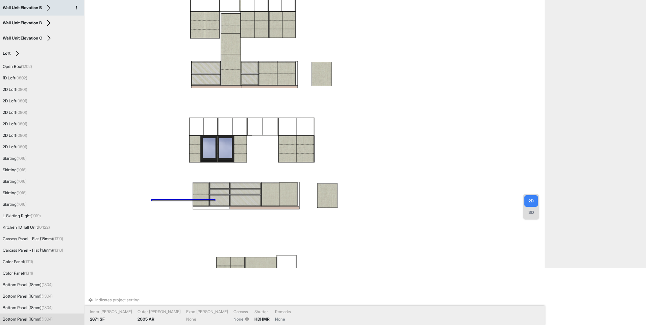
click at [180, 202] on div "Indicates project setting Inner Lam 2871 SF Outer Lam 2005 AR Expo Lam None Car…" at bounding box center [315, 105] width 460 height 325
click at [181, 200] on div at bounding box center [183, 200] width 63 height 1
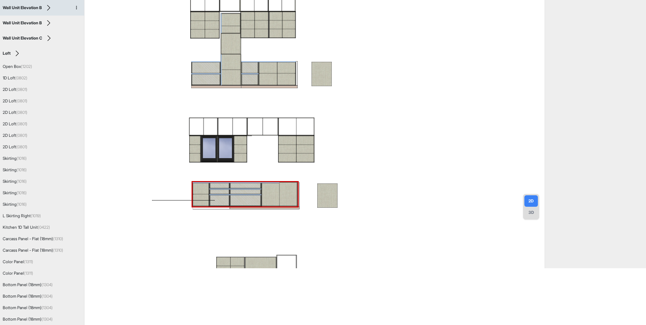
drag, startPoint x: 204, startPoint y: 189, endPoint x: 179, endPoint y: 203, distance: 28.9
click at [175, 205] on div at bounding box center [315, 105] width 460 height 325
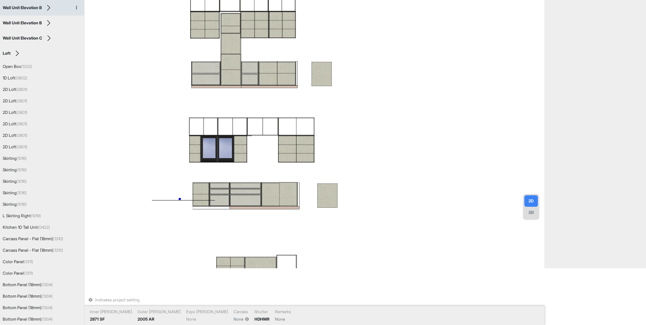
click at [180, 199] on div "Indicates project setting Inner Lam 2871 SF Outer Lam 2005 AR Expo Lam None Car…" at bounding box center [315, 105] width 460 height 325
click at [209, 209] on div "Indicates project setting Inner Lam 2871 SF Outer Lam 2005 AR Expo Lam None Car…" at bounding box center [315, 105] width 460 height 325
click at [211, 207] on div at bounding box center [211, 208] width 37 height 3
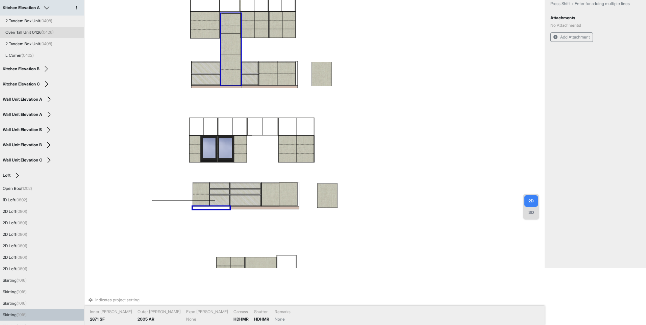
scroll to position [0, 0]
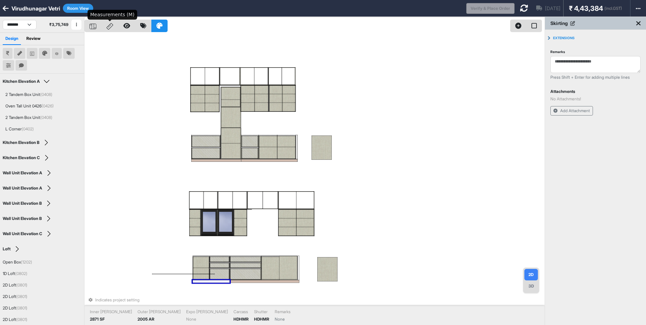
click at [113, 28] on icon at bounding box center [109, 26] width 7 height 7
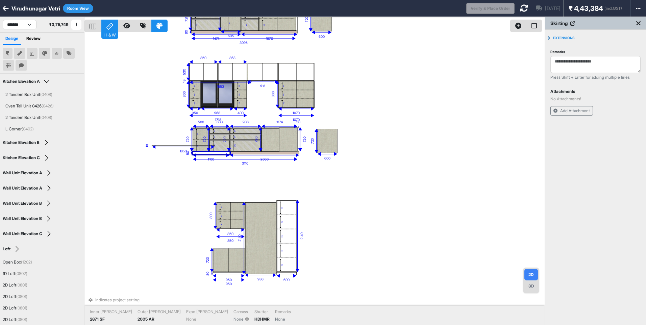
click at [109, 25] on icon at bounding box center [109, 26] width 7 height 7
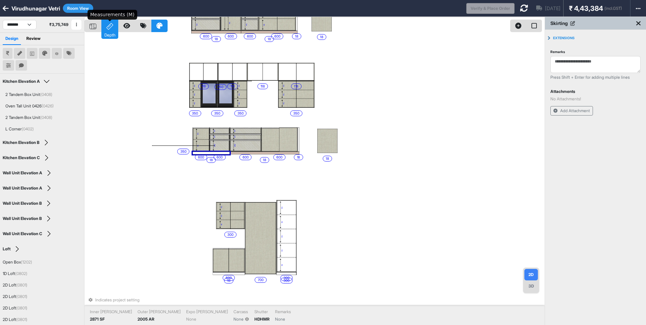
click at [109, 25] on icon at bounding box center [109, 26] width 7 height 7
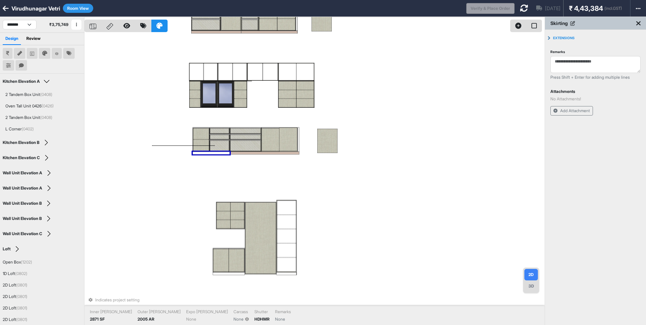
click at [133, 90] on div "Indicates project setting Inner Lam 2871 SF Outer Lam 2005 AR Expo Lam None Car…" at bounding box center [315, 179] width 460 height 325
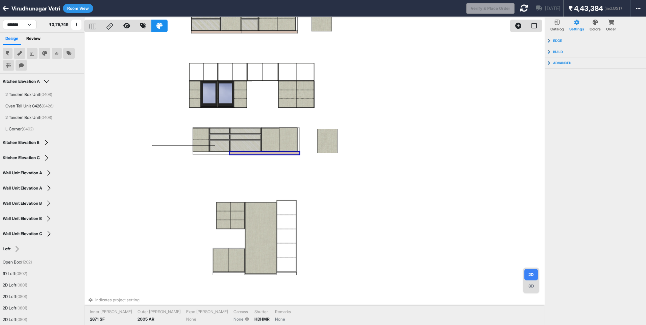
click at [252, 153] on div at bounding box center [265, 153] width 70 height 3
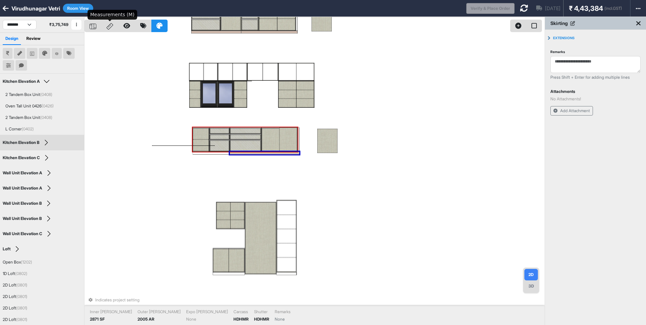
click at [114, 29] on div at bounding box center [109, 26] width 17 height 13
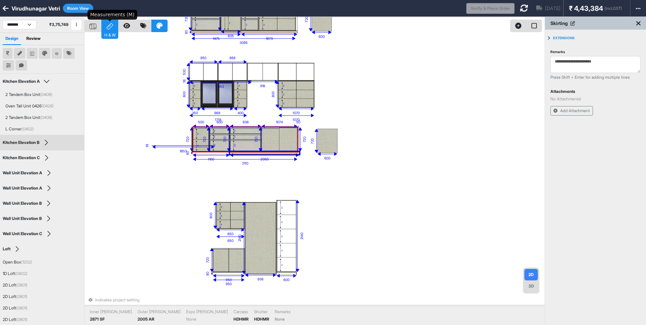
click at [114, 29] on div "H & W" at bounding box center [109, 26] width 17 height 13
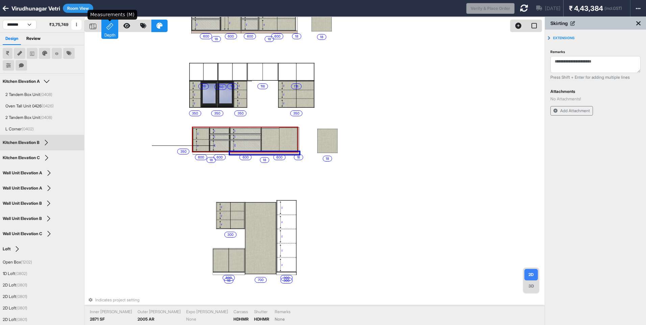
click at [114, 29] on div "Depth" at bounding box center [109, 26] width 17 height 13
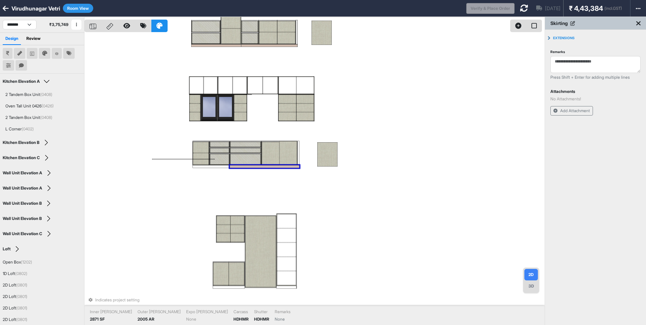
click at [91, 7] on button "Room View" at bounding box center [78, 8] width 30 height 9
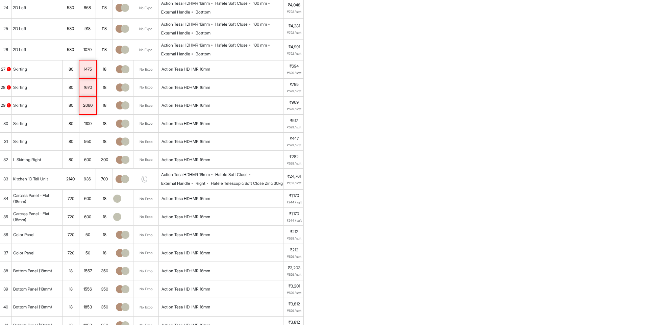
scroll to position [406, 0]
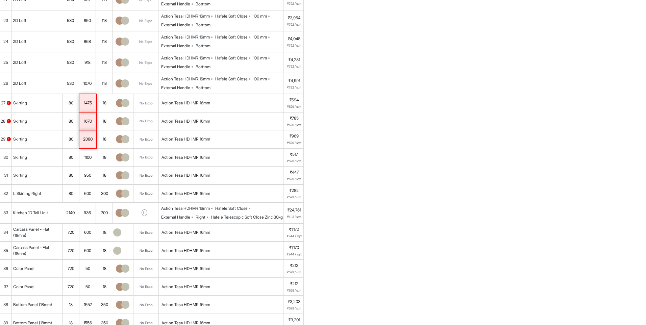
click at [93, 108] on div "1475" at bounding box center [87, 103] width 17 height 9
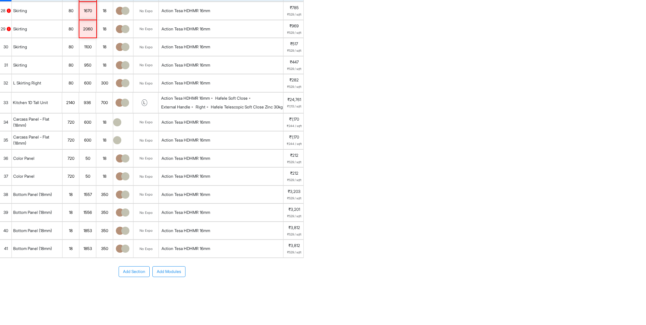
scroll to position [291, 0]
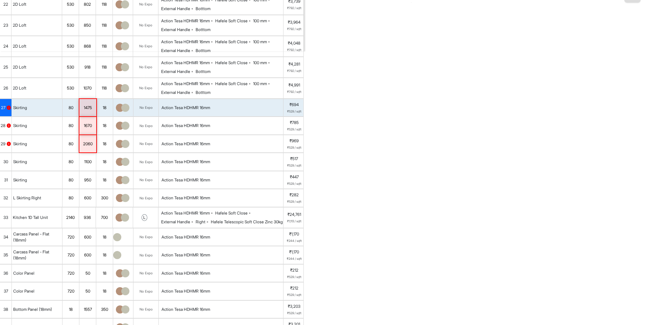
click at [93, 112] on div "1475" at bounding box center [87, 107] width 17 height 9
click at [93, 117] on input "****" at bounding box center [87, 108] width 17 height 18
type input "***"
click at [134, 116] on div "No Expo" at bounding box center [146, 108] width 25 height 18
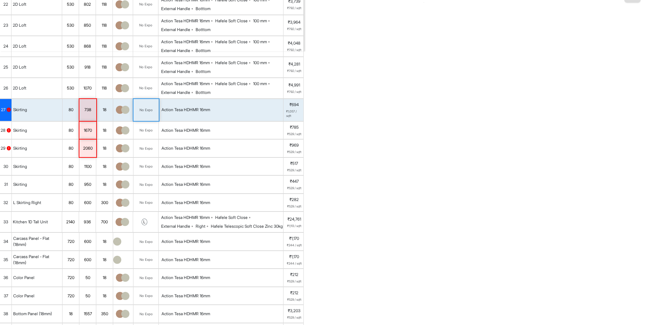
click at [86, 114] on div "738" at bounding box center [87, 109] width 17 height 9
click at [103, 114] on div "18" at bounding box center [104, 109] width 17 height 9
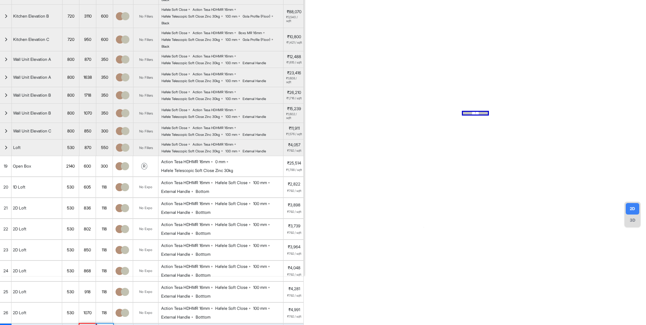
scroll to position [0, 0]
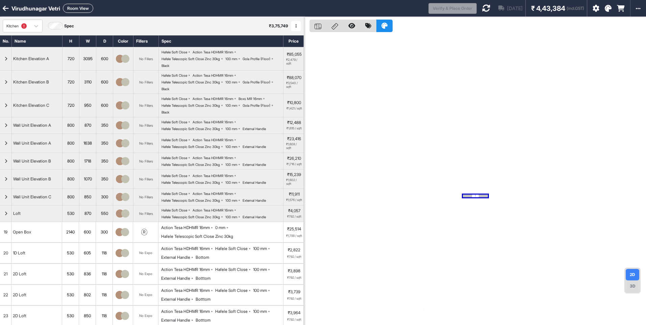
click at [482, 9] on icon at bounding box center [486, 8] width 8 height 8
click at [482, 8] on icon at bounding box center [486, 8] width 8 height 8
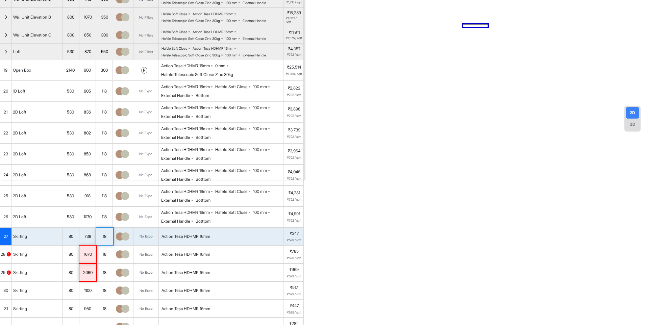
scroll to position [203, 0]
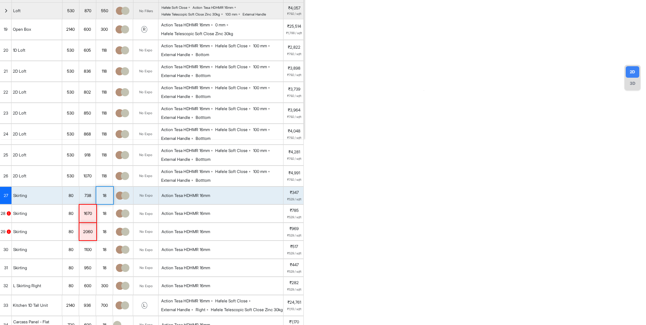
click at [6, 199] on span "27" at bounding box center [6, 196] width 4 height 6
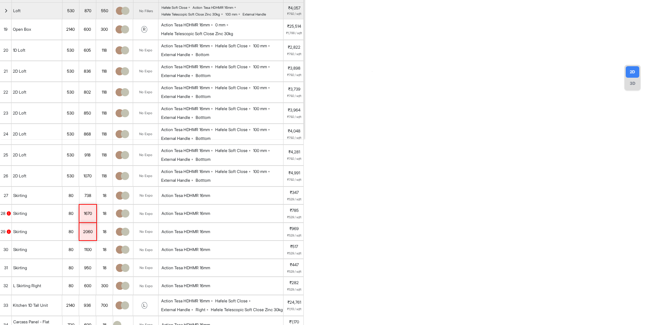
click at [4, 199] on span "27" at bounding box center [6, 196] width 4 height 6
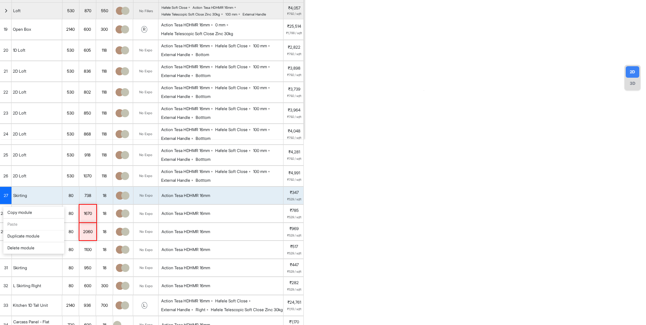
click at [17, 211] on div "Copy module" at bounding box center [33, 213] width 61 height 12
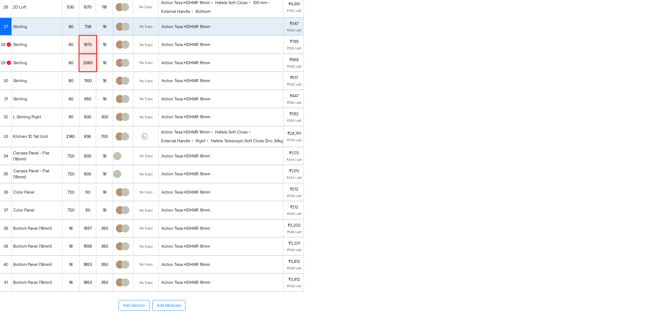
scroll to position [425, 0]
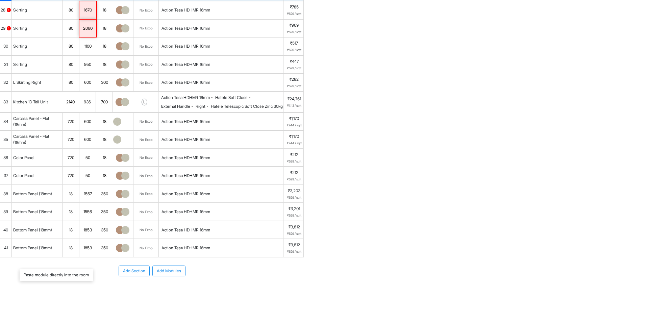
click at [39, 277] on div "Paste module directly into the room" at bounding box center [56, 275] width 73 height 12
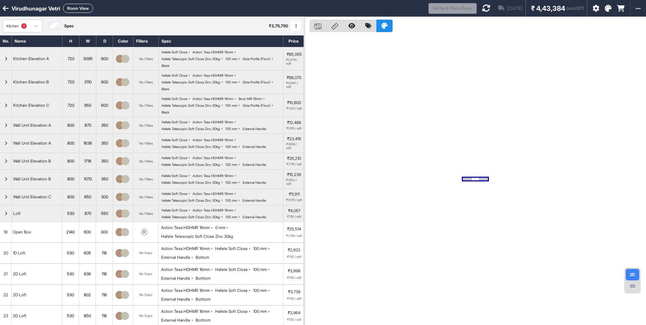
scroll to position [324, 0]
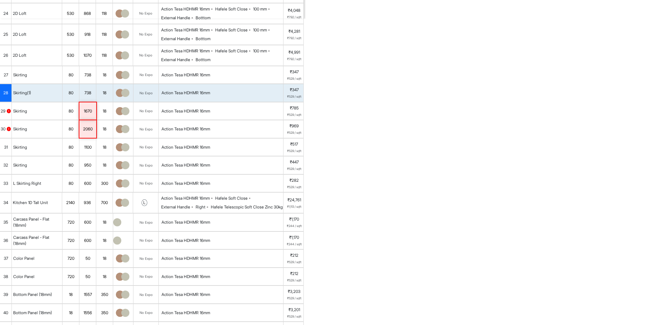
click at [95, 116] on div "1670" at bounding box center [87, 111] width 17 height 9
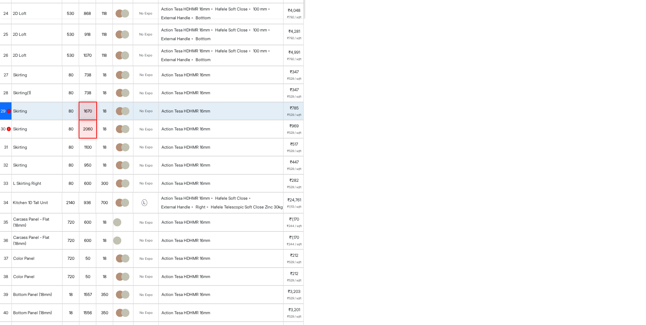
click at [95, 116] on div "1670" at bounding box center [87, 111] width 17 height 9
click at [93, 120] on input "****" at bounding box center [87, 111] width 17 height 18
type input "***"
click at [149, 114] on div "No Expo" at bounding box center [146, 111] width 13 height 5
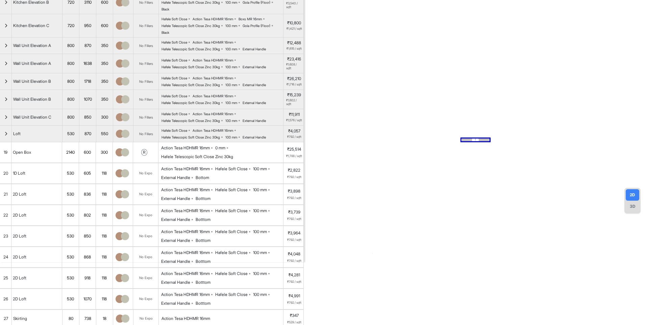
scroll to position [0, 0]
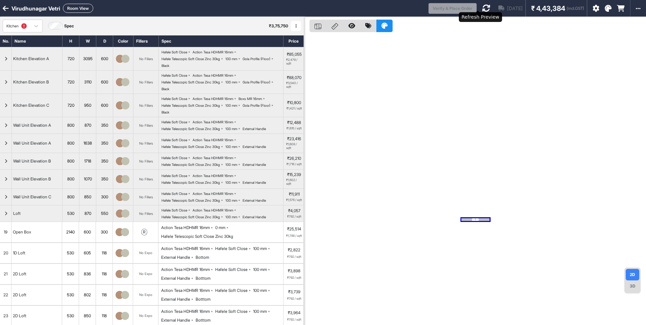
click at [482, 6] on icon at bounding box center [486, 8] width 8 height 8
click at [482, 10] on icon at bounding box center [486, 8] width 8 height 8
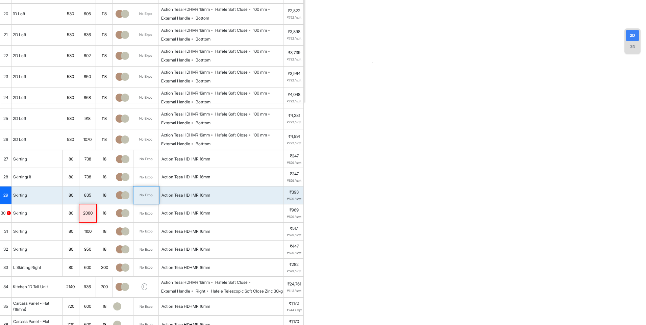
scroll to position [270, 0]
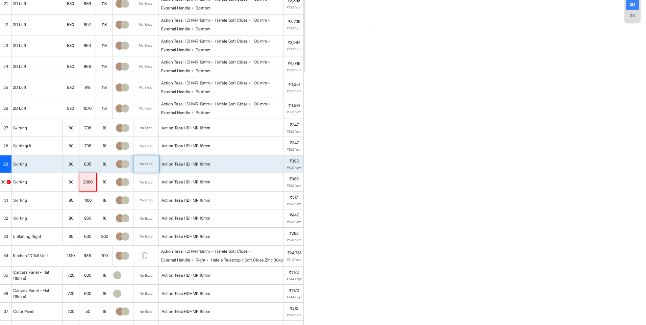
click at [7, 167] on span "29" at bounding box center [5, 164] width 5 height 6
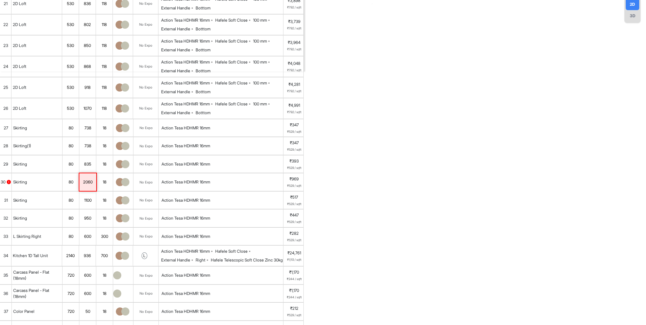
click at [5, 167] on span "29" at bounding box center [5, 164] width 5 height 6
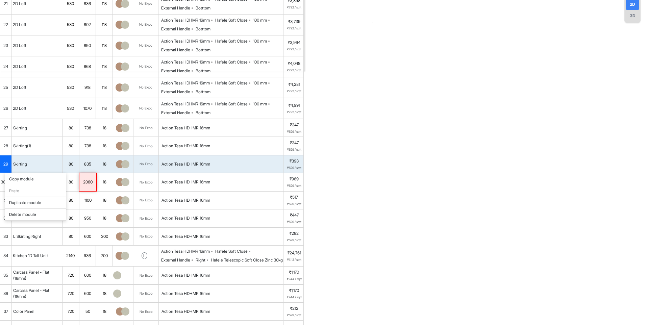
drag, startPoint x: 5, startPoint y: 173, endPoint x: 9, endPoint y: 179, distance: 7.0
click at [9, 179] on div "Copy module" at bounding box center [35, 179] width 61 height 12
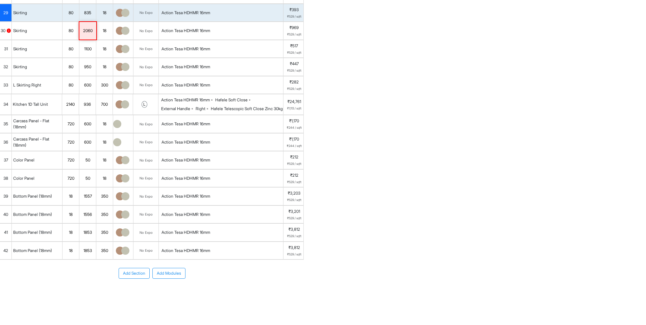
scroll to position [443, 0]
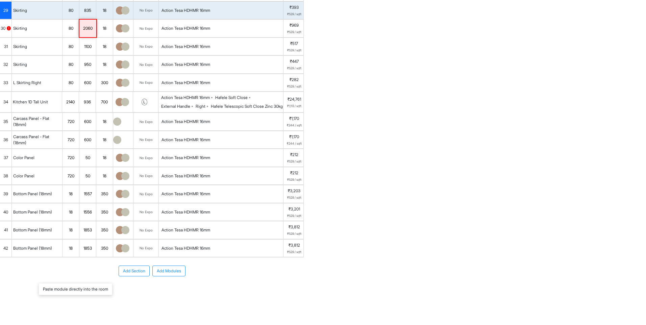
click at [52, 292] on div "Paste module directly into the room" at bounding box center [75, 290] width 73 height 12
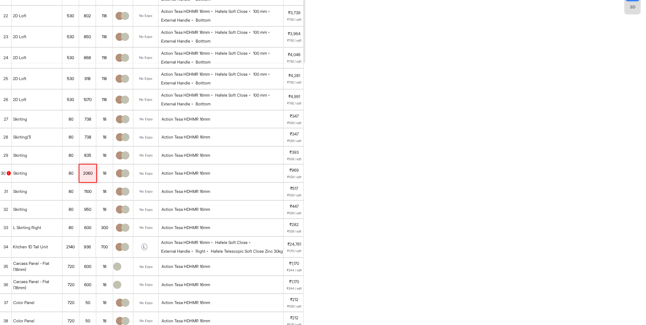
scroll to position [274, 0]
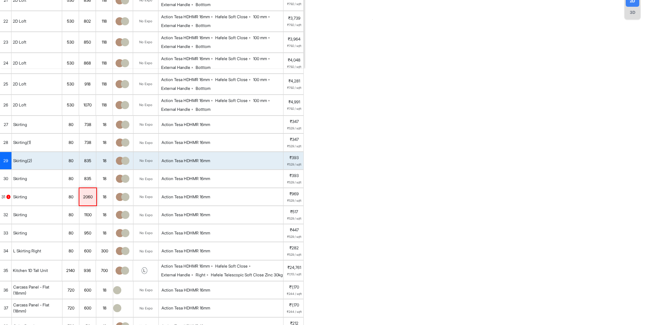
click at [93, 202] on div "2060" at bounding box center [87, 197] width 17 height 9
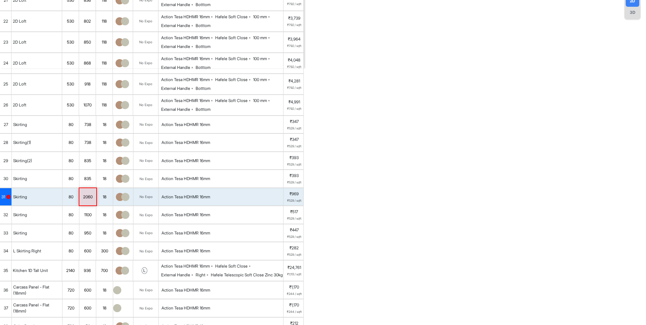
click at [93, 202] on div "2060" at bounding box center [87, 197] width 17 height 9
click at [94, 205] on input "****" at bounding box center [87, 197] width 17 height 18
drag, startPoint x: 87, startPoint y: 206, endPoint x: 81, endPoint y: 207, distance: 5.5
click at [81, 206] on input "****" at bounding box center [87, 197] width 17 height 18
type input "****"
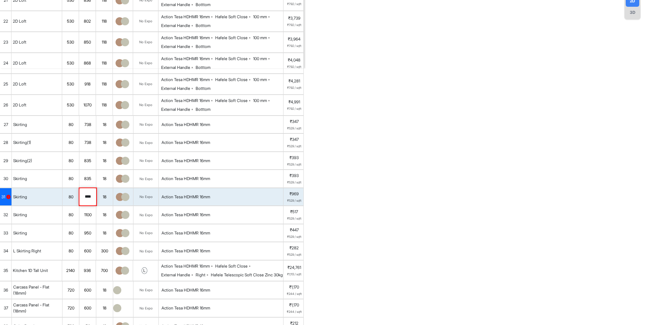
click at [155, 206] on div "No Expo" at bounding box center [146, 197] width 25 height 18
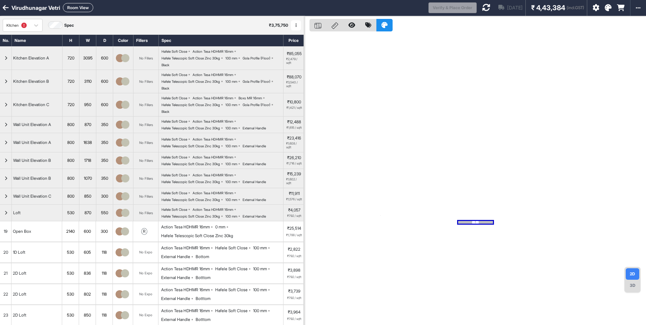
scroll to position [0, 0]
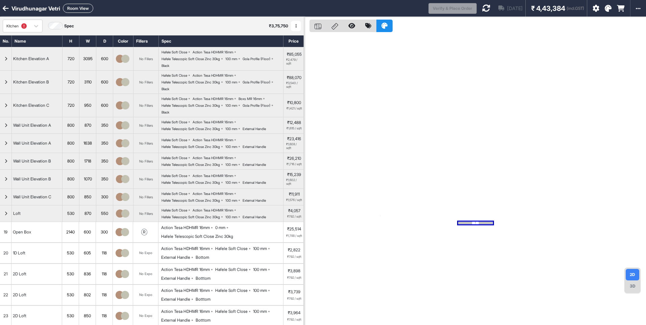
click at [482, 10] on icon at bounding box center [486, 8] width 8 height 8
click at [482, 9] on icon at bounding box center [486, 8] width 8 height 8
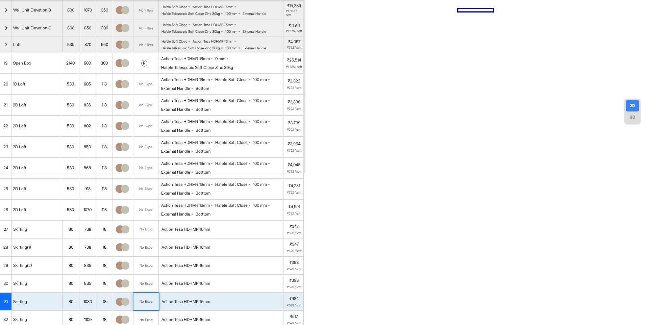
scroll to position [338, 0]
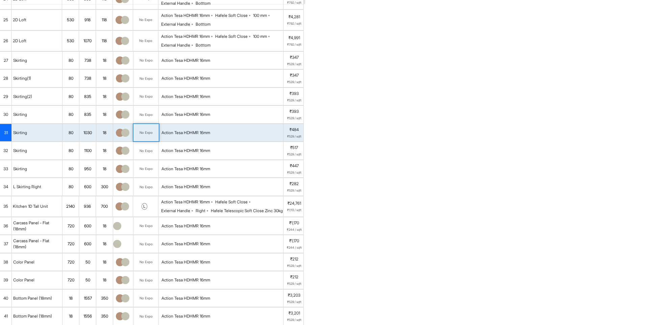
click at [3, 142] on div "31" at bounding box center [6, 133] width 12 height 18
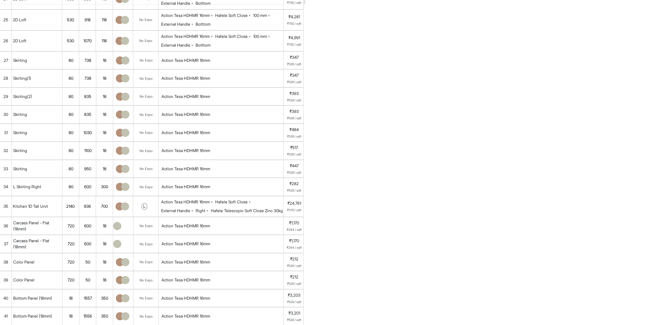
click at [3, 142] on div "31" at bounding box center [6, 133] width 12 height 18
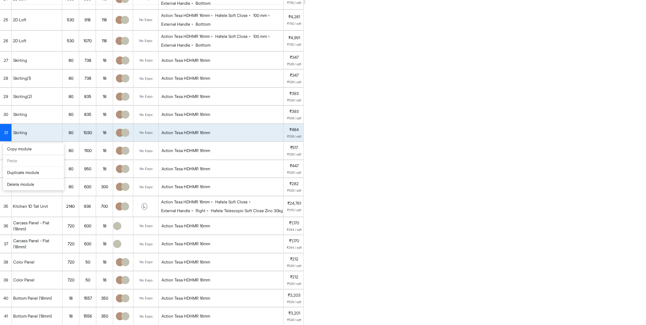
click at [25, 147] on div "Copy module" at bounding box center [33, 149] width 61 height 12
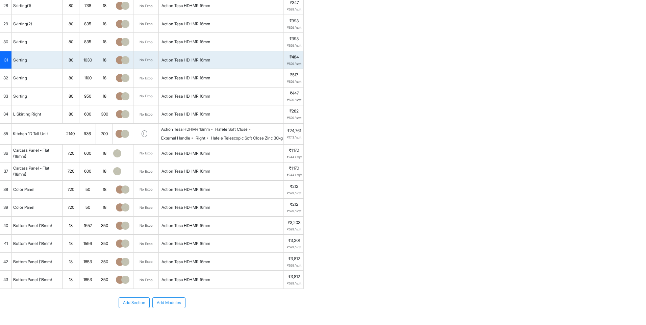
scroll to position [461, 0]
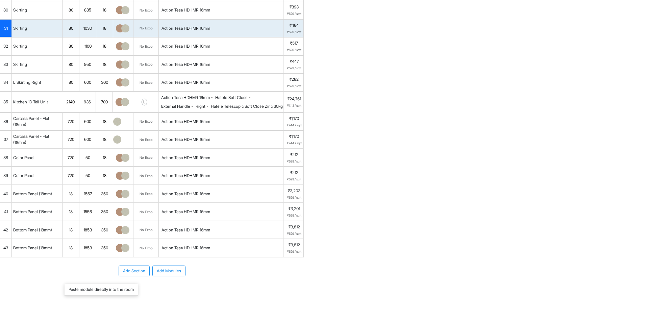
click at [83, 289] on div "Paste module directly into the room" at bounding box center [101, 290] width 73 height 12
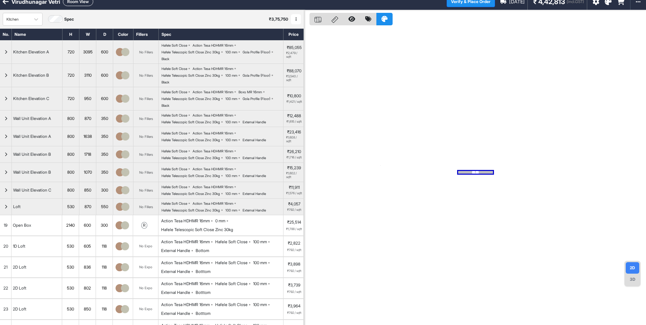
scroll to position [0, 0]
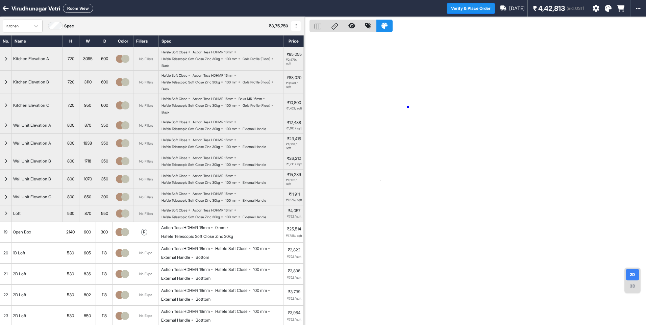
click at [408, 107] on div at bounding box center [475, 179] width 342 height 325
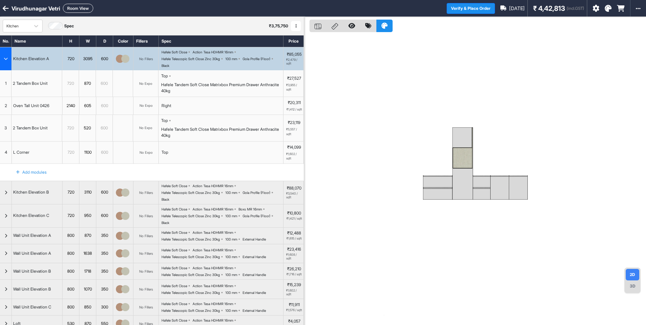
click at [3, 54] on div "button" at bounding box center [6, 58] width 12 height 23
